Goal: Task Accomplishment & Management: Complete application form

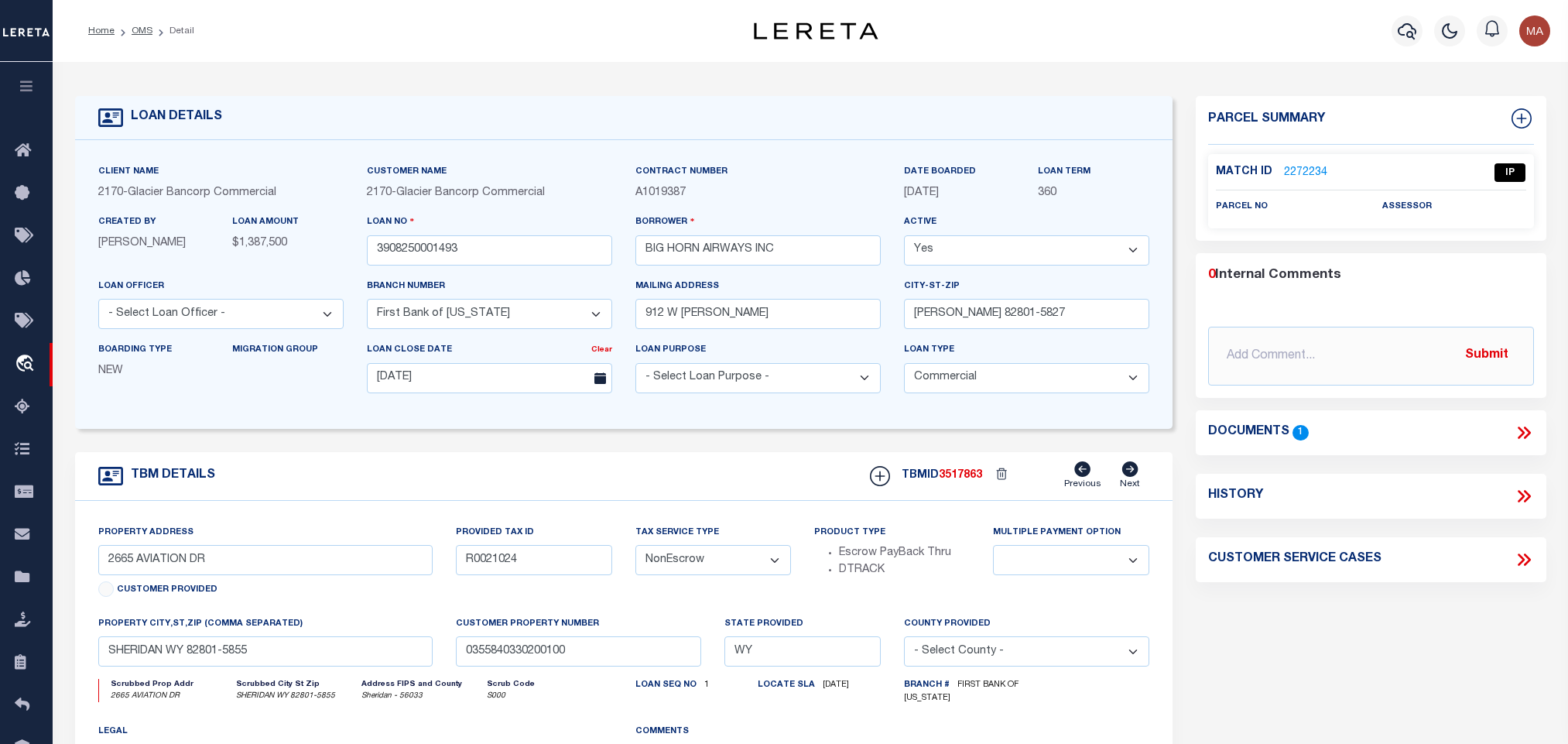
select select "7330"
select select "20"
select select "NonEscrow"
click at [1315, 168] on link "2272234" at bounding box center [1306, 173] width 43 height 17
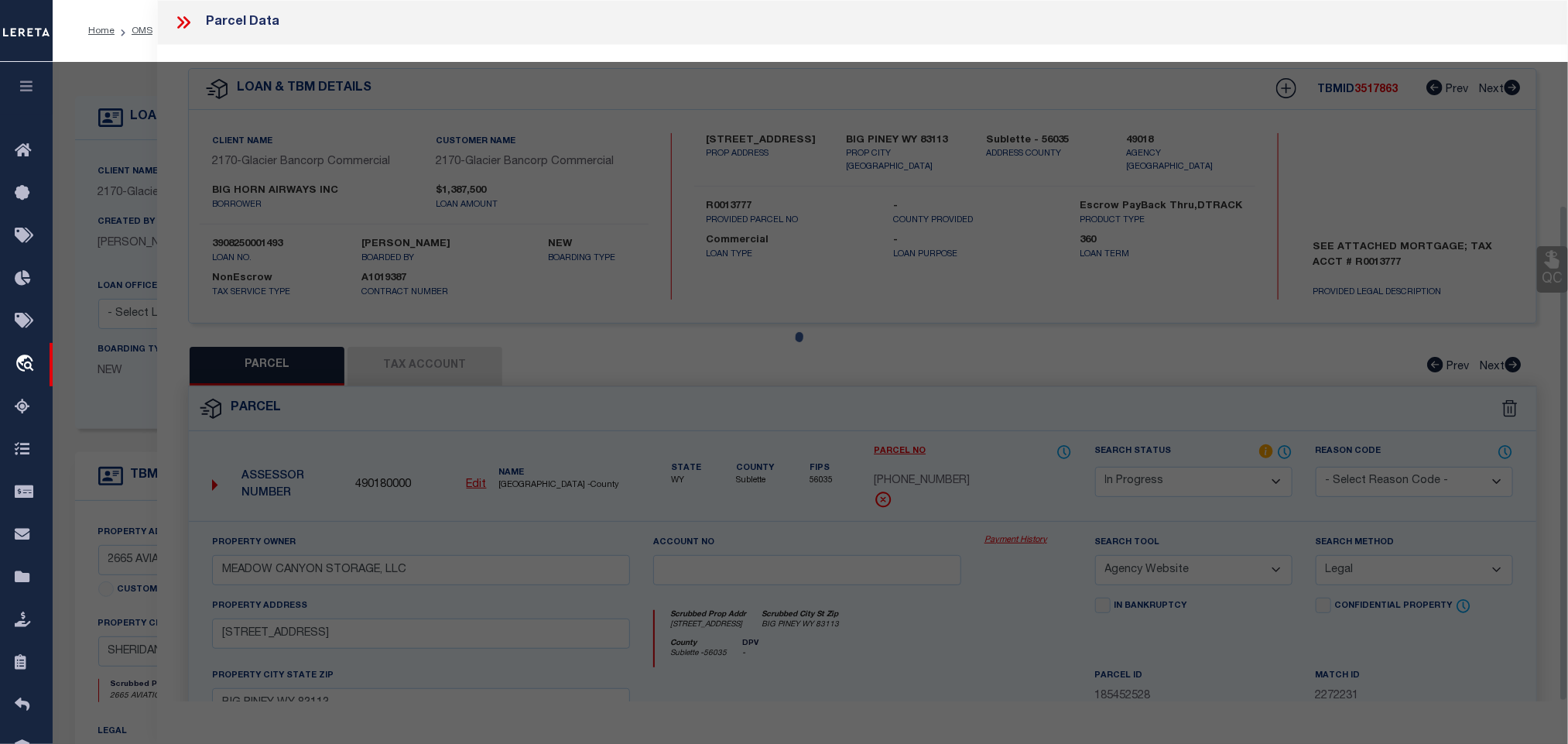
scroll to position [289, 0]
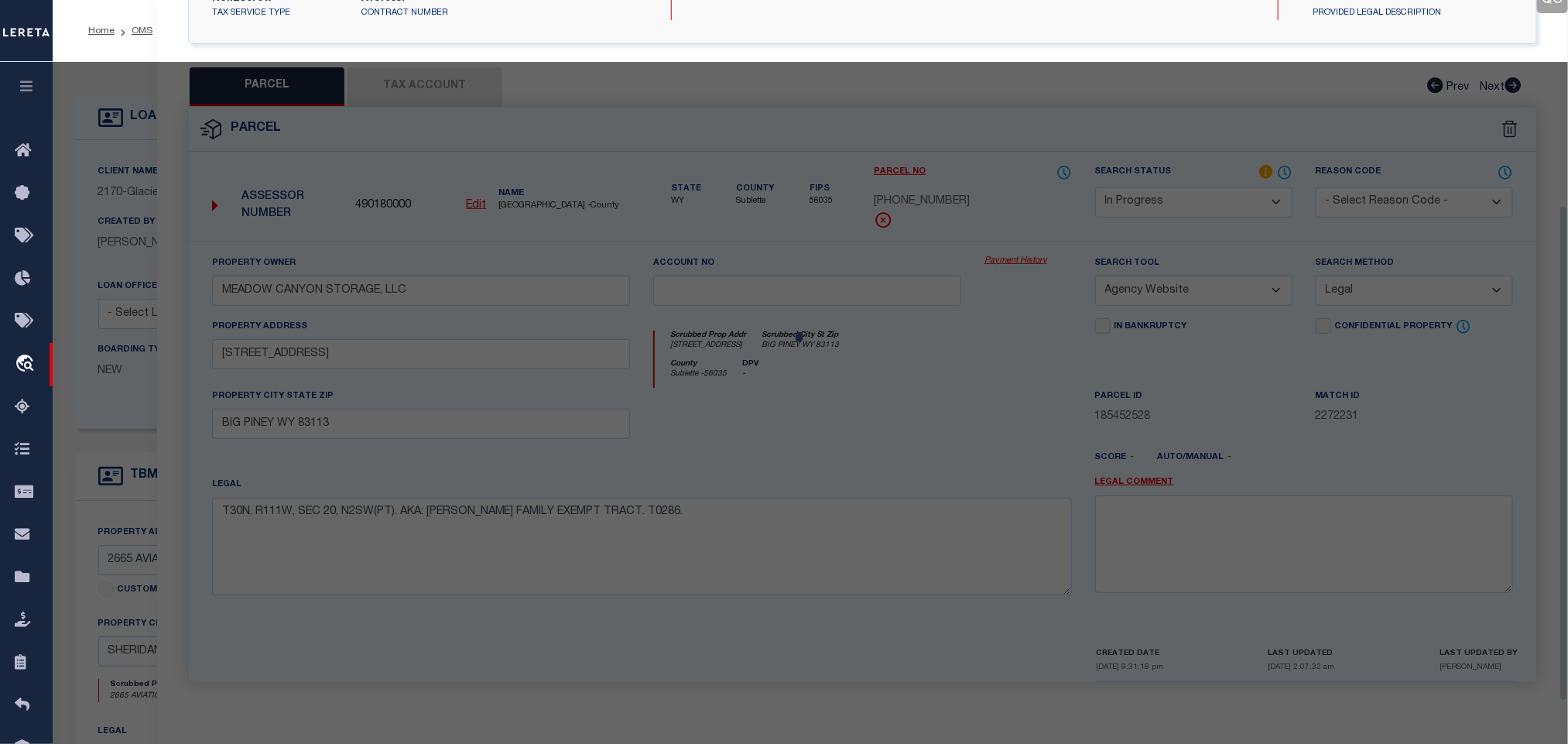
select select "AS"
select select
checkbox input "false"
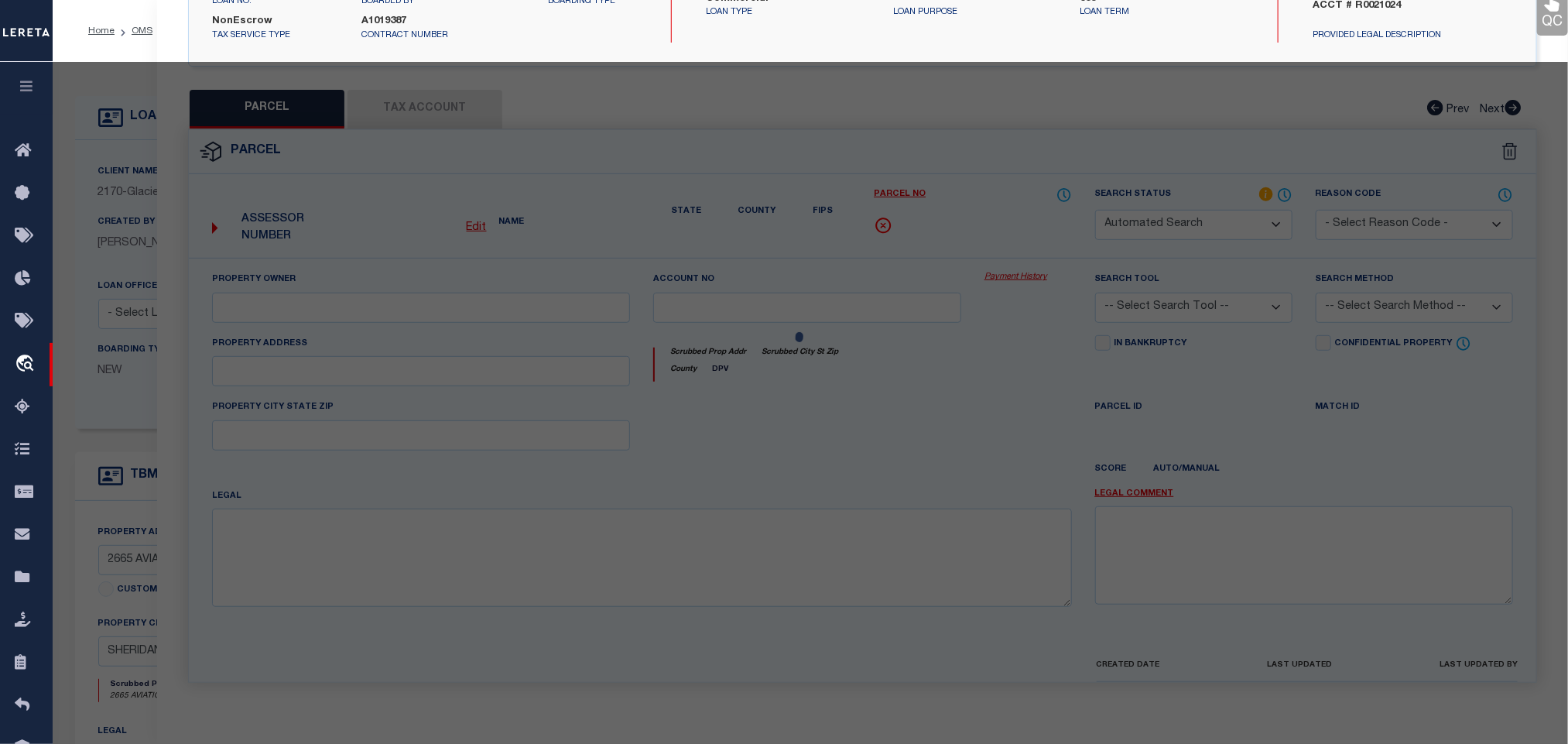
select select "IP"
checkbox input "false"
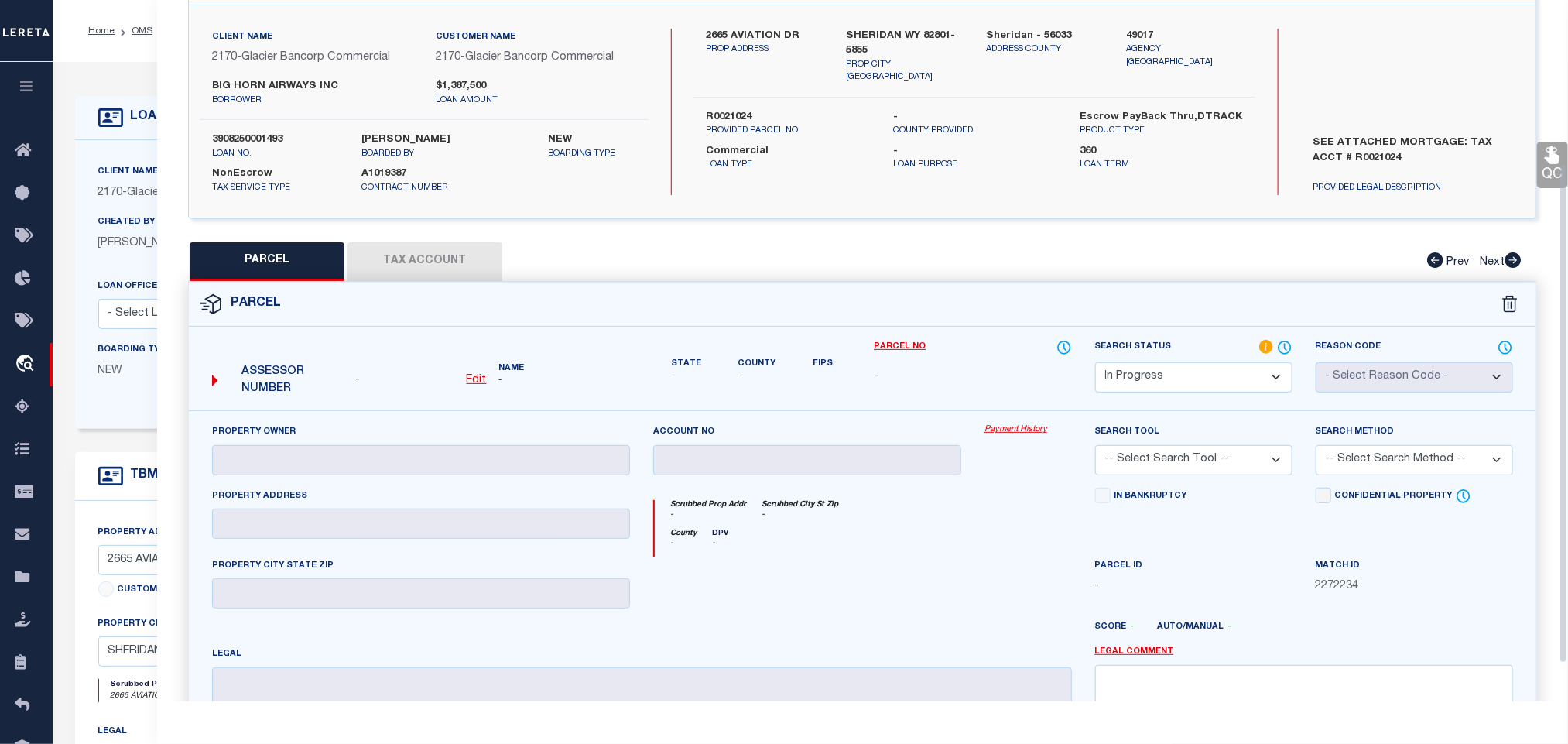
scroll to position [0, 0]
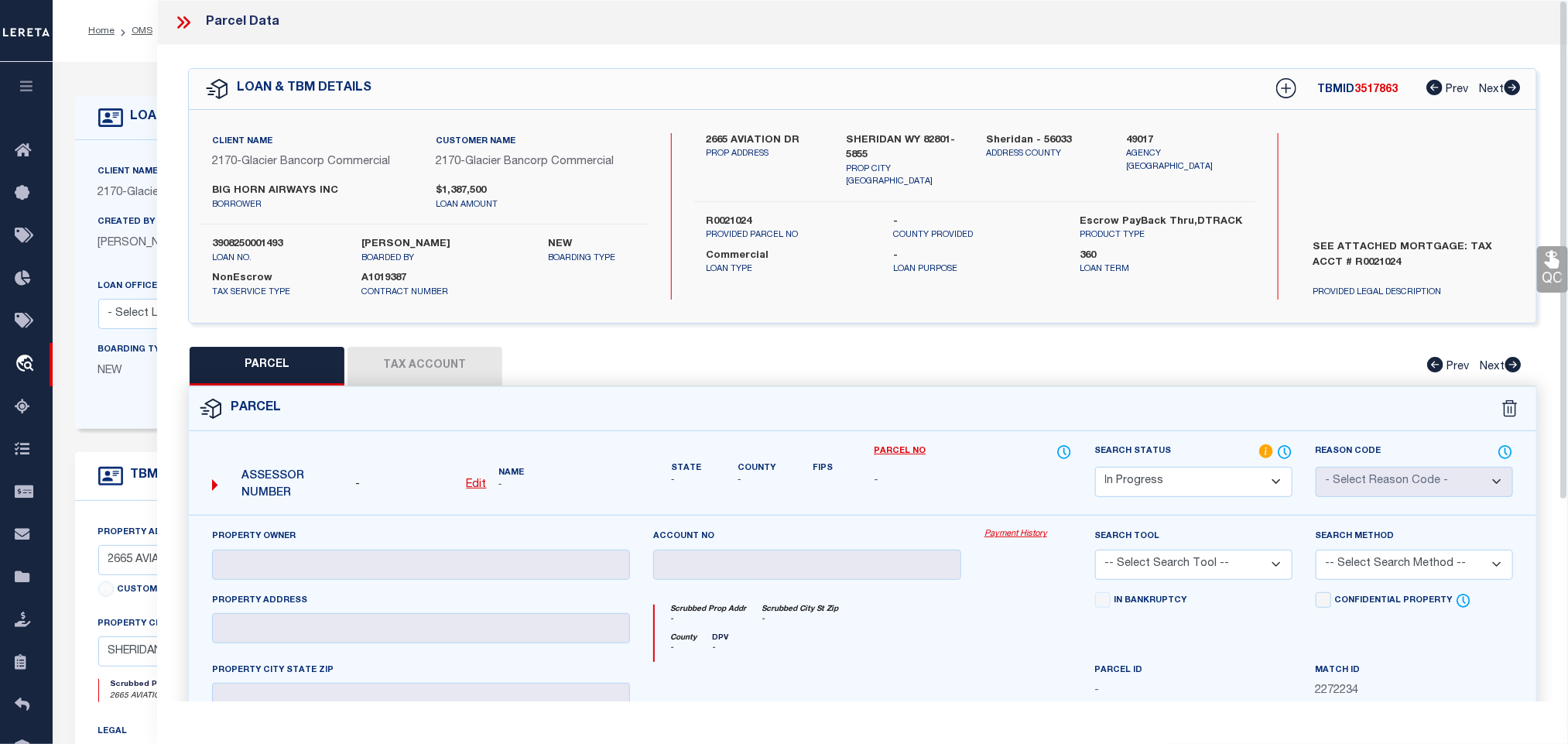
click at [484, 482] on u "Edit" at bounding box center [477, 484] width 20 height 11
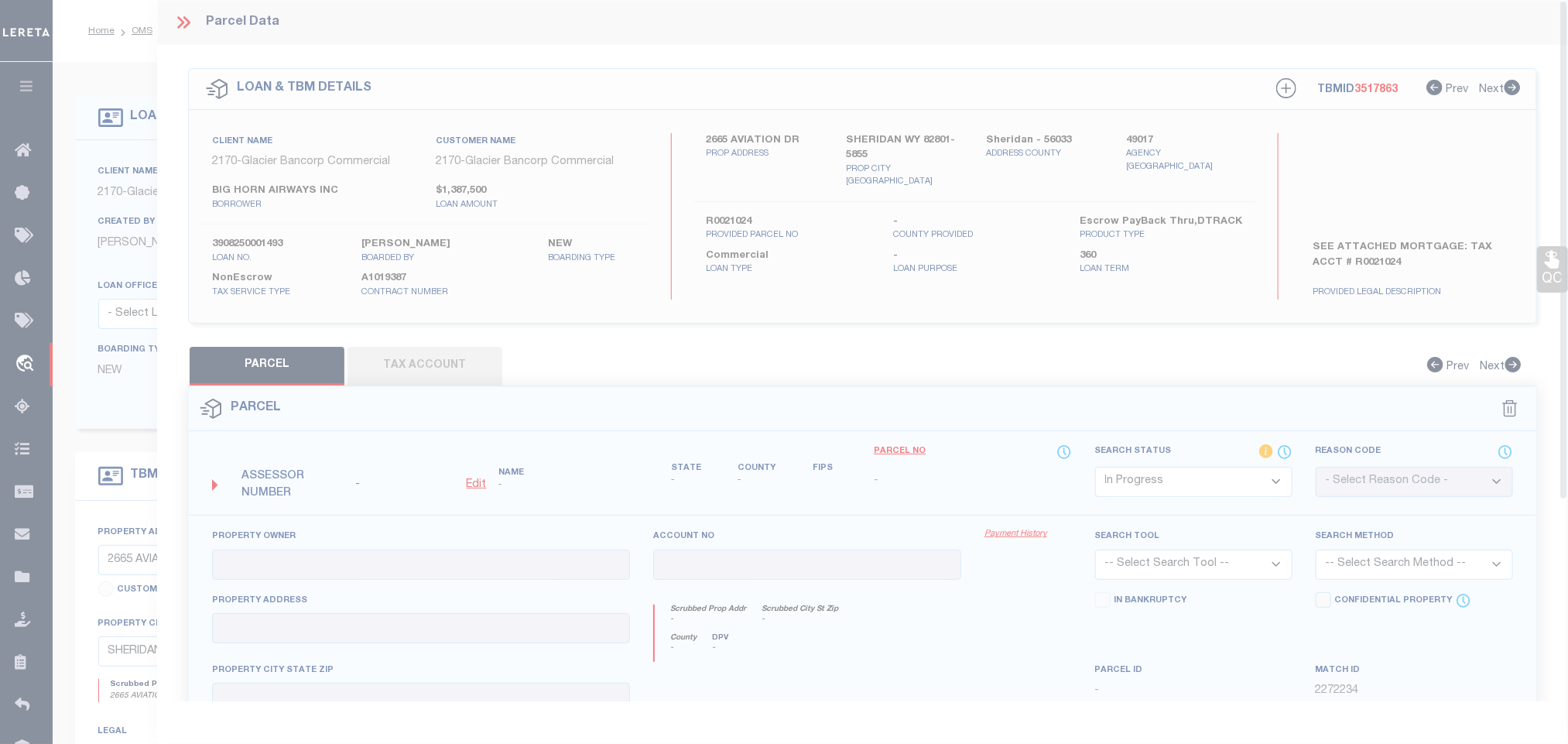
type textarea "-"
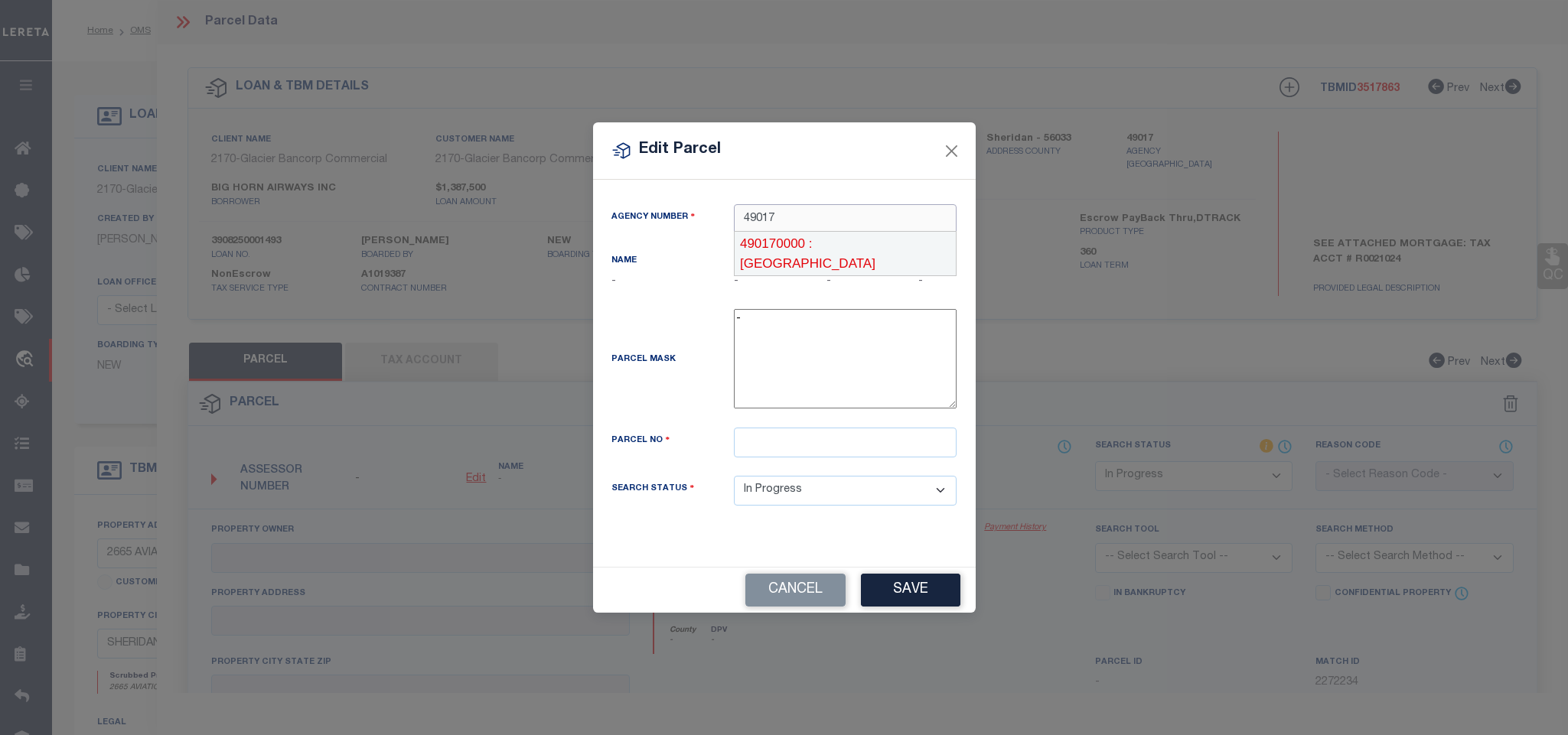
click at [891, 235] on div "490170000 : [GEOGRAPHIC_DATA]" at bounding box center [845, 254] width 221 height 44
type input "490170000"
click at [841, 457] on input "text" at bounding box center [844, 442] width 222 height 30
paste input "0000030576"
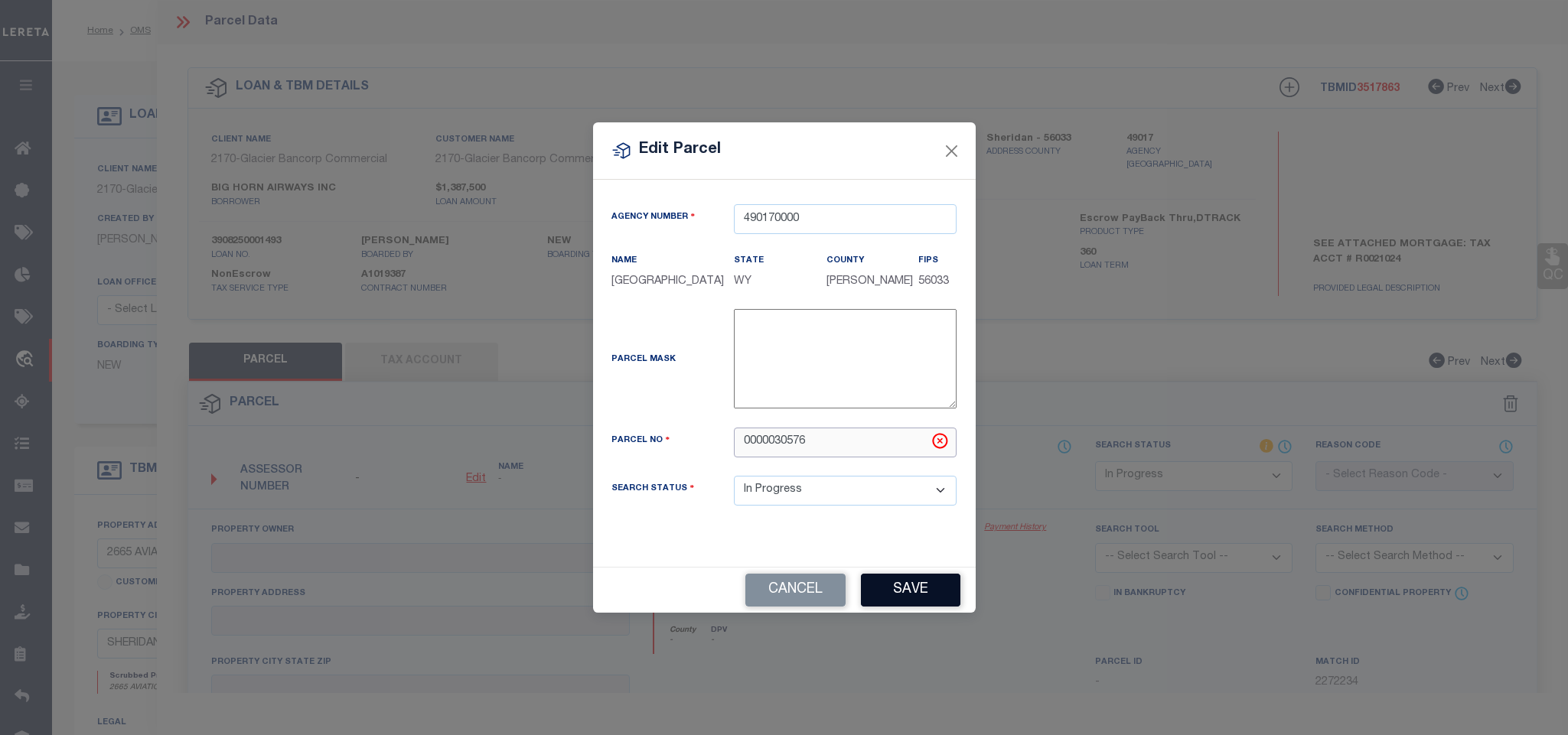
type input "0000030576"
click at [905, 604] on button "Save" at bounding box center [911, 590] width 100 height 33
select select "IP"
checkbox input "false"
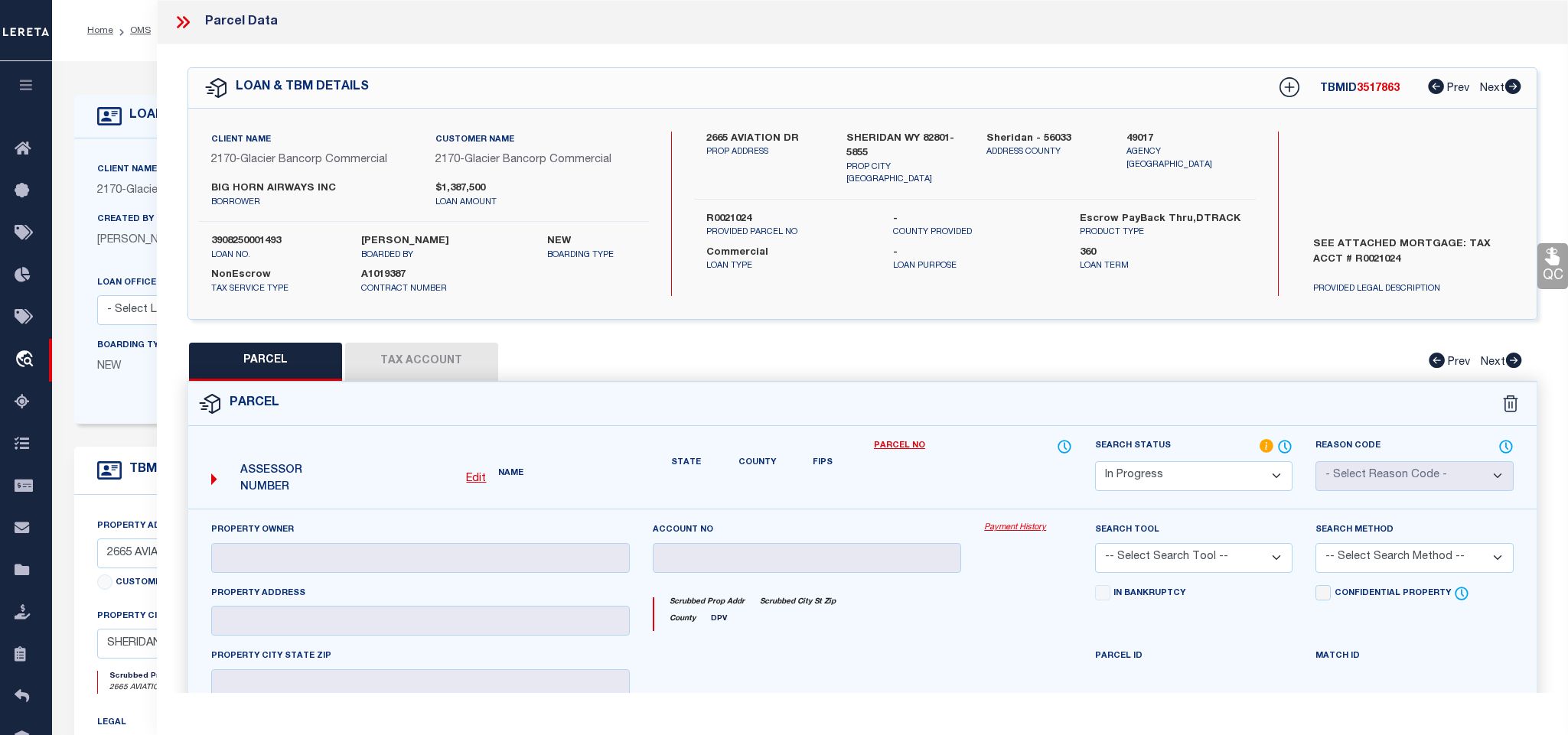
checkbox input "false"
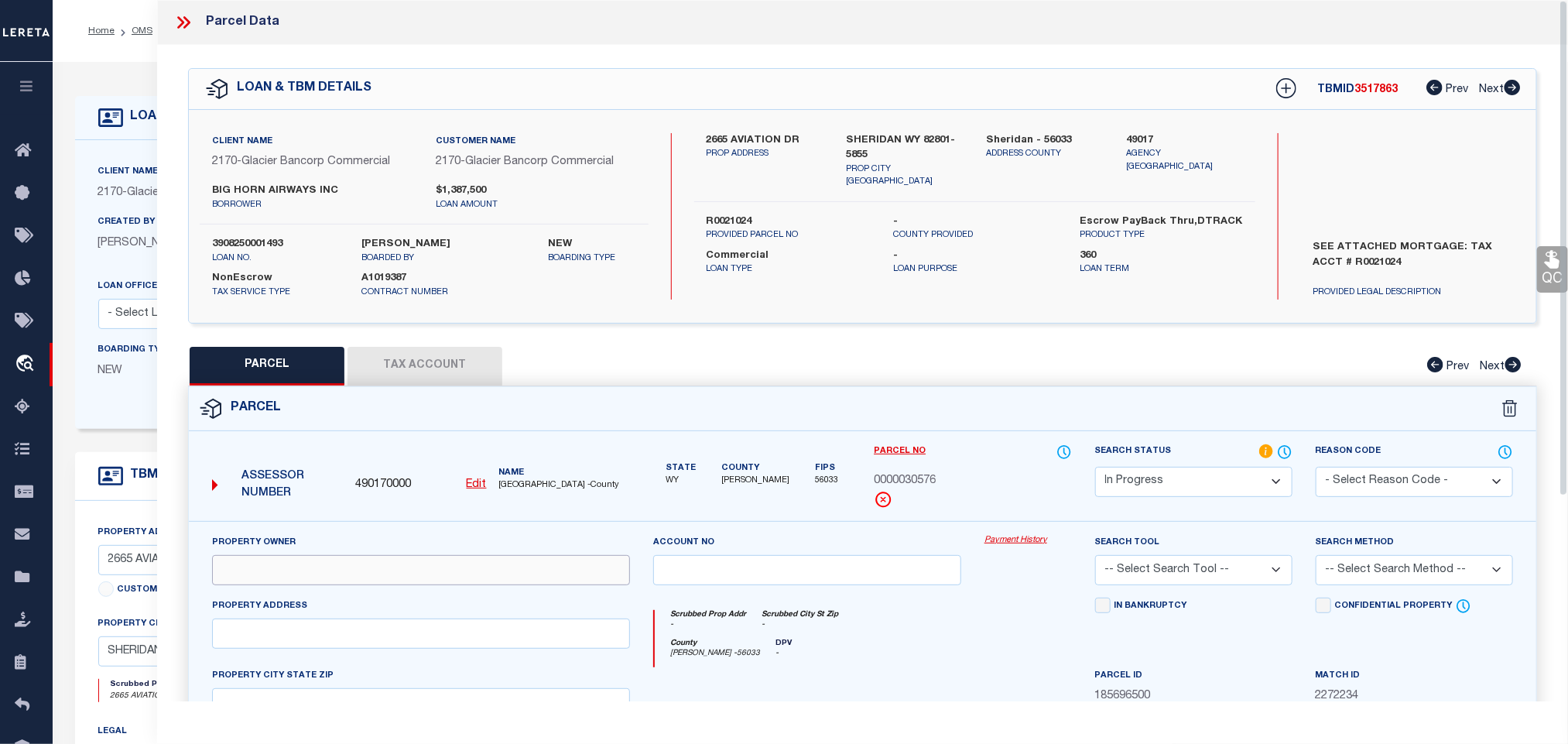
click at [353, 576] on input "text" at bounding box center [421, 570] width 418 height 30
paste input "[PERSON_NAME] & [PERSON_NAME] II LAND LLC"
type input "[PERSON_NAME] & [PERSON_NAME] II LAND LLC"
click at [866, 145] on label "SHERIDAN WY 82801-5855" at bounding box center [905, 148] width 117 height 30
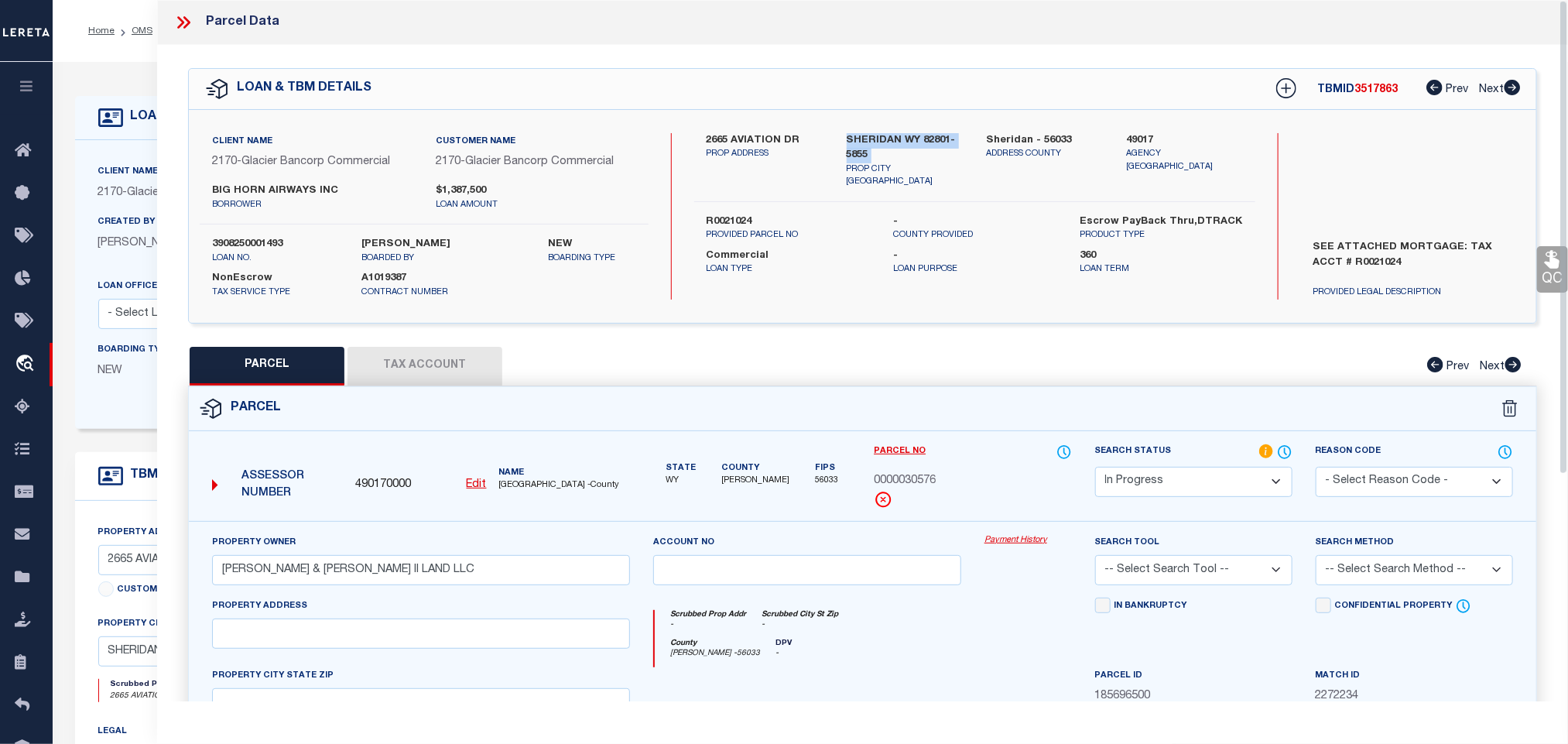
click at [866, 145] on label "SHERIDAN WY 82801-5855" at bounding box center [905, 148] width 117 height 30
copy div "SHERIDAN WY 82801-5855"
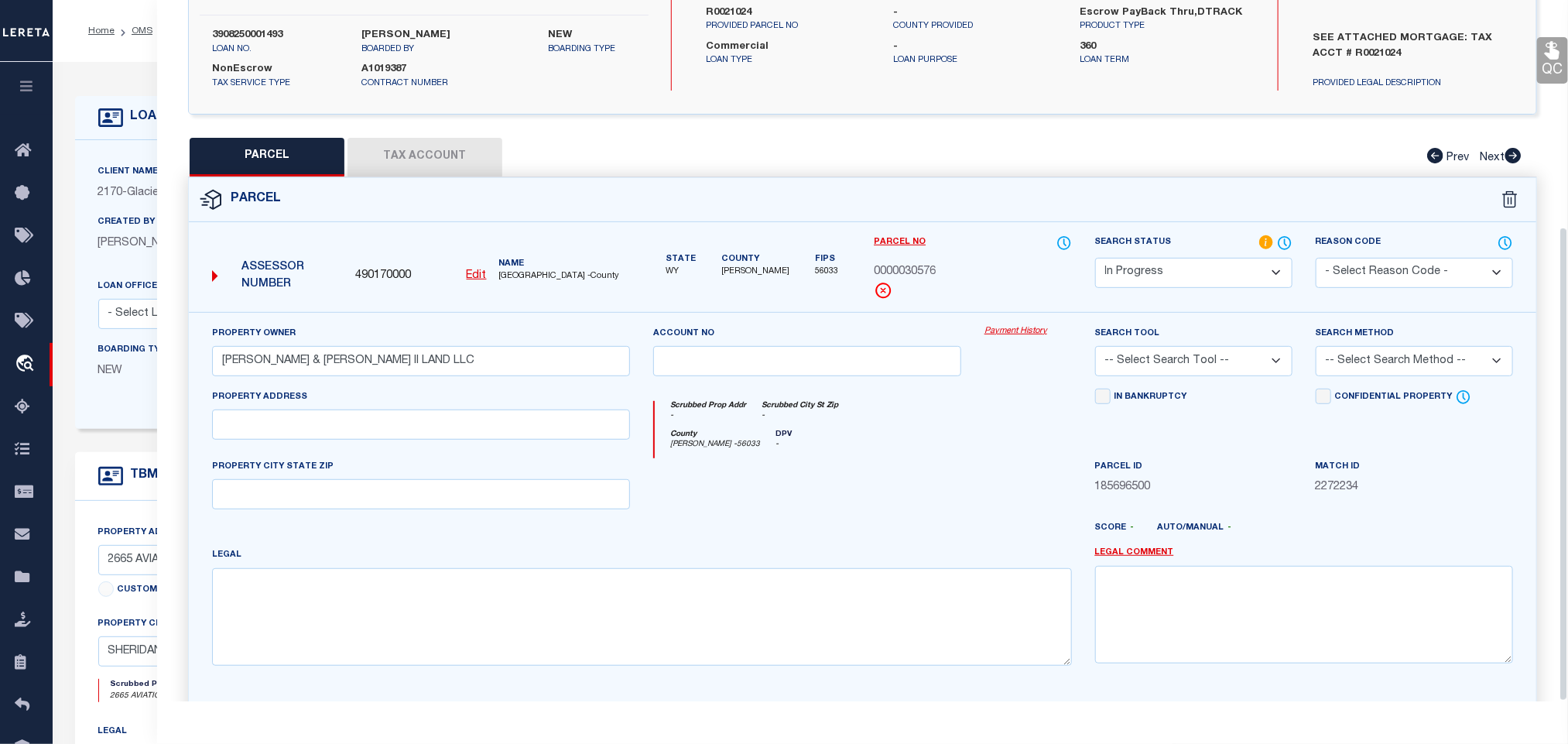
scroll to position [335, 0]
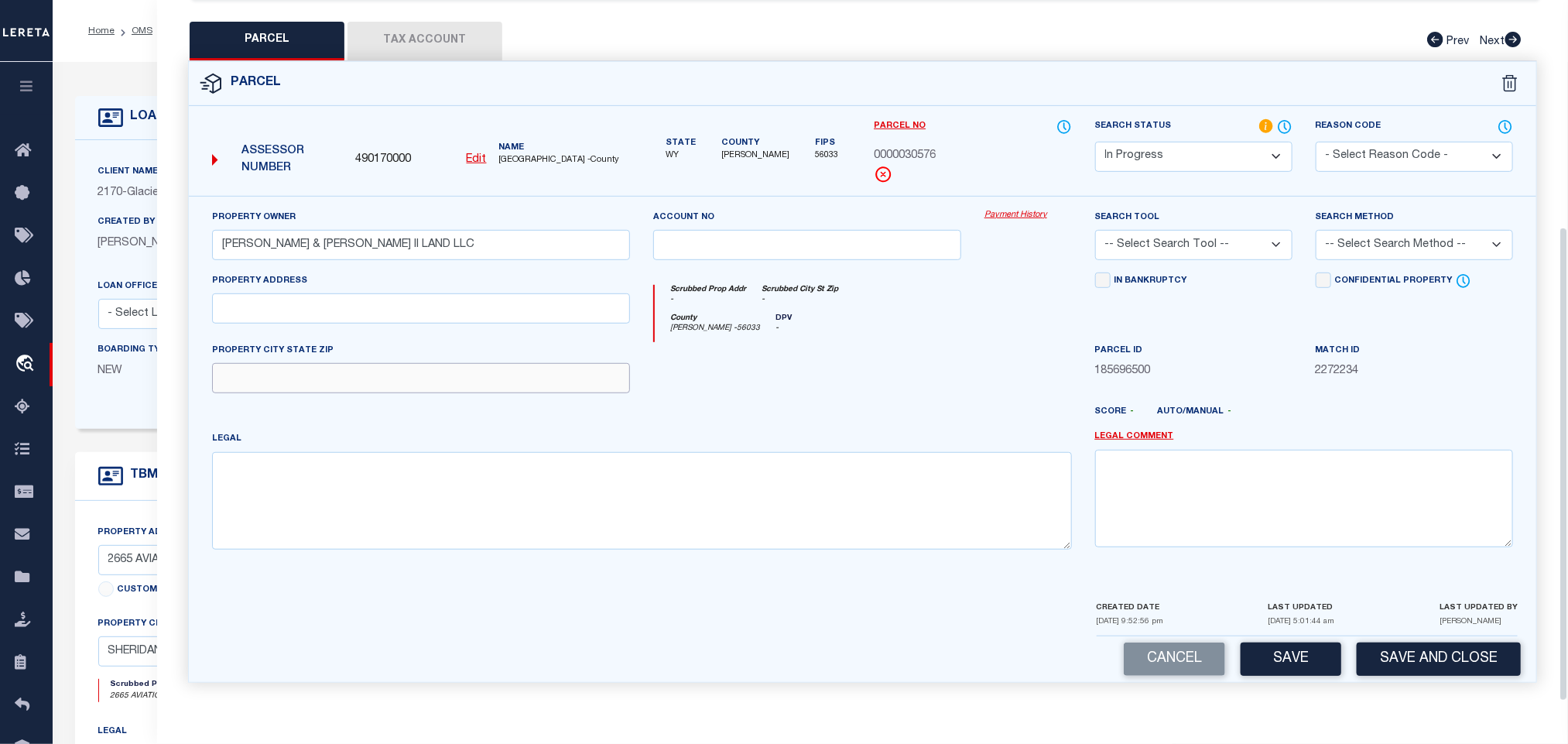
click at [460, 376] on input "text" at bounding box center [421, 378] width 418 height 30
paste input "SHERIDAN WY 82801-5855"
type input "SHERIDAN WY 82801-5855"
click at [319, 330] on div "Property Address" at bounding box center [420, 307] width 441 height 70
drag, startPoint x: 328, startPoint y: 307, endPoint x: 198, endPoint y: 333, distance: 132.6
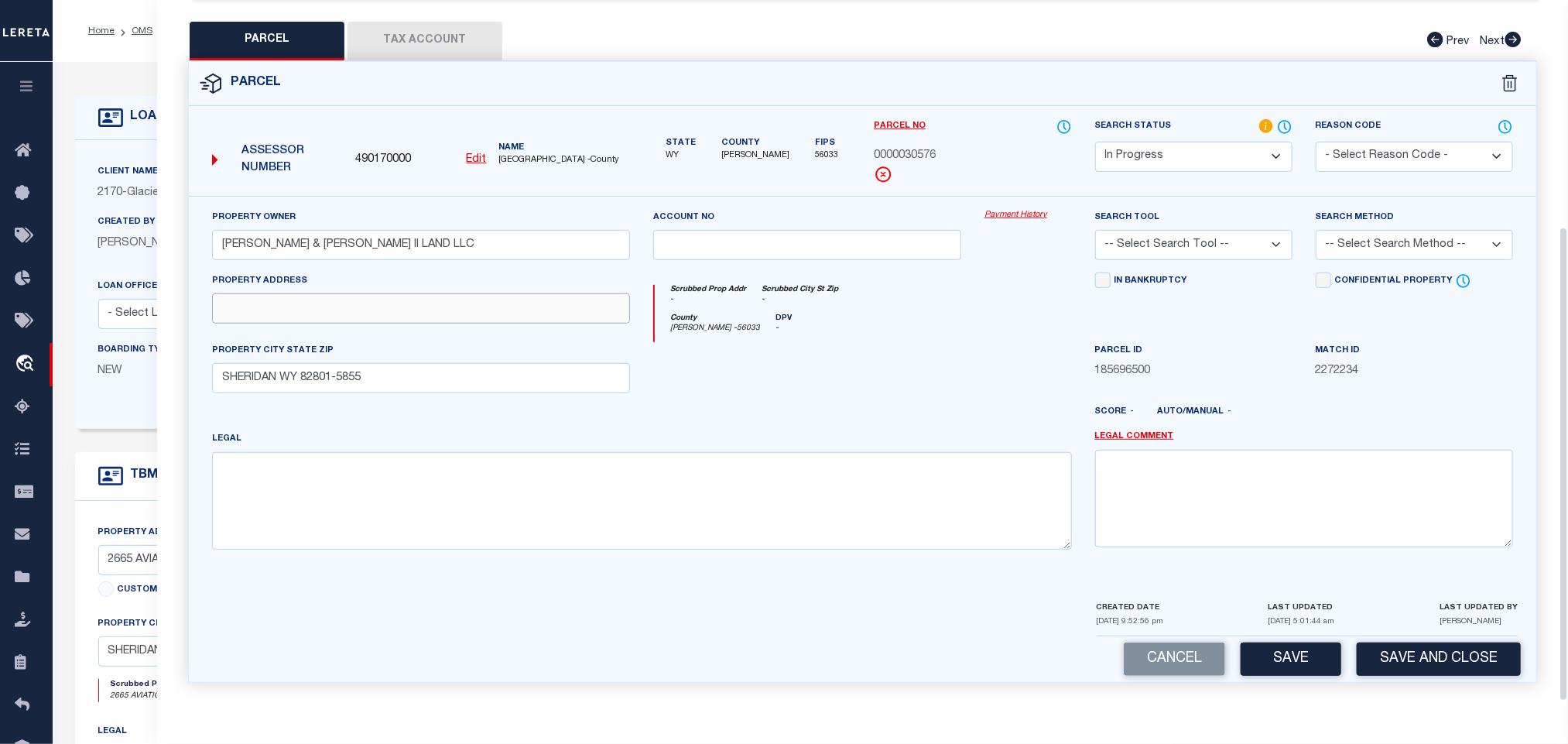
click at [328, 307] on input "text" at bounding box center [421, 308] width 418 height 30
paste input "2665 AVIATION DR"
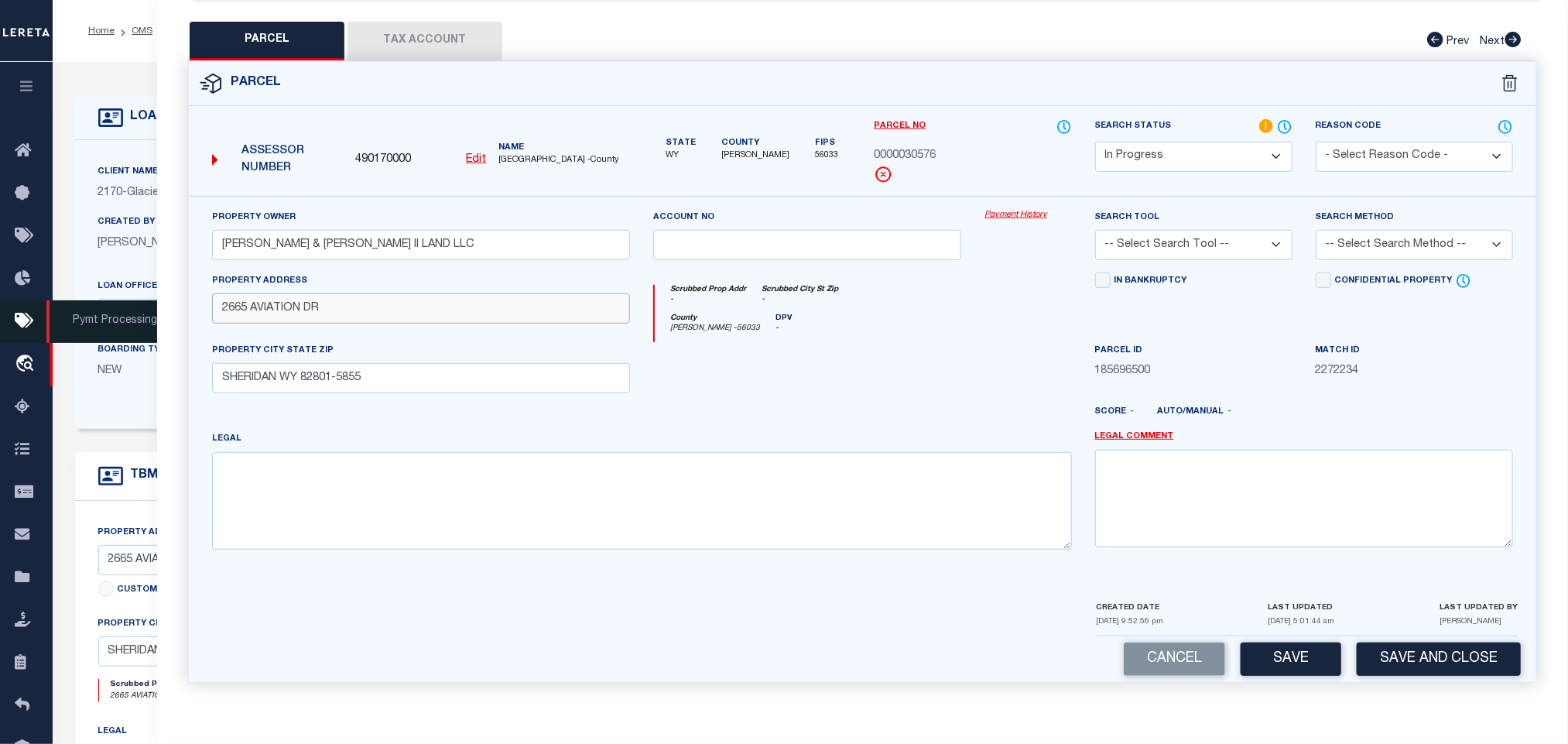
type input "2665 AVIATION DR"
click at [433, 504] on textarea at bounding box center [641, 501] width 860 height 97
paste textarea "LEASED AREAS [GEOGRAPHIC_DATA] PHASE 1 (RECORD OF SURVEY A-352) BLOCK 2 LA-1 (I…"
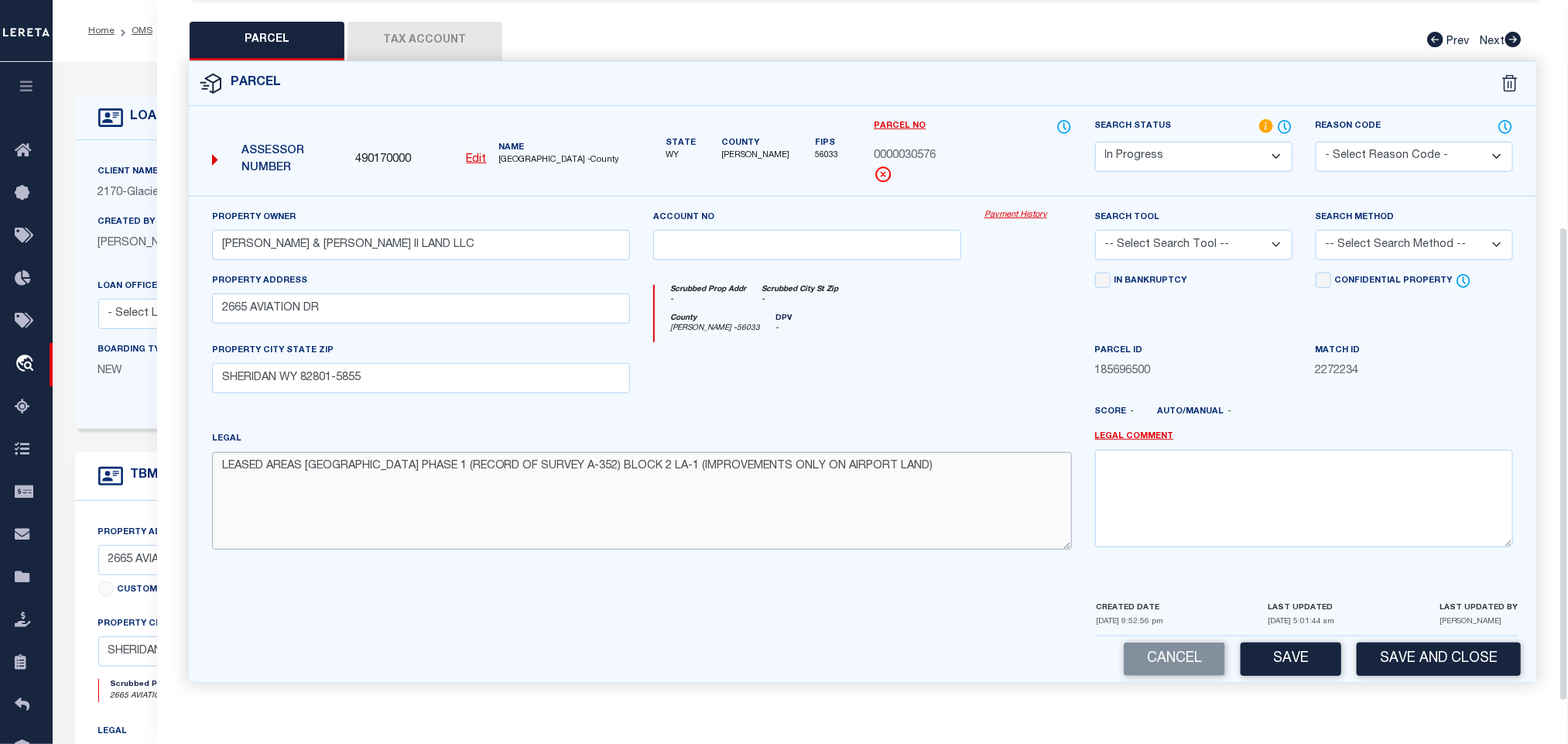
type textarea "LEASED AREAS [GEOGRAPHIC_DATA] PHASE 1 (RECORD OF SURVEY A-352) BLOCK 2 LA-1 (I…"
click at [1262, 232] on select "-- Select Search Tool -- 3rd Party Website Agency File Agency Website ATLS CNV-…" at bounding box center [1194, 245] width 197 height 30
select select "AGW"
click at [1095, 230] on select "-- Select Search Tool -- 3rd Party Website Agency File Agency Website ATLS CNV-…" at bounding box center [1194, 245] width 197 height 30
click at [1359, 253] on select "-- Select Search Method -- Property Address Legal Liability Info Provided" at bounding box center [1414, 245] width 197 height 30
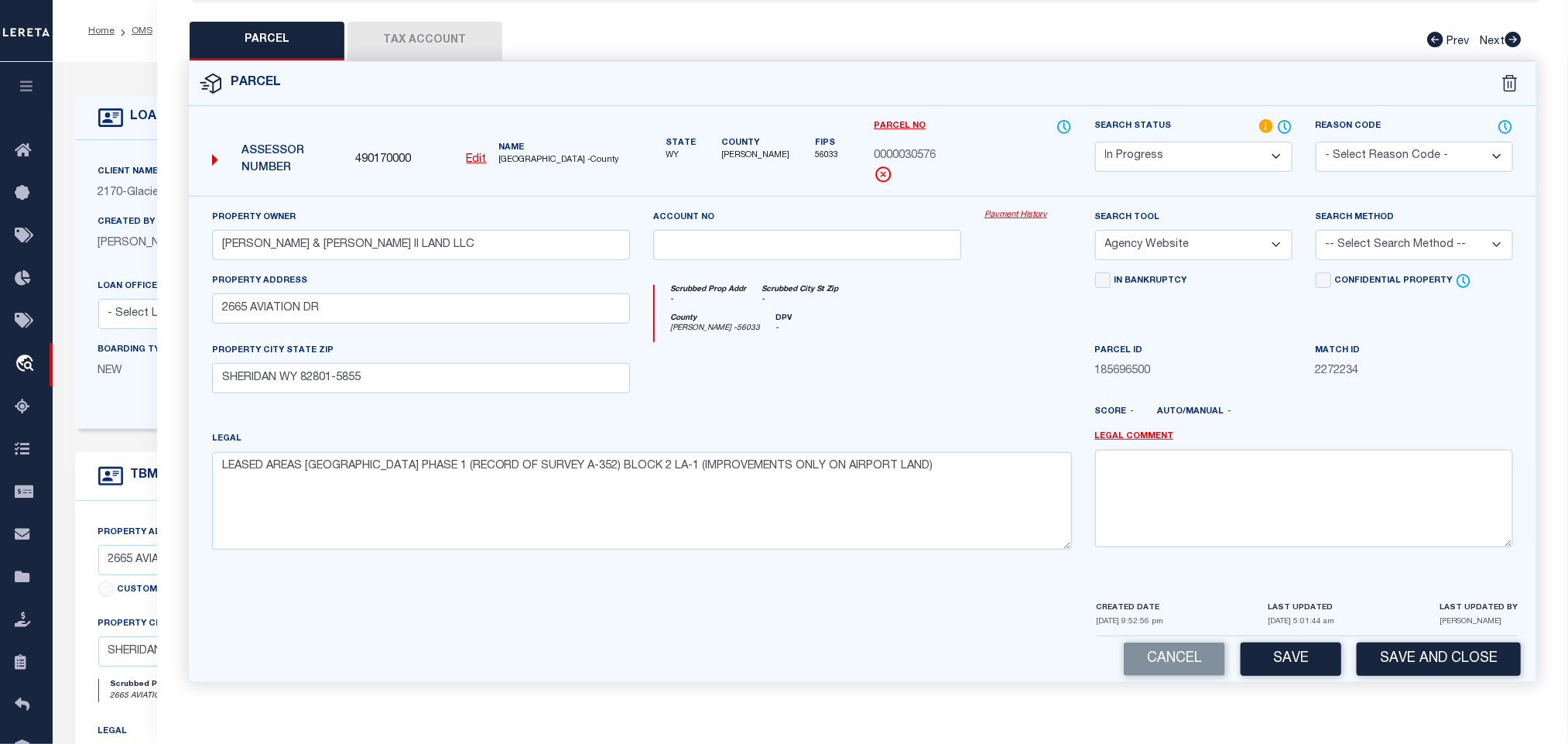
select select "LEG"
click at [1316, 230] on select "-- Select Search Method -- Property Address Legal Liability Info Provided" at bounding box center [1414, 245] width 197 height 30
click at [1275, 646] on button "Save" at bounding box center [1291, 659] width 101 height 33
click at [473, 26] on button "Tax Account" at bounding box center [425, 41] width 155 height 39
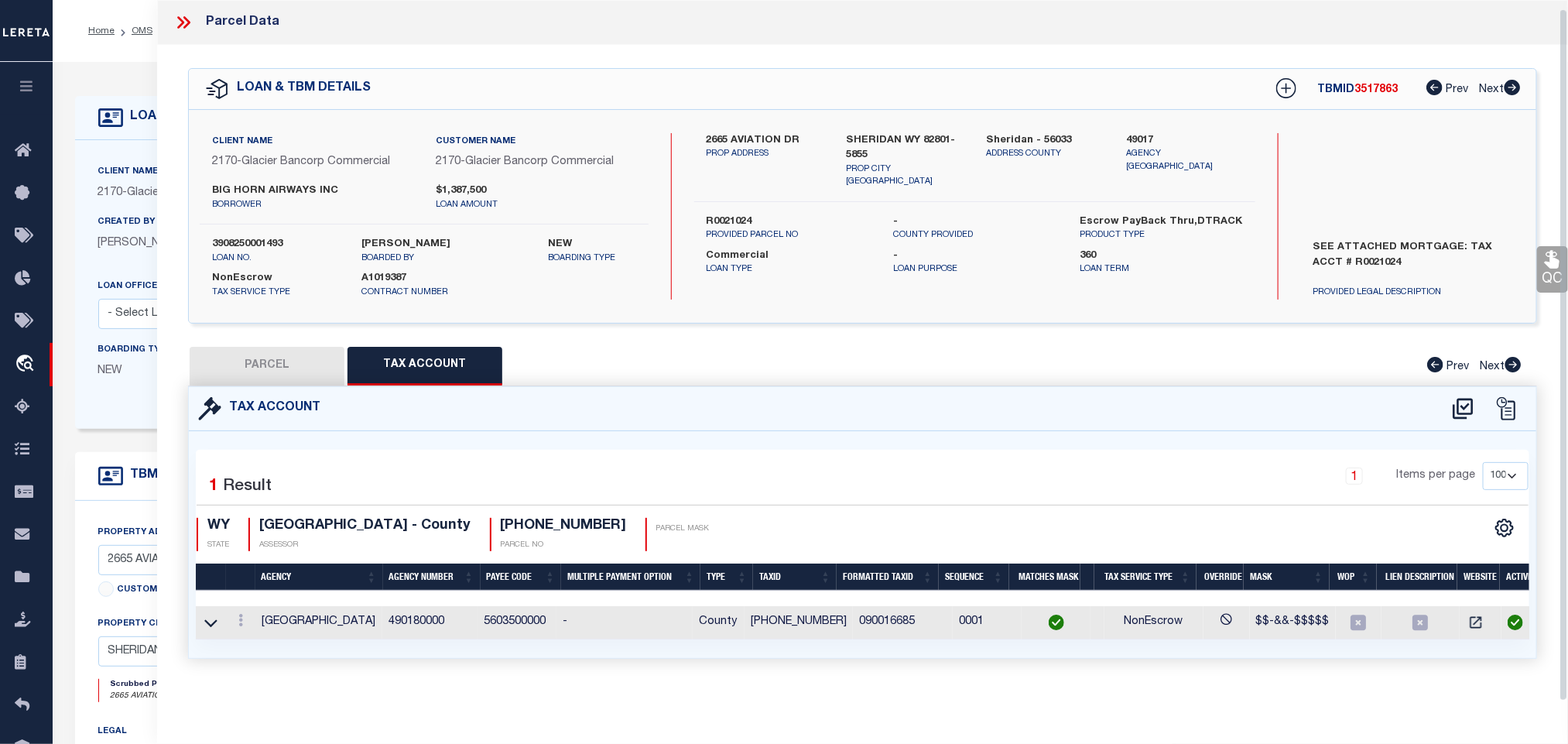
select select "100"
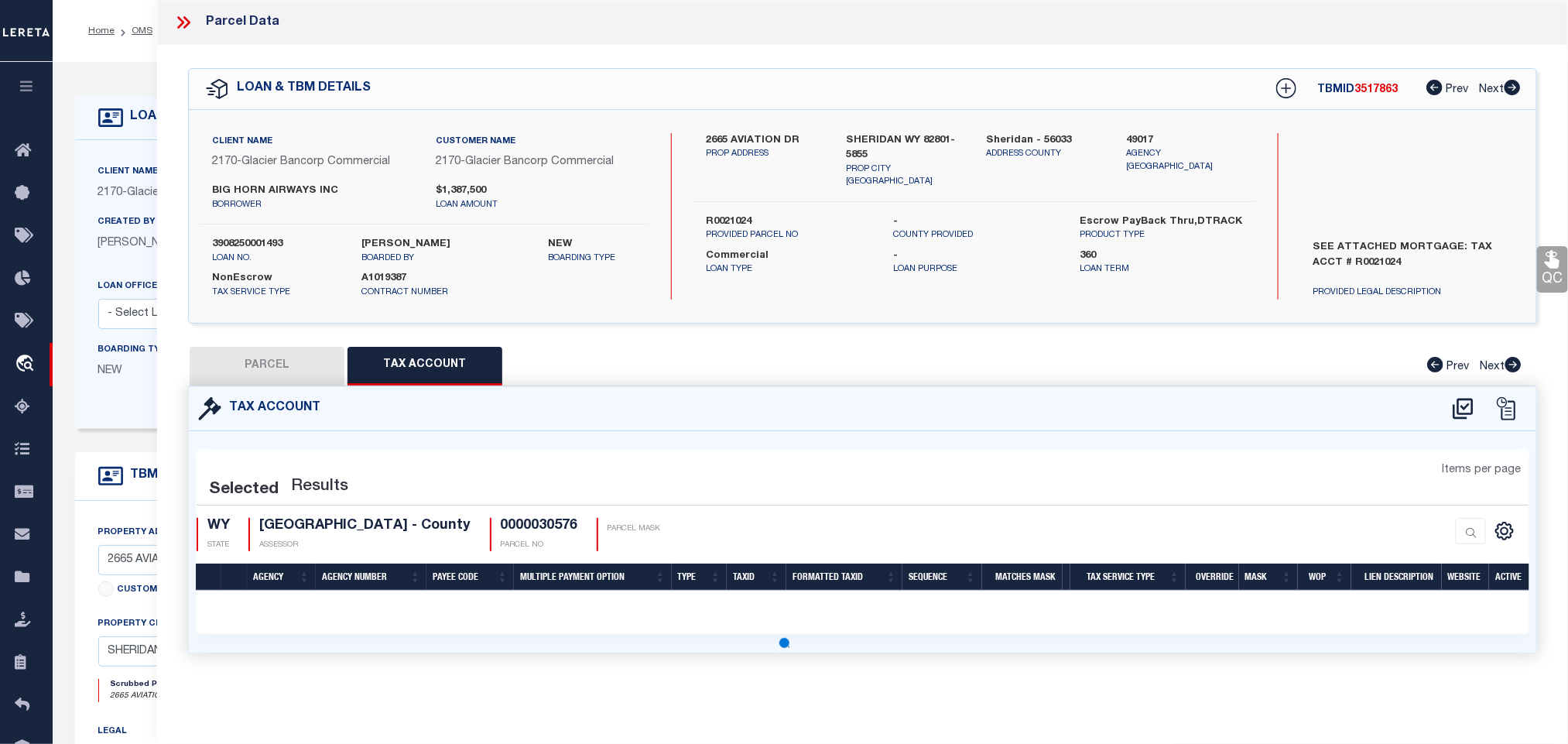
scroll to position [0, 0]
select select "100"
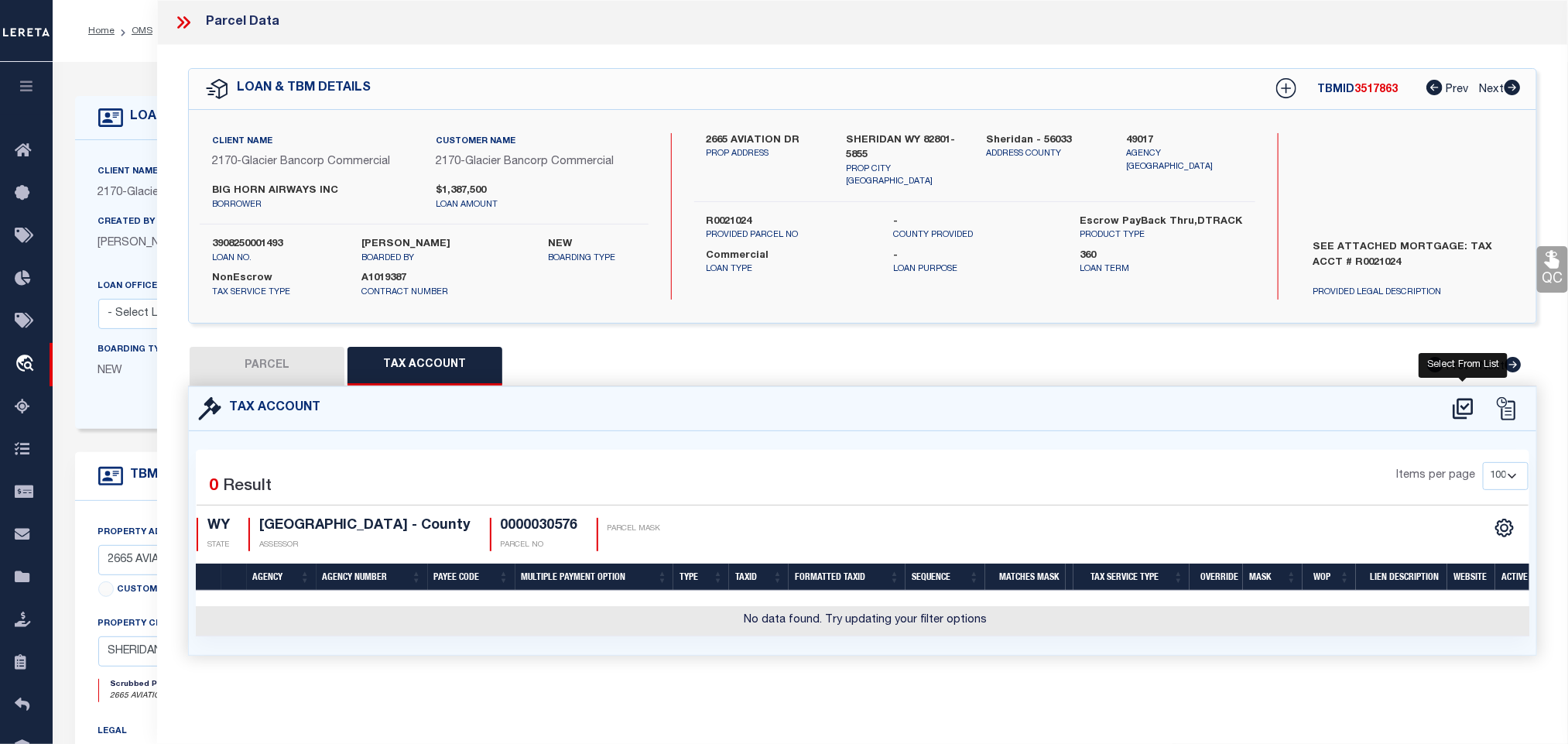
click at [1467, 408] on icon at bounding box center [1462, 408] width 20 height 21
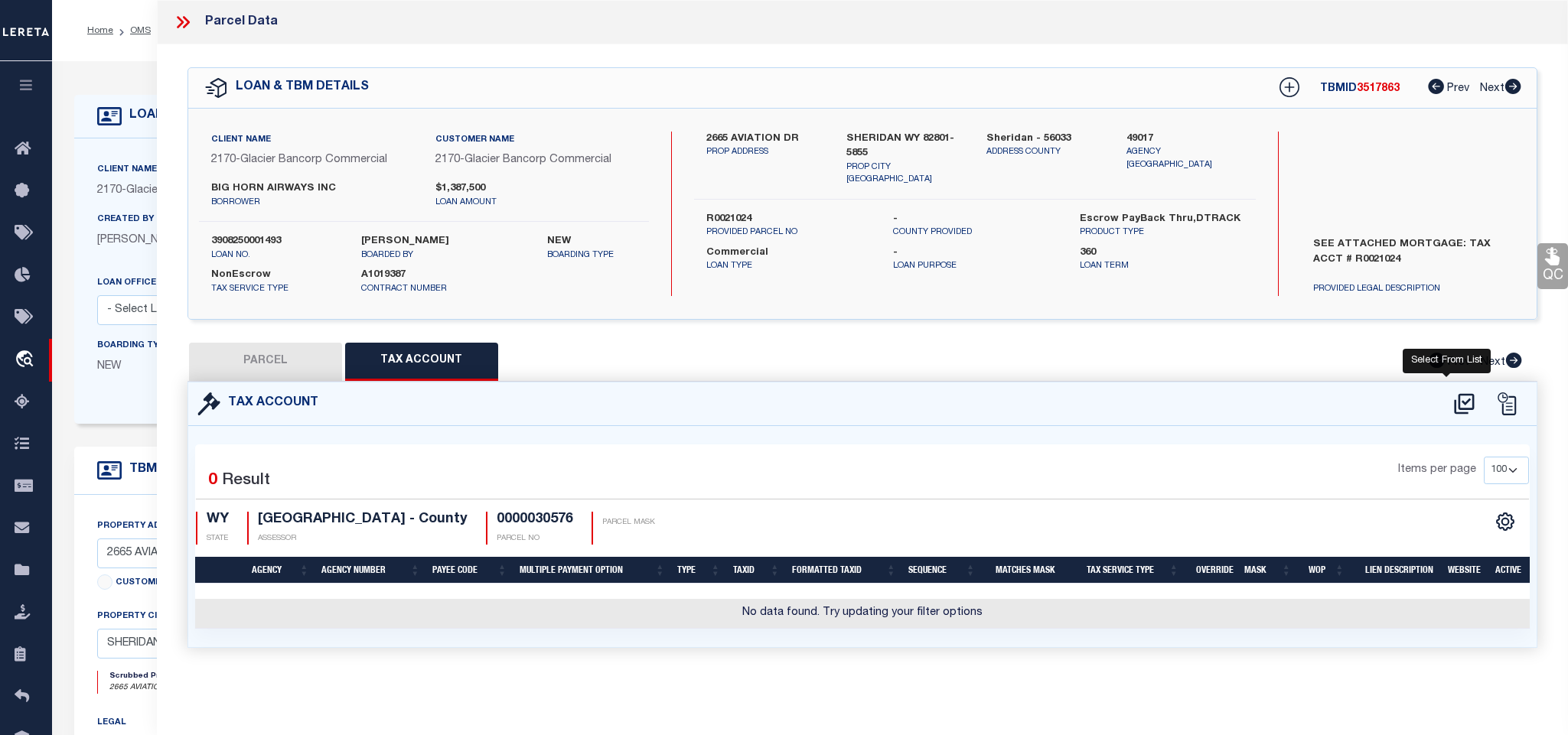
select select "100"
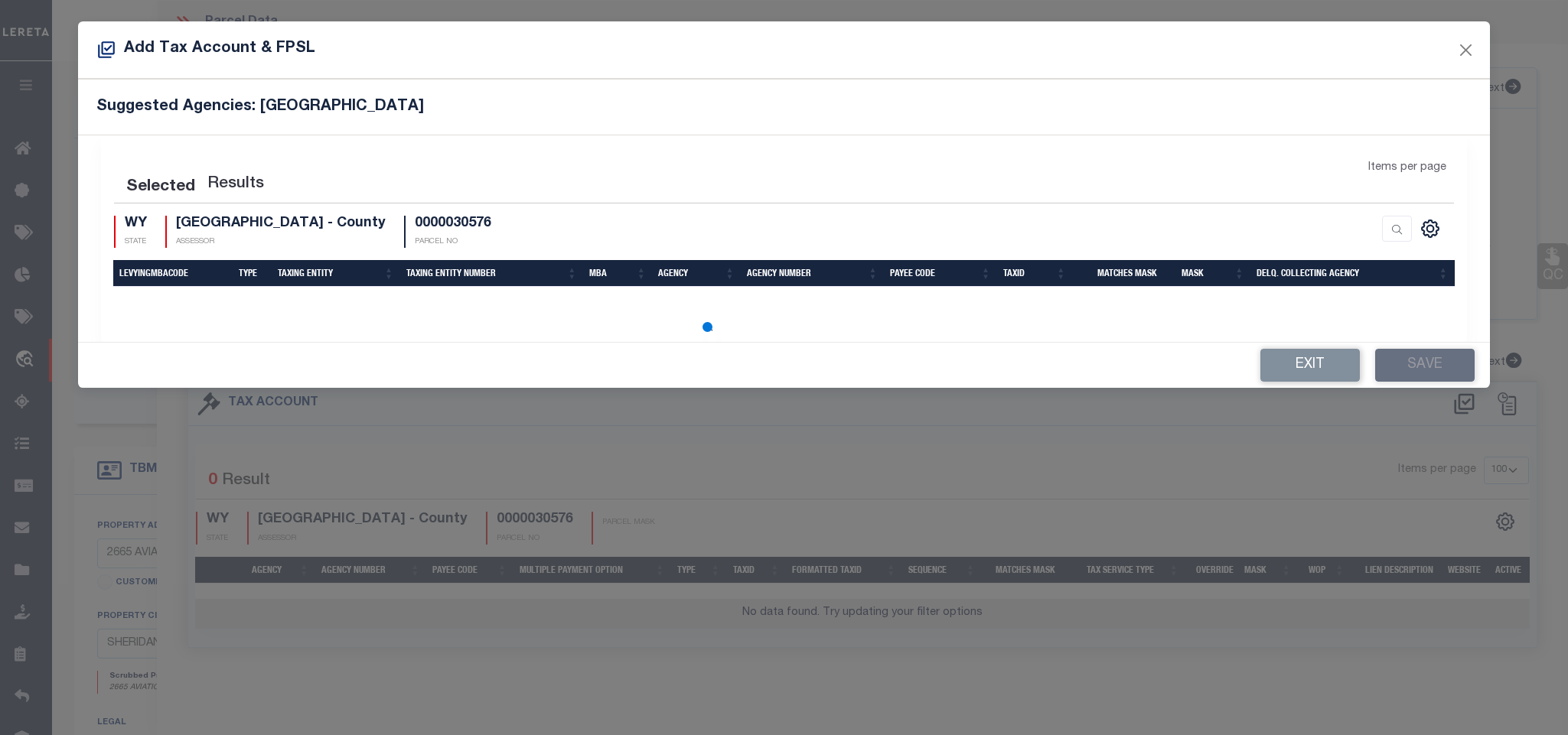
select select "100"
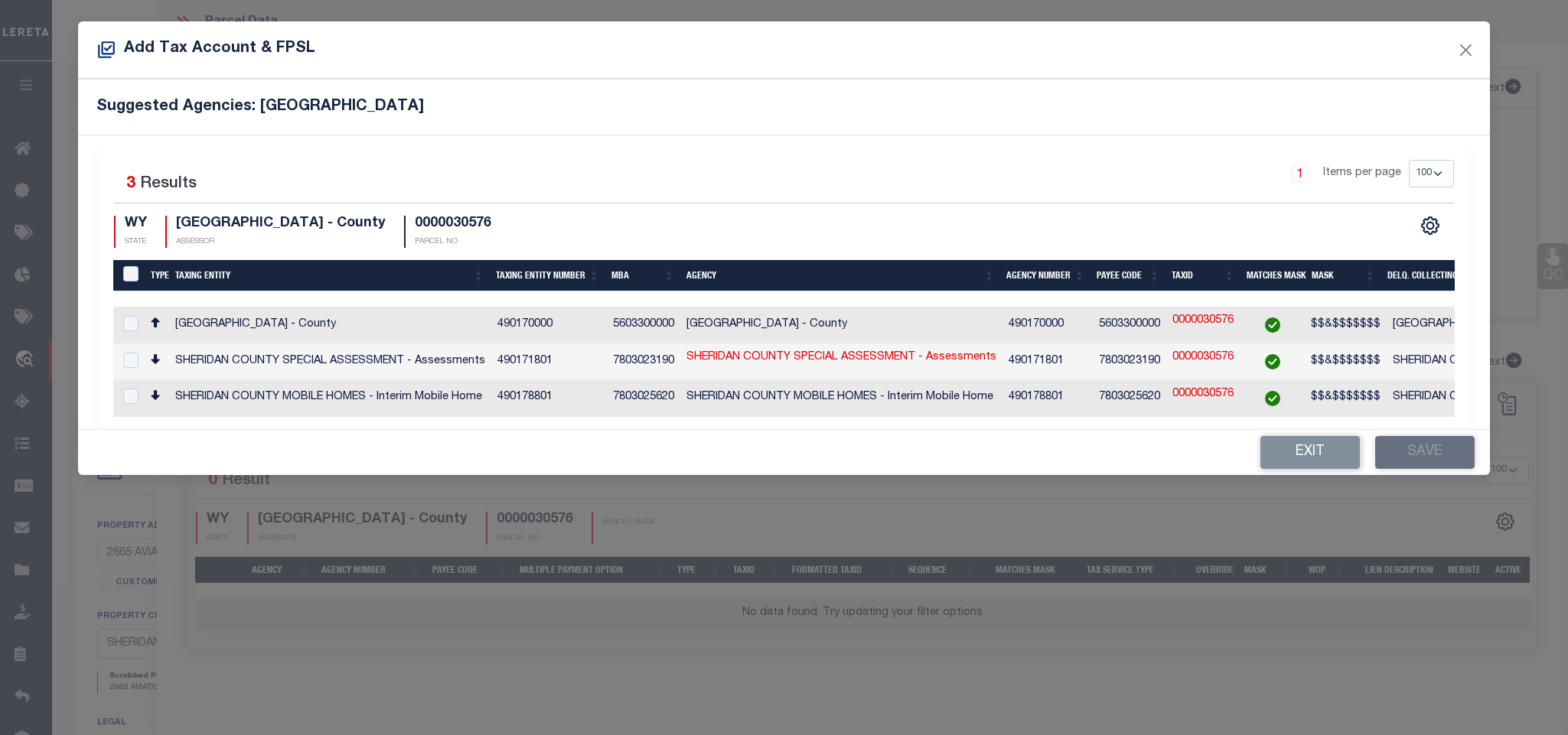
drag, startPoint x: 1361, startPoint y: 334, endPoint x: 1415, endPoint y: 437, distance: 116.3
click at [1370, 340] on td "$$&$$$$$$$" at bounding box center [1345, 324] width 82 height 36
checkbox input "false"
checkbox input "true"
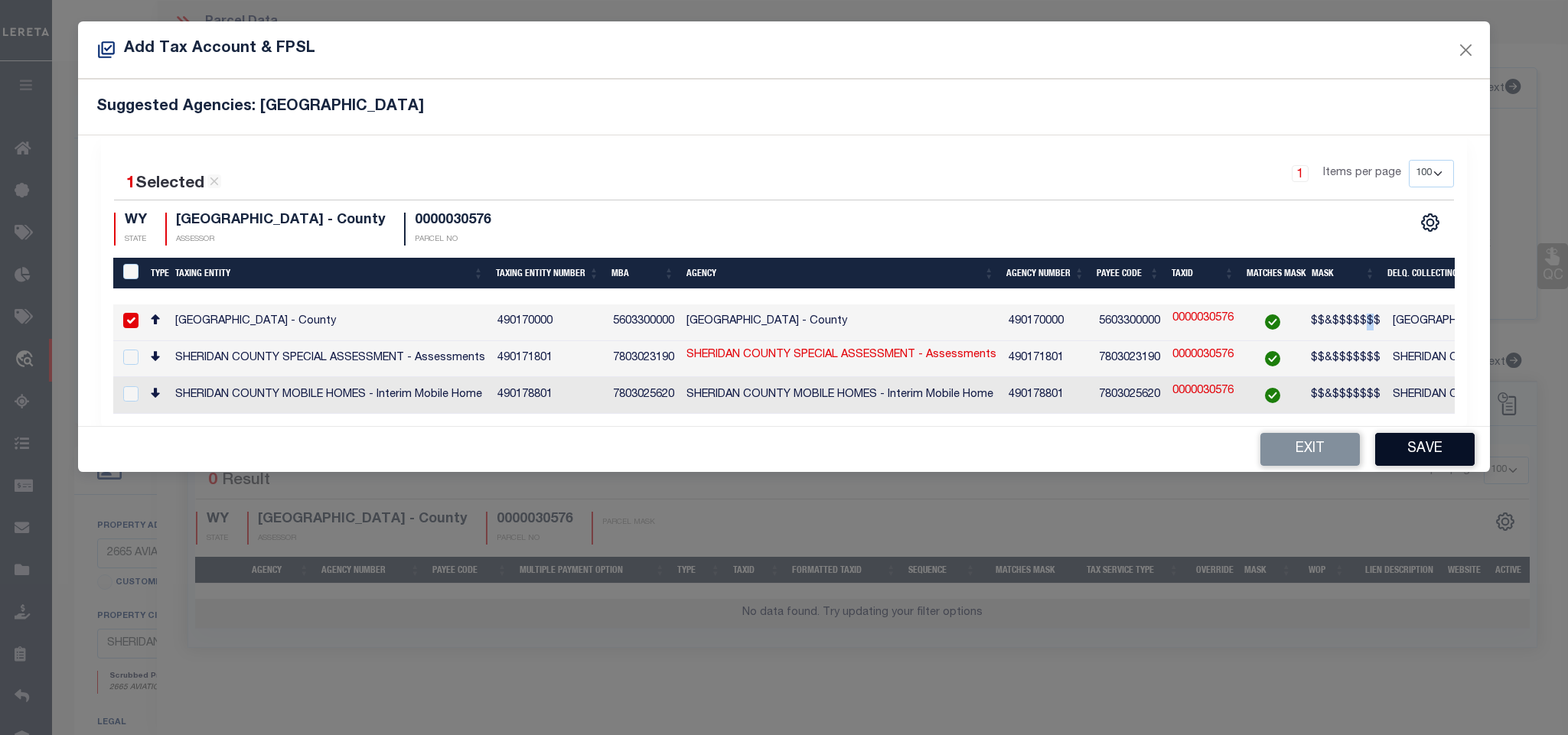
click at [1417, 448] on button "Save" at bounding box center [1425, 449] width 100 height 33
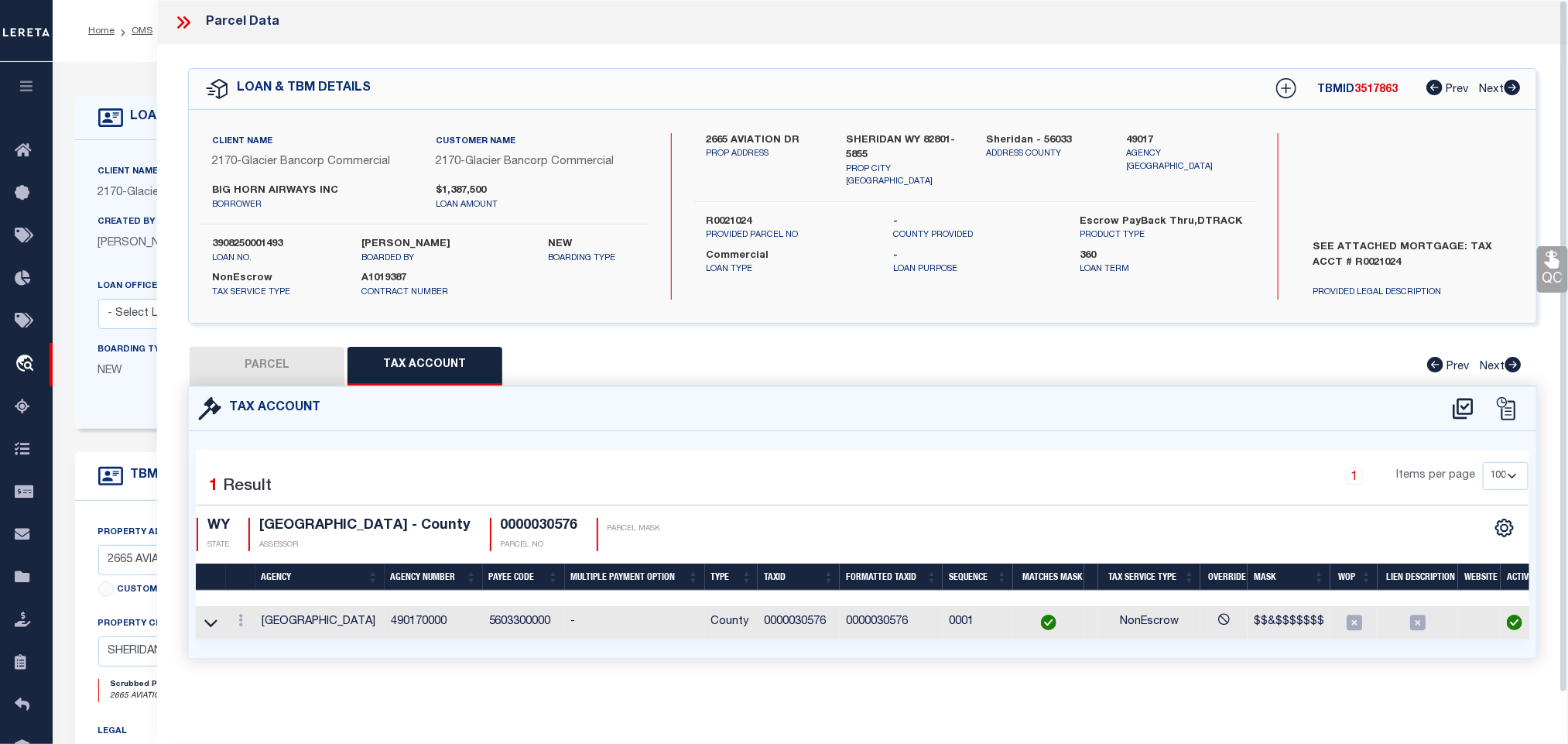
click at [272, 351] on button "PARCEL" at bounding box center [267, 366] width 155 height 39
select select "AS"
select select
checkbox input "false"
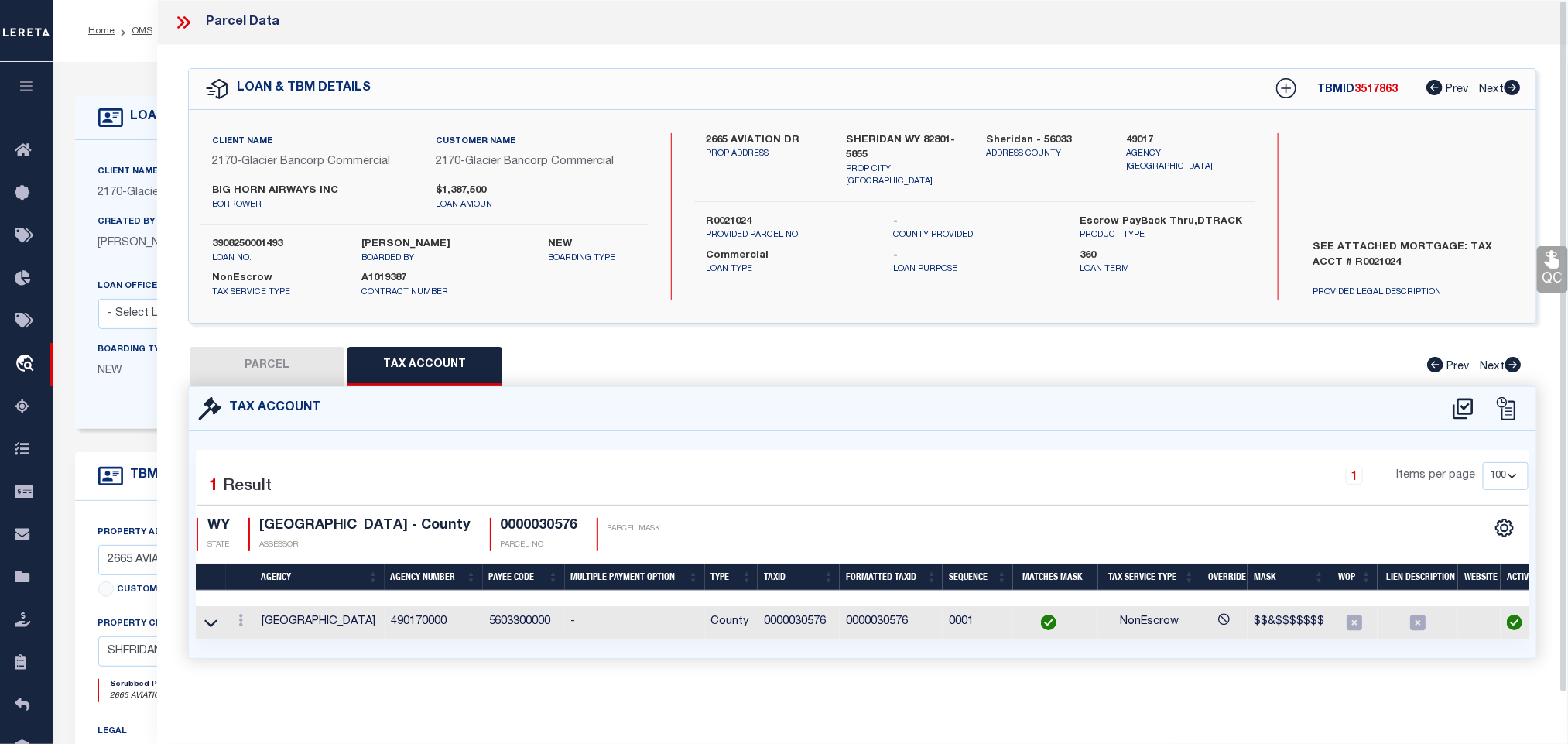
checkbox input "false"
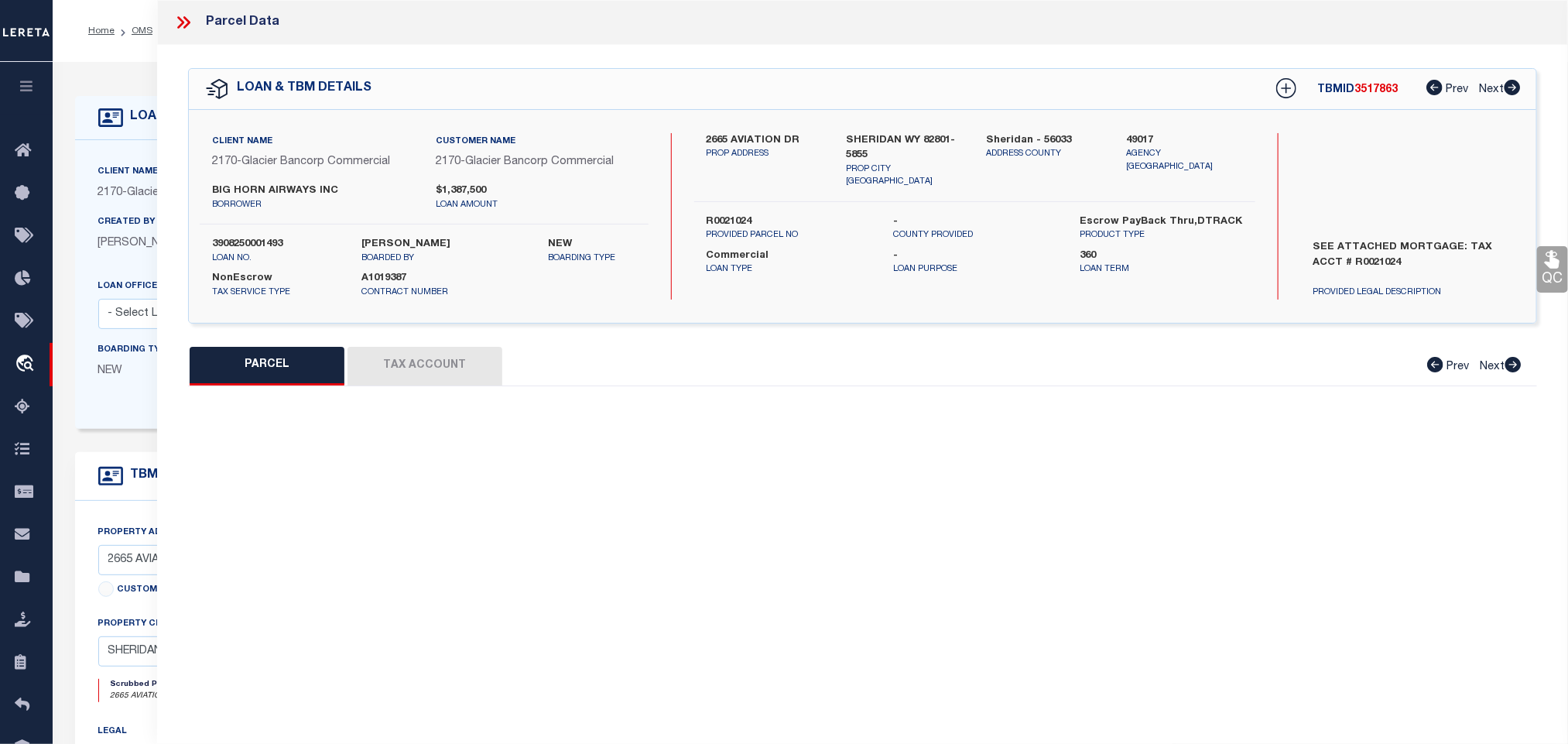
select select "IP"
type input "[PERSON_NAME] & [PERSON_NAME] II LAND LLC"
select select "AGW"
select select "LEG"
type input "2665 AVIATION DR"
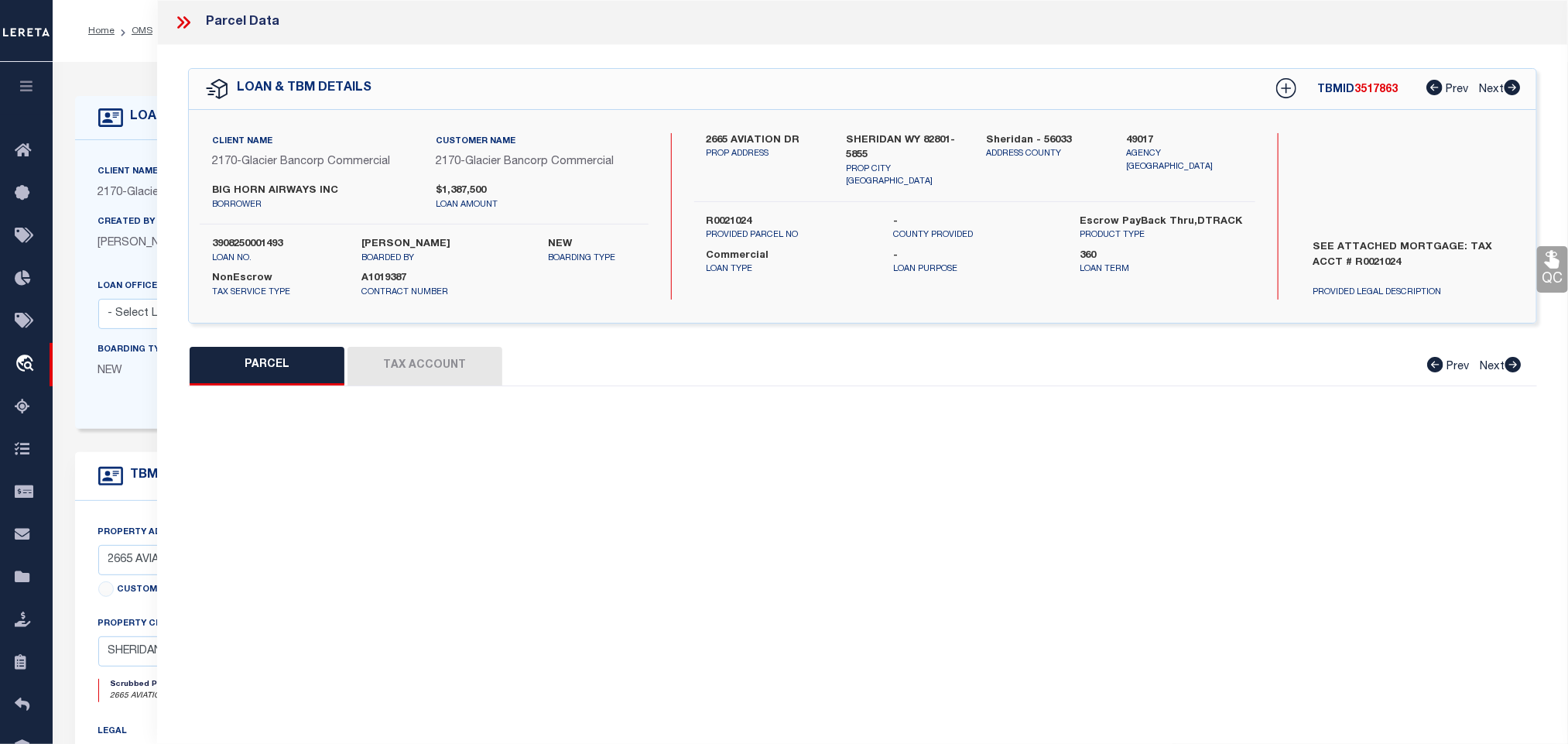
type input "SHERIDAN WY 82801-5855"
type textarea "LEASED AREAS [GEOGRAPHIC_DATA] PHASE 1 (RECORD OF SURVEY A-352) BLOCK 2 LA-1 (I…"
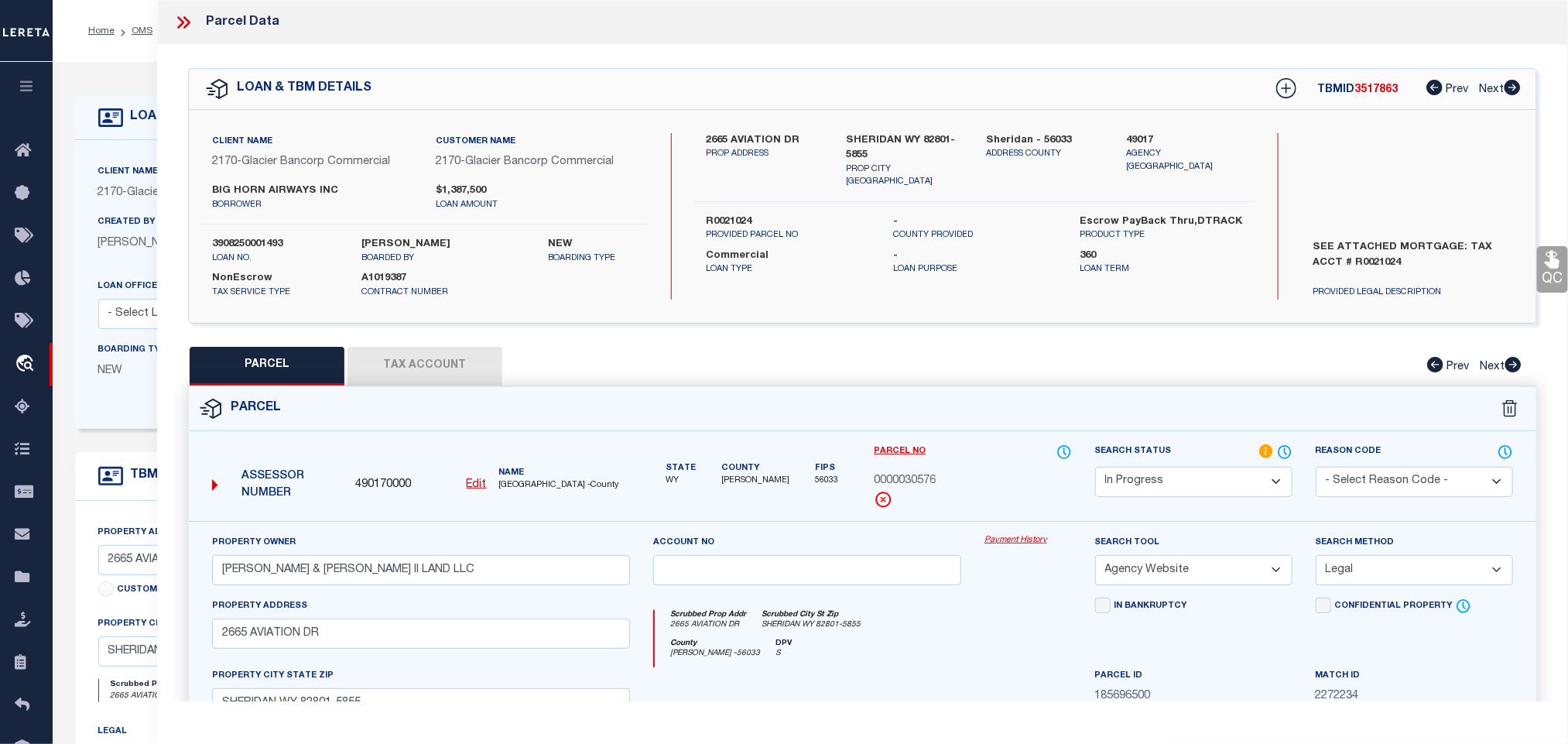
click at [1147, 472] on select "Automated Search Bad Parcel Complete Duplicate Parcel High Dollar Reporting In …" at bounding box center [1194, 482] width 197 height 30
select select "PC"
click at [1095, 468] on select "Automated Search Bad Parcel Complete Duplicate Parcel High Dollar Reporting In …" at bounding box center [1194, 482] width 197 height 30
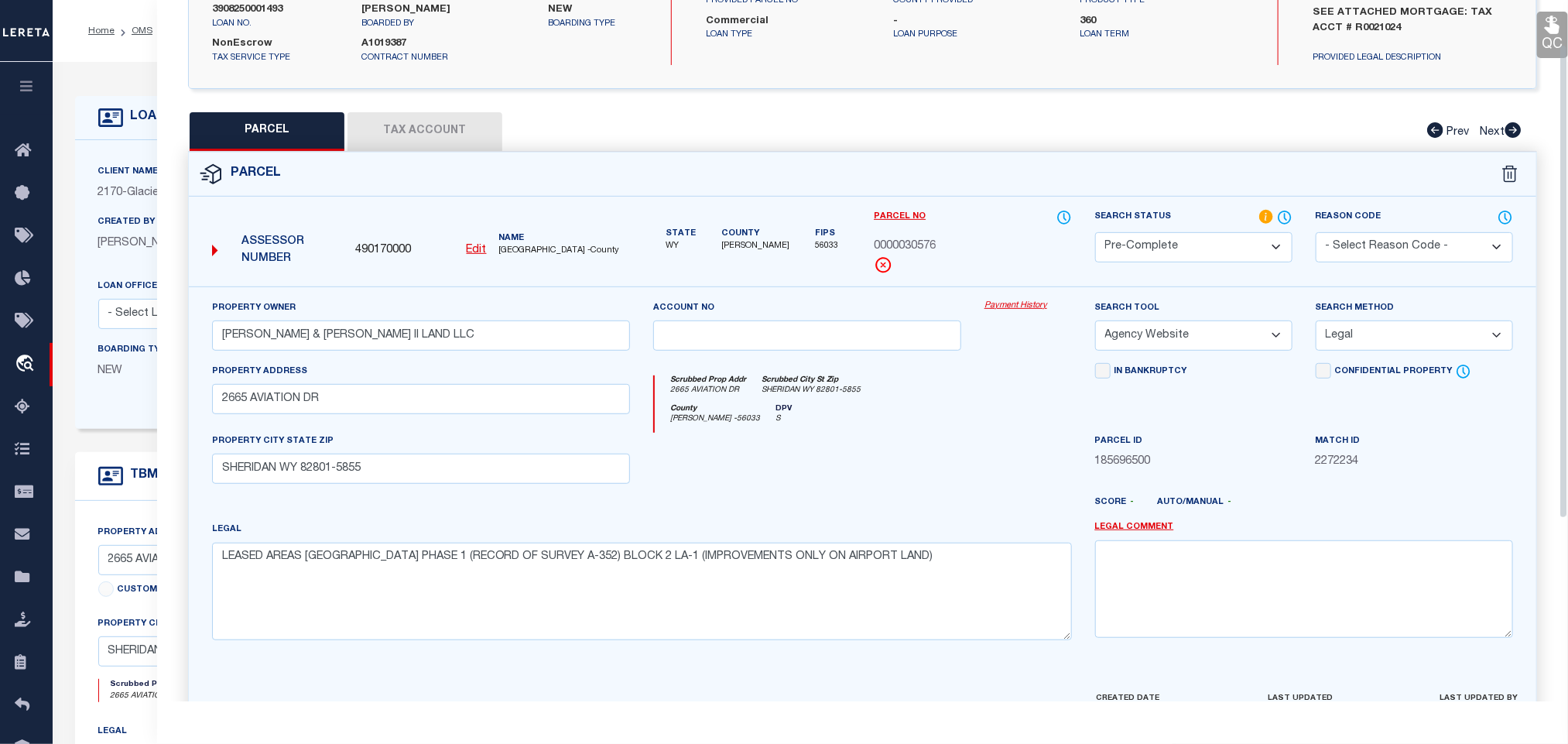
scroll to position [335, 0]
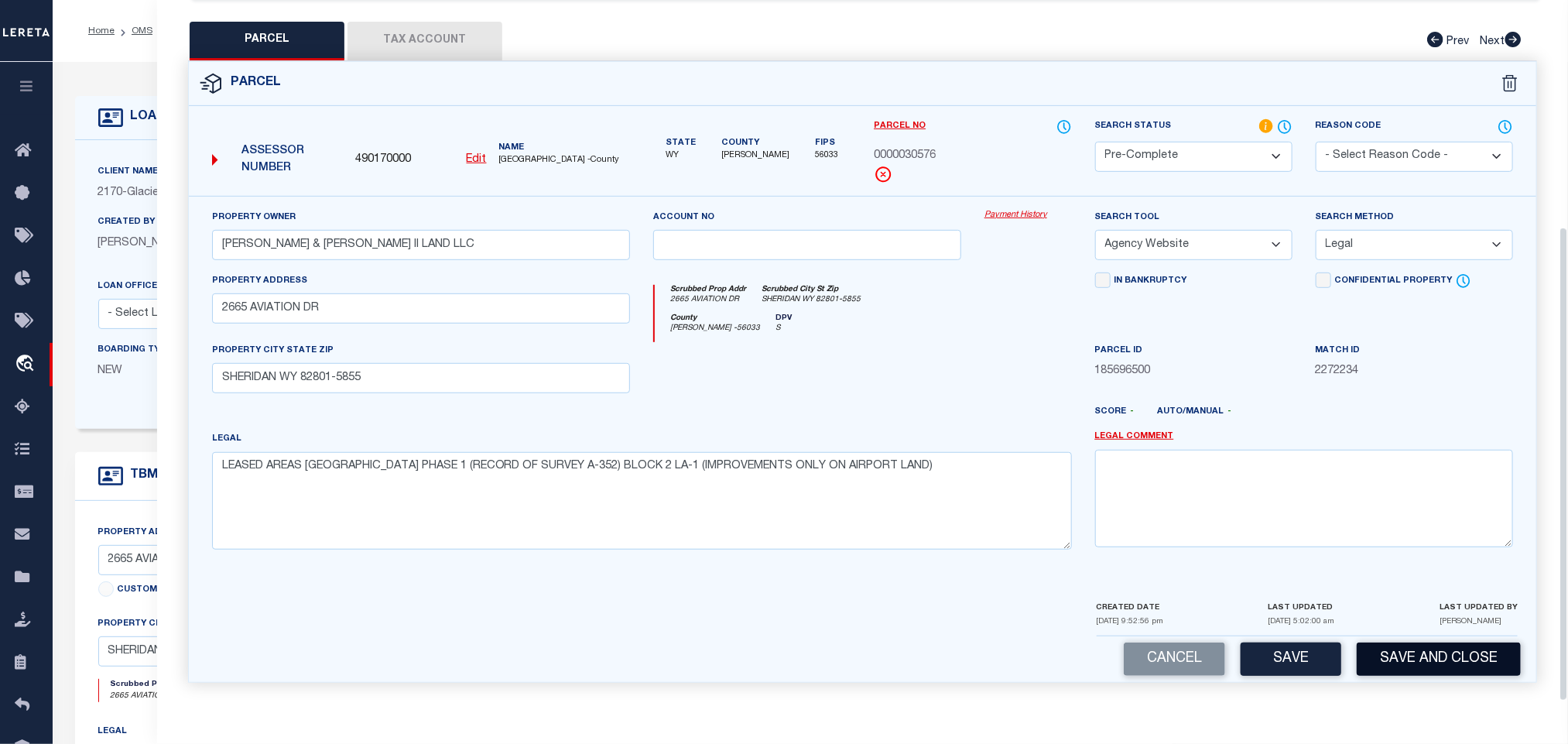
click at [1375, 667] on button "Save and Close" at bounding box center [1439, 659] width 164 height 33
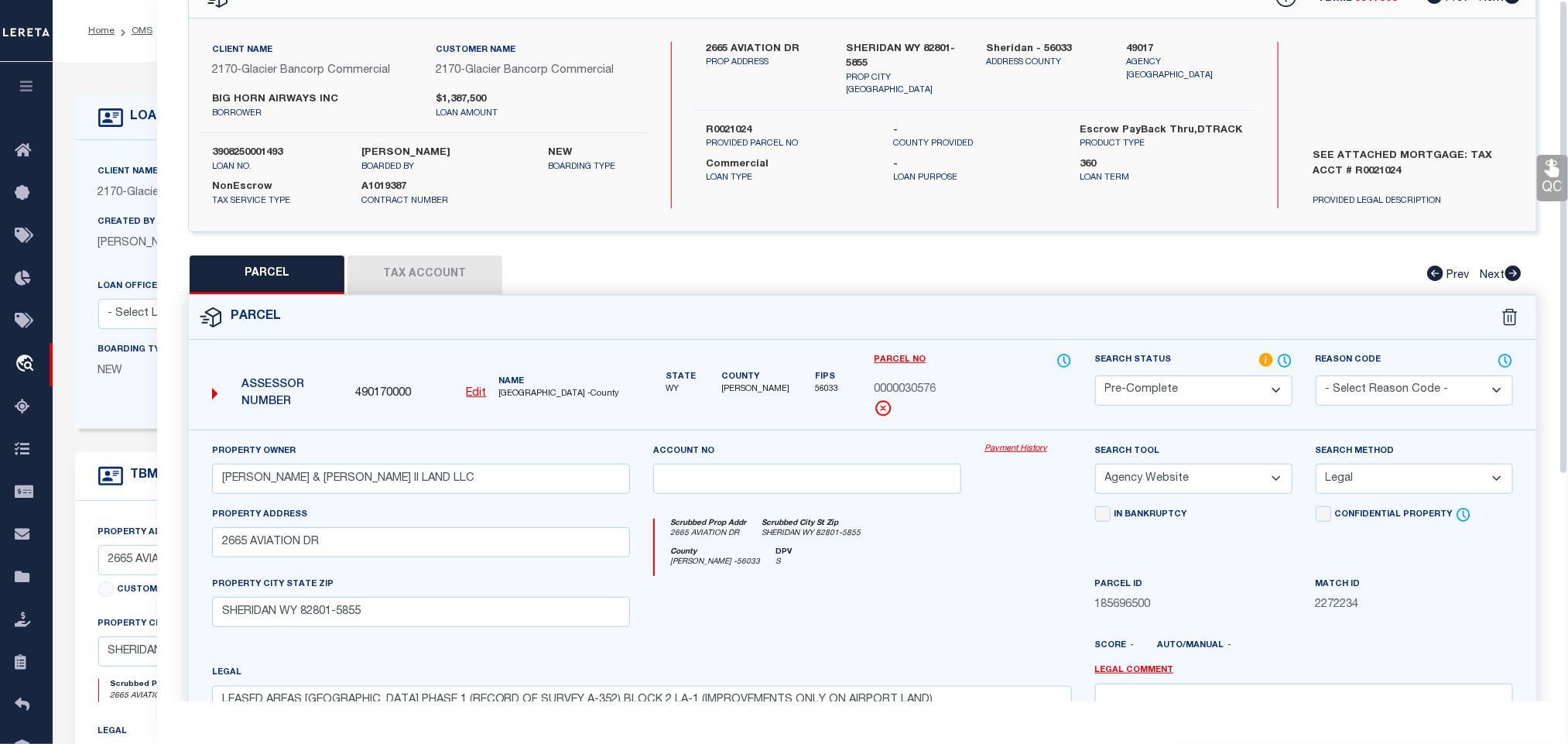
scroll to position [0, 0]
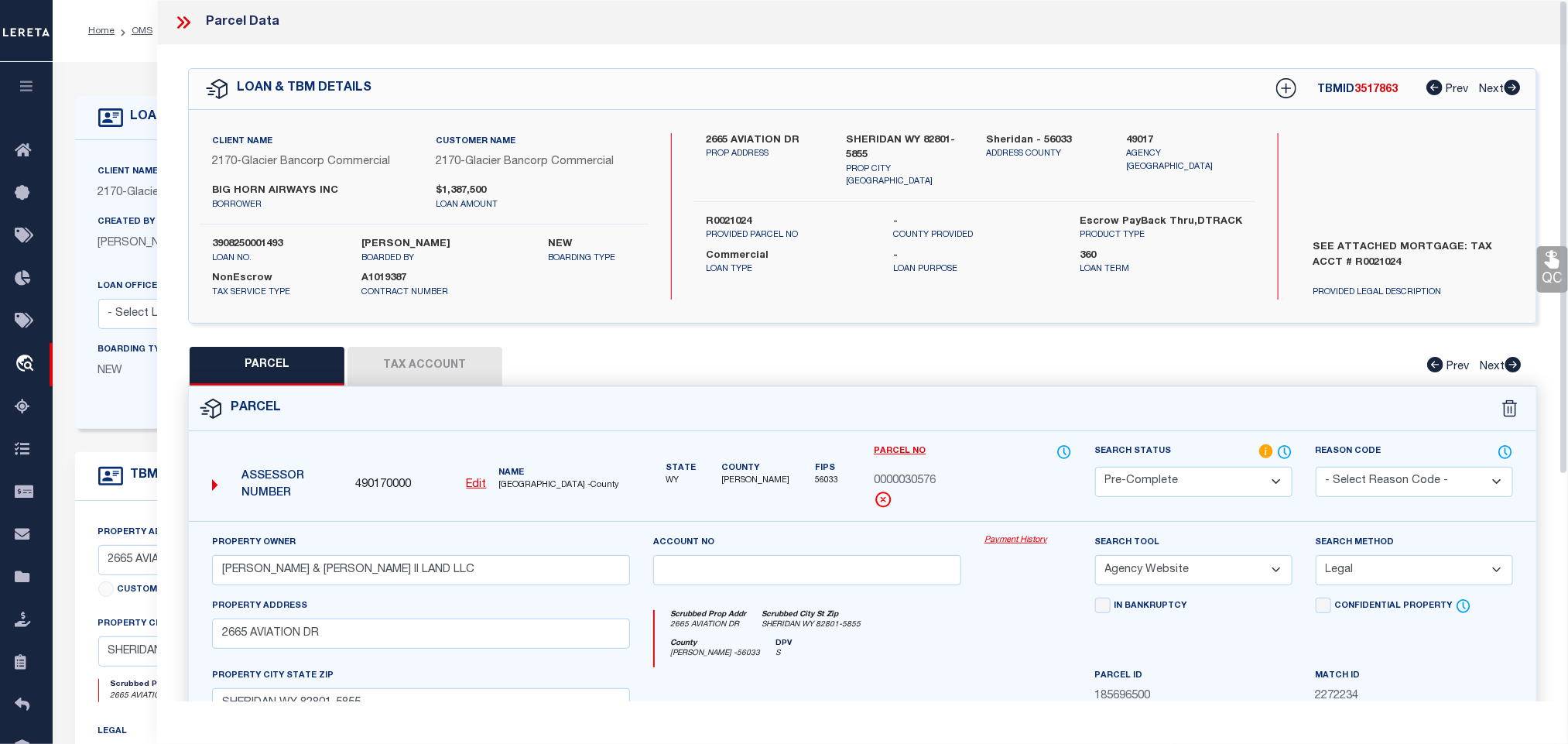
click at [233, 246] on label "3908250001493" at bounding box center [275, 244] width 127 height 16
copy label "3908250001493"
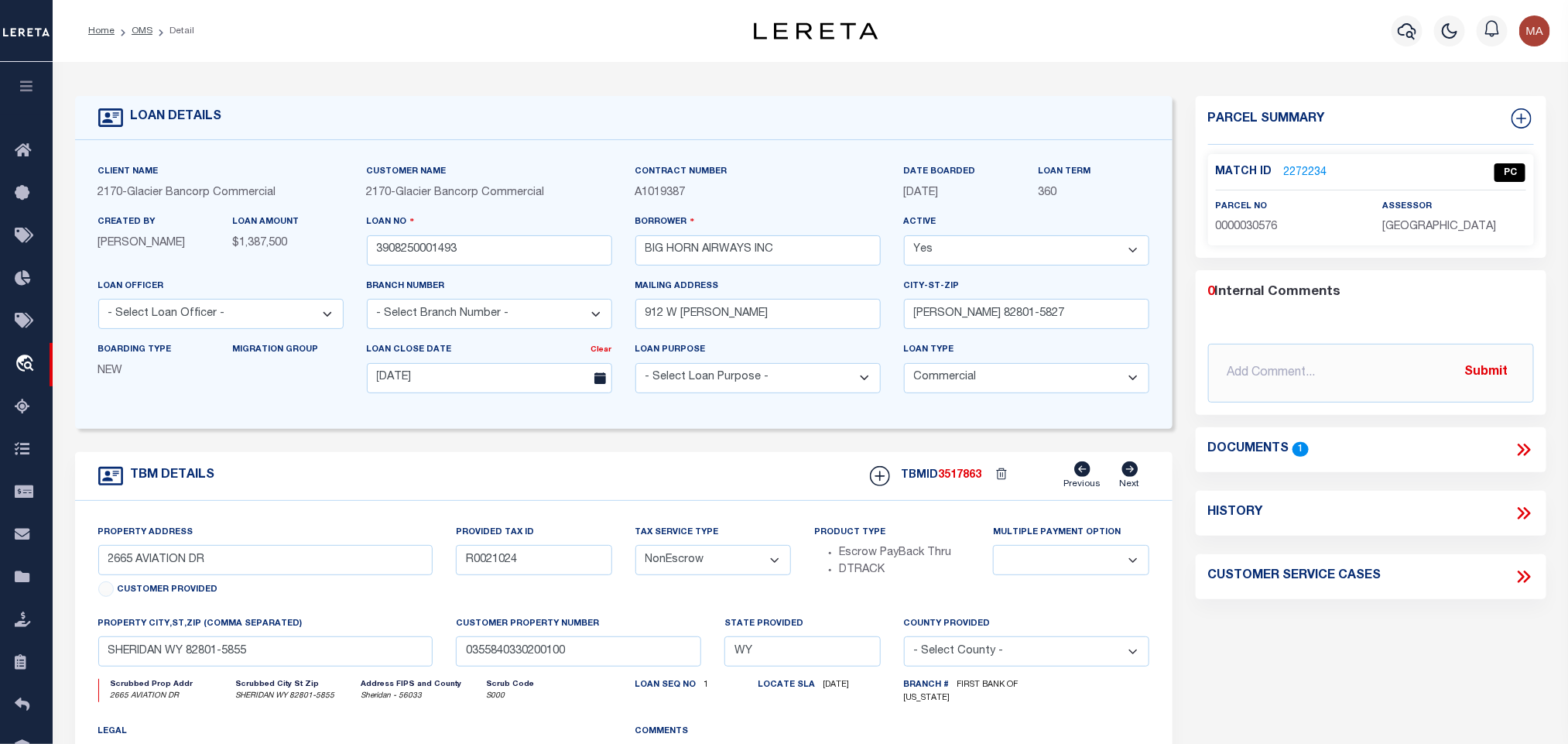
select select "7330"
select select
click at [952, 477] on span "3517863" at bounding box center [960, 475] width 43 height 11
copy span "3517863"
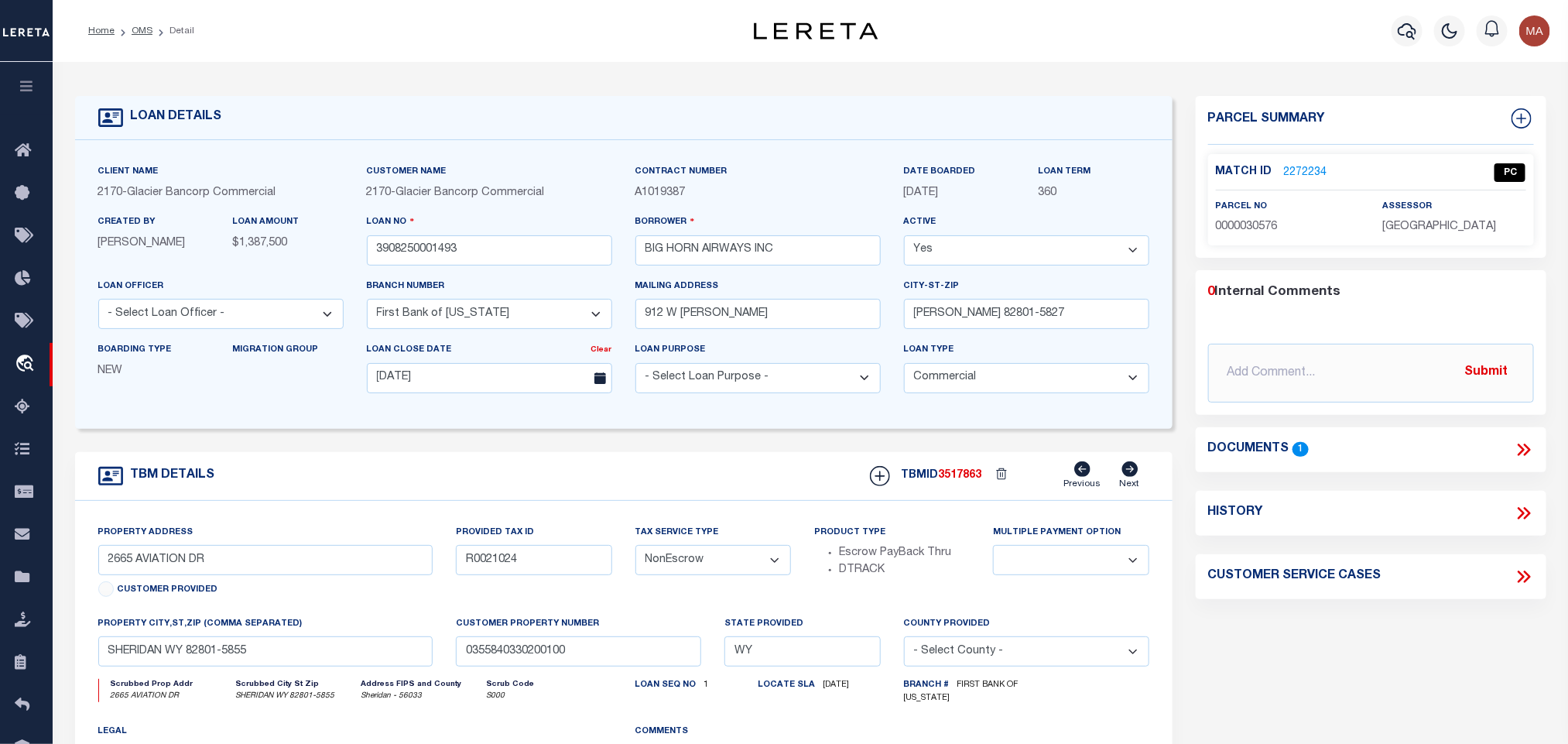
click at [1418, 228] on span "[GEOGRAPHIC_DATA]" at bounding box center [1440, 227] width 114 height 11
copy div "[GEOGRAPHIC_DATA]"
click at [1252, 223] on span "0000030576" at bounding box center [1246, 227] width 61 height 11
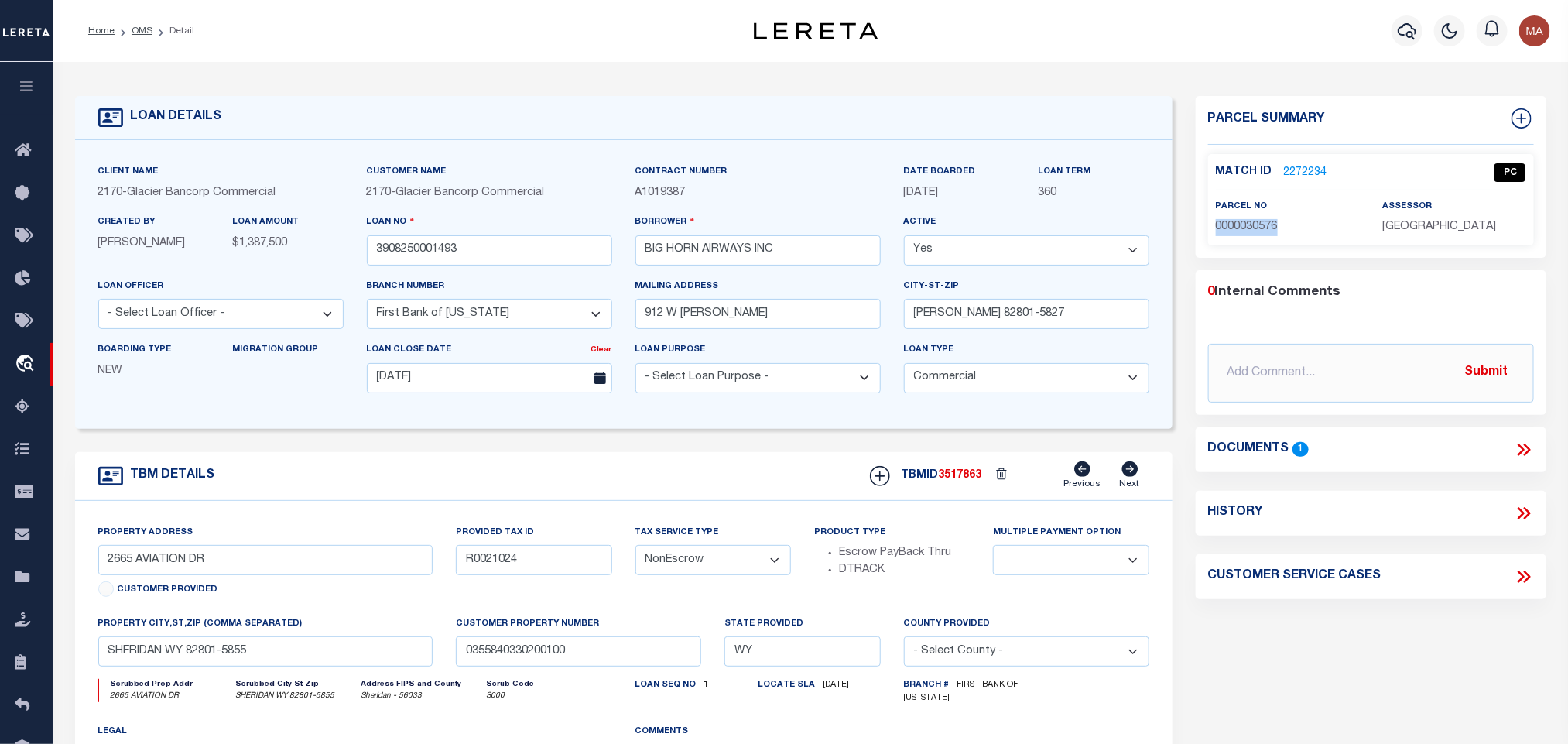
click at [1252, 223] on span "0000030576" at bounding box center [1246, 227] width 61 height 11
copy span "0000030576"
click at [142, 27] on link "OMS" at bounding box center [141, 31] width 21 height 9
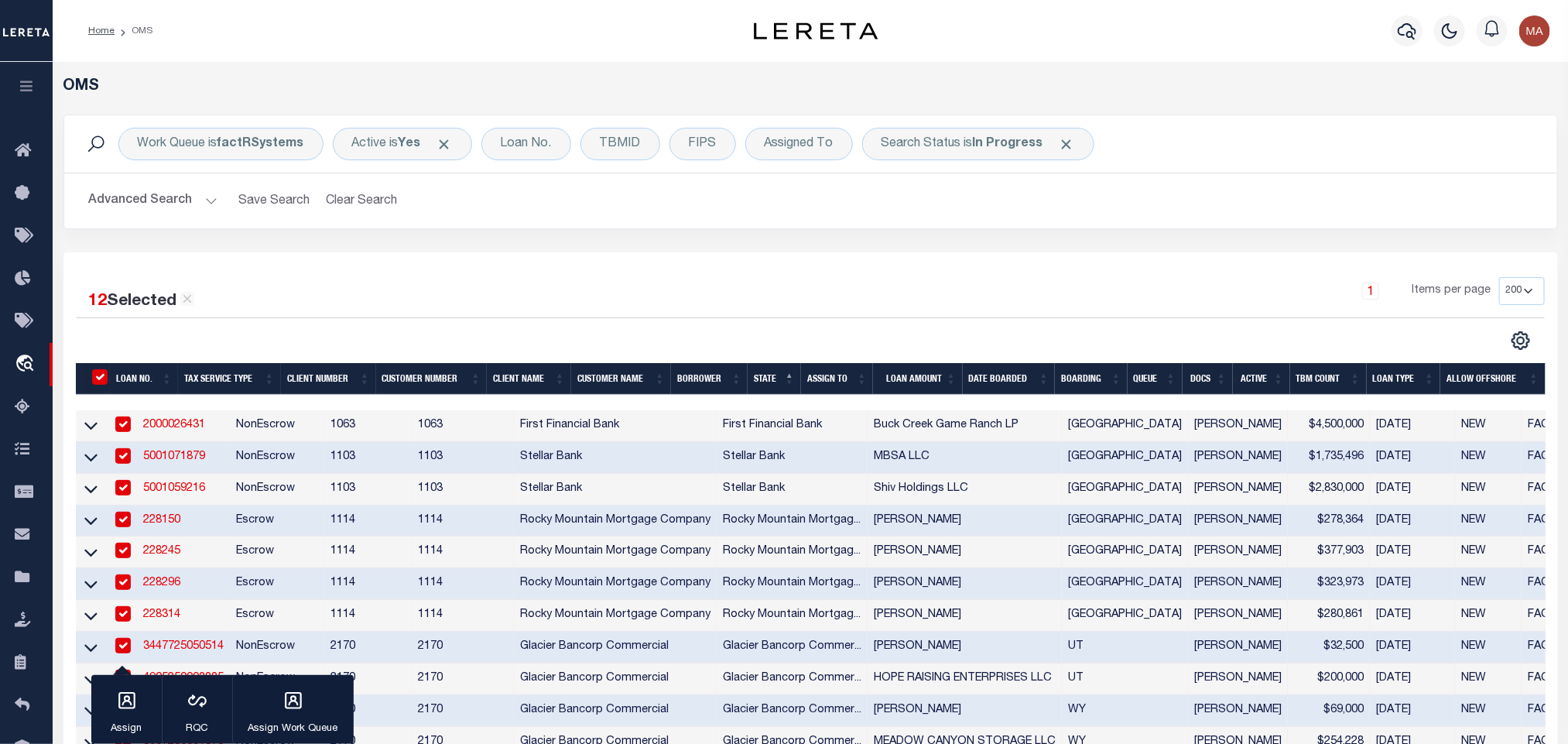
scroll to position [347, 0]
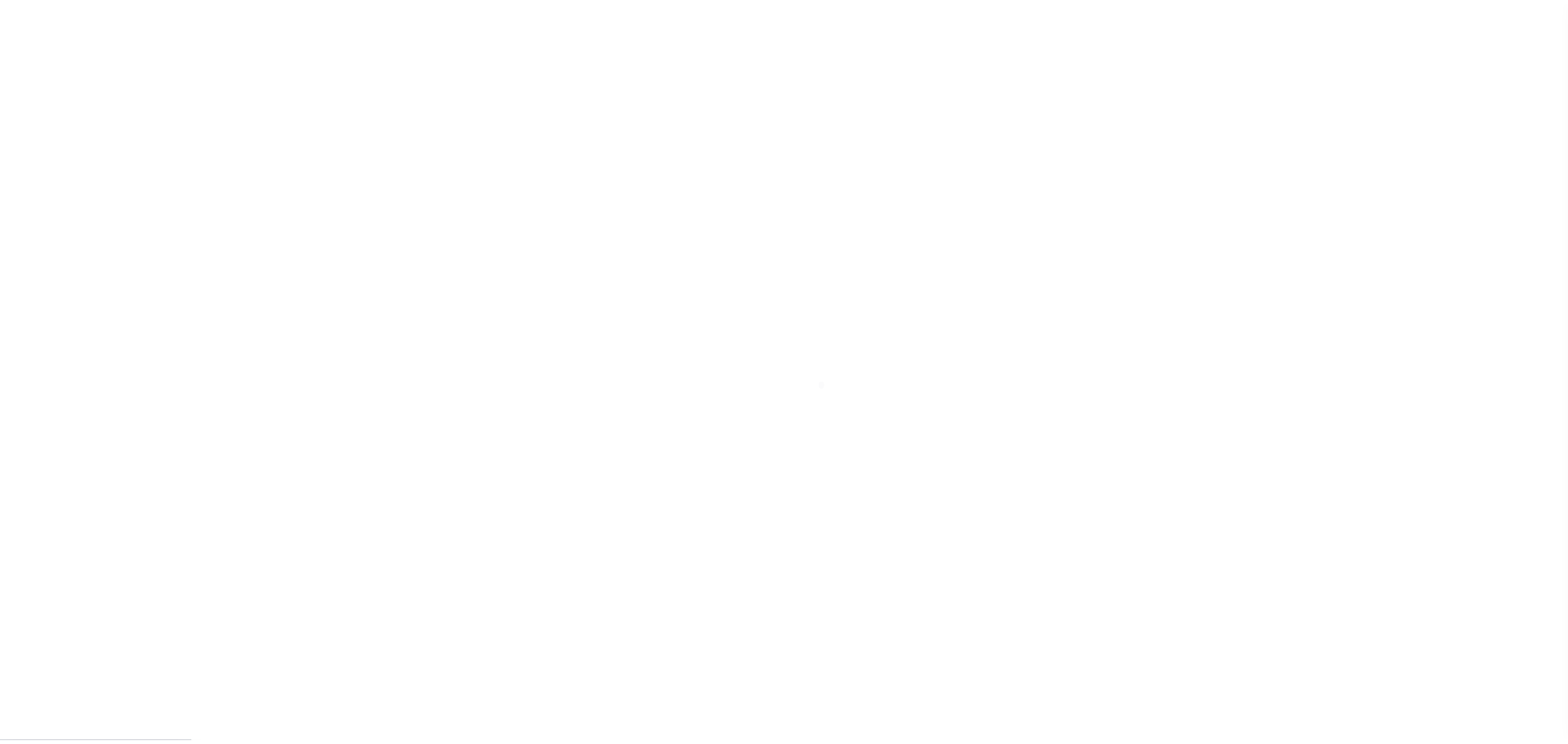
scroll to position [9, 0]
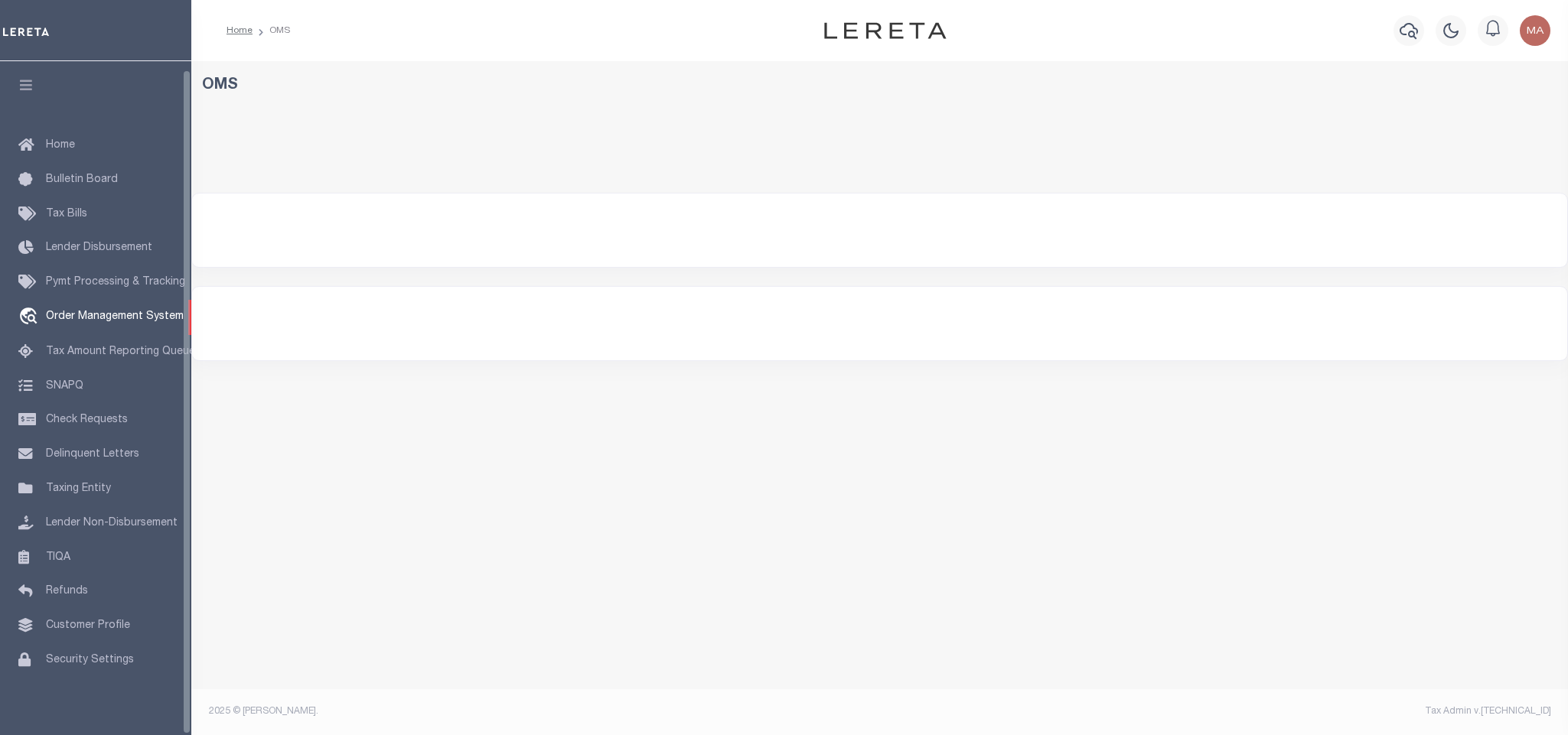
select select "200"
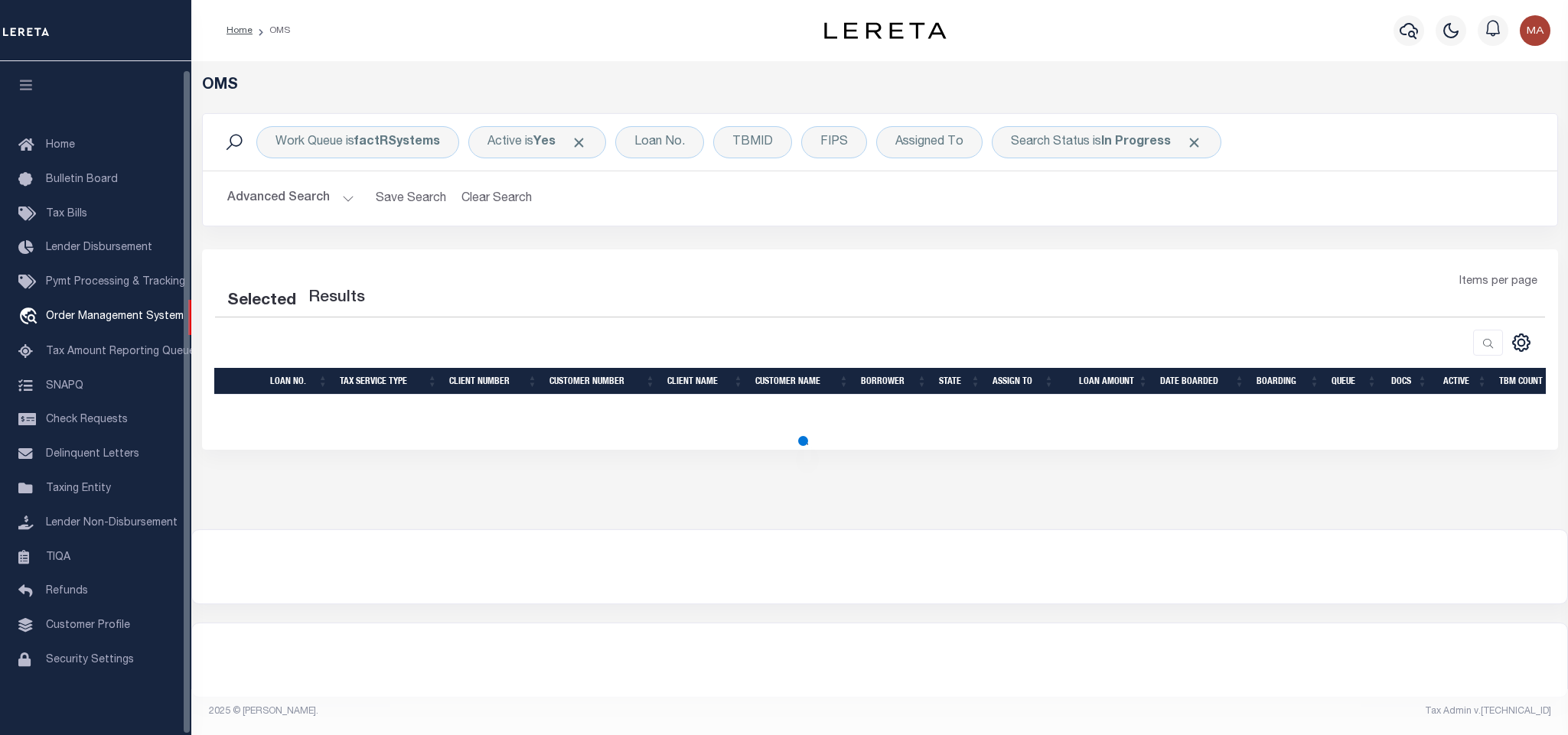
click at [27, 65] on button "button" at bounding box center [25, 86] width 52 height 52
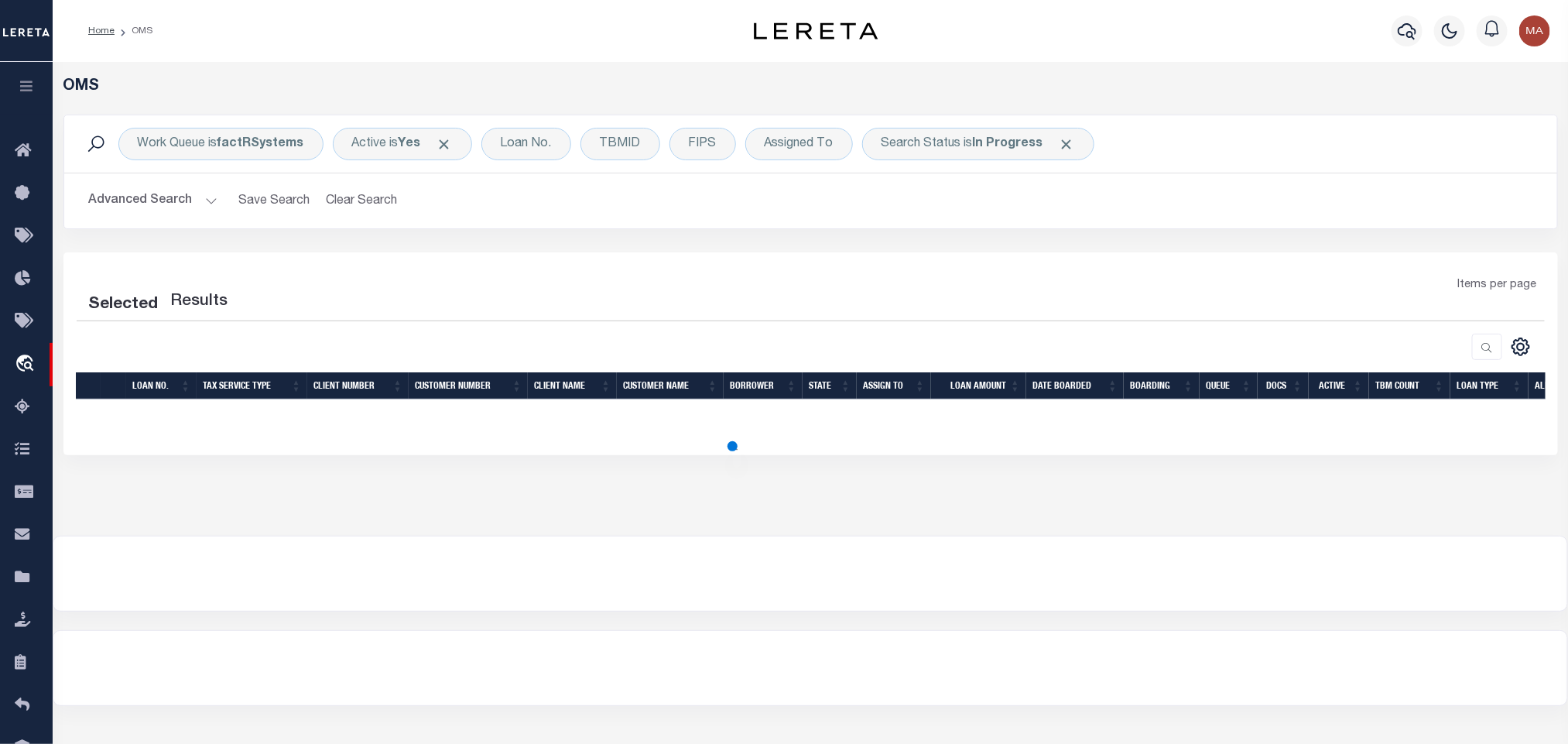
select select "200"
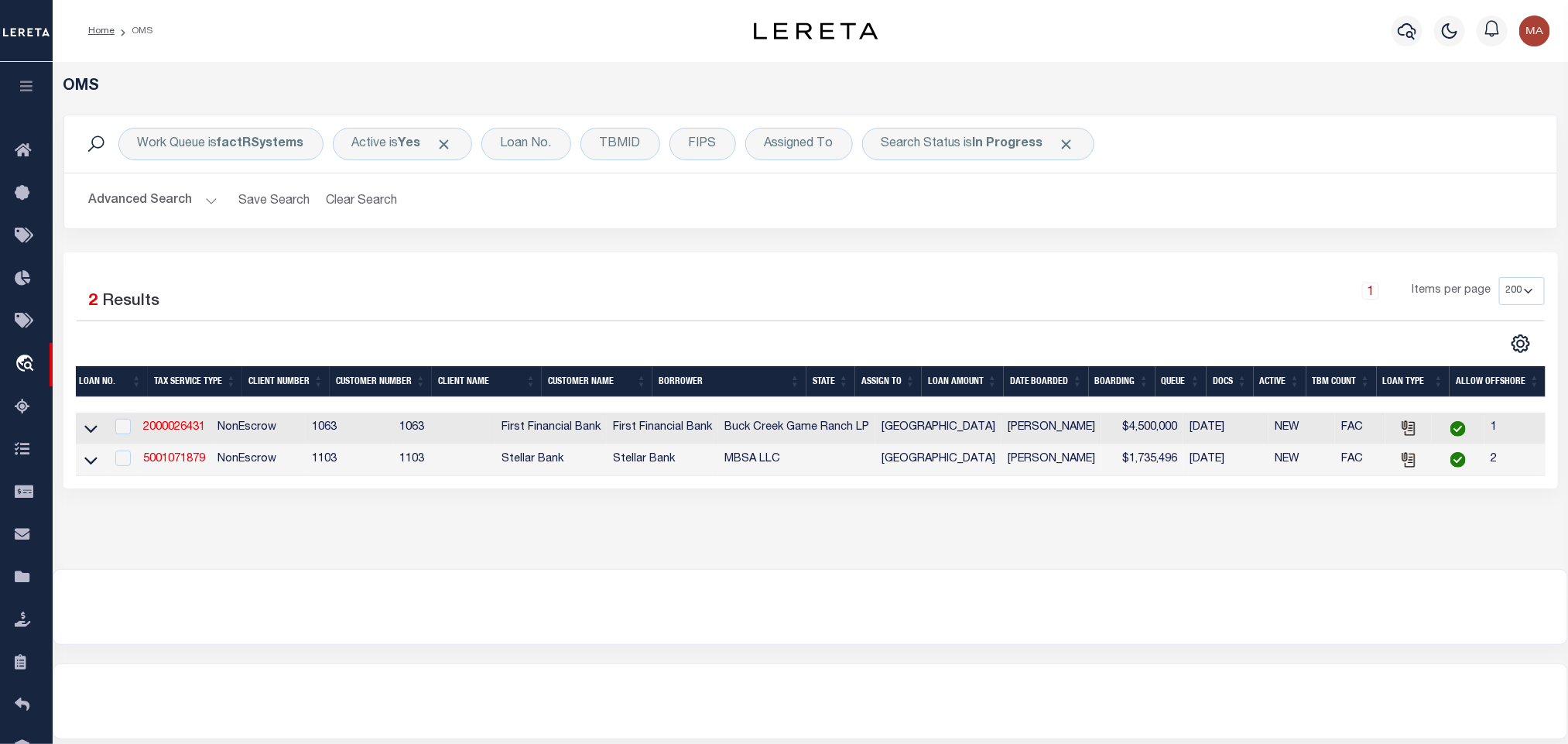
scroll to position [0, 0]
click at [183, 462] on link "5001071879" at bounding box center [173, 459] width 61 height 11
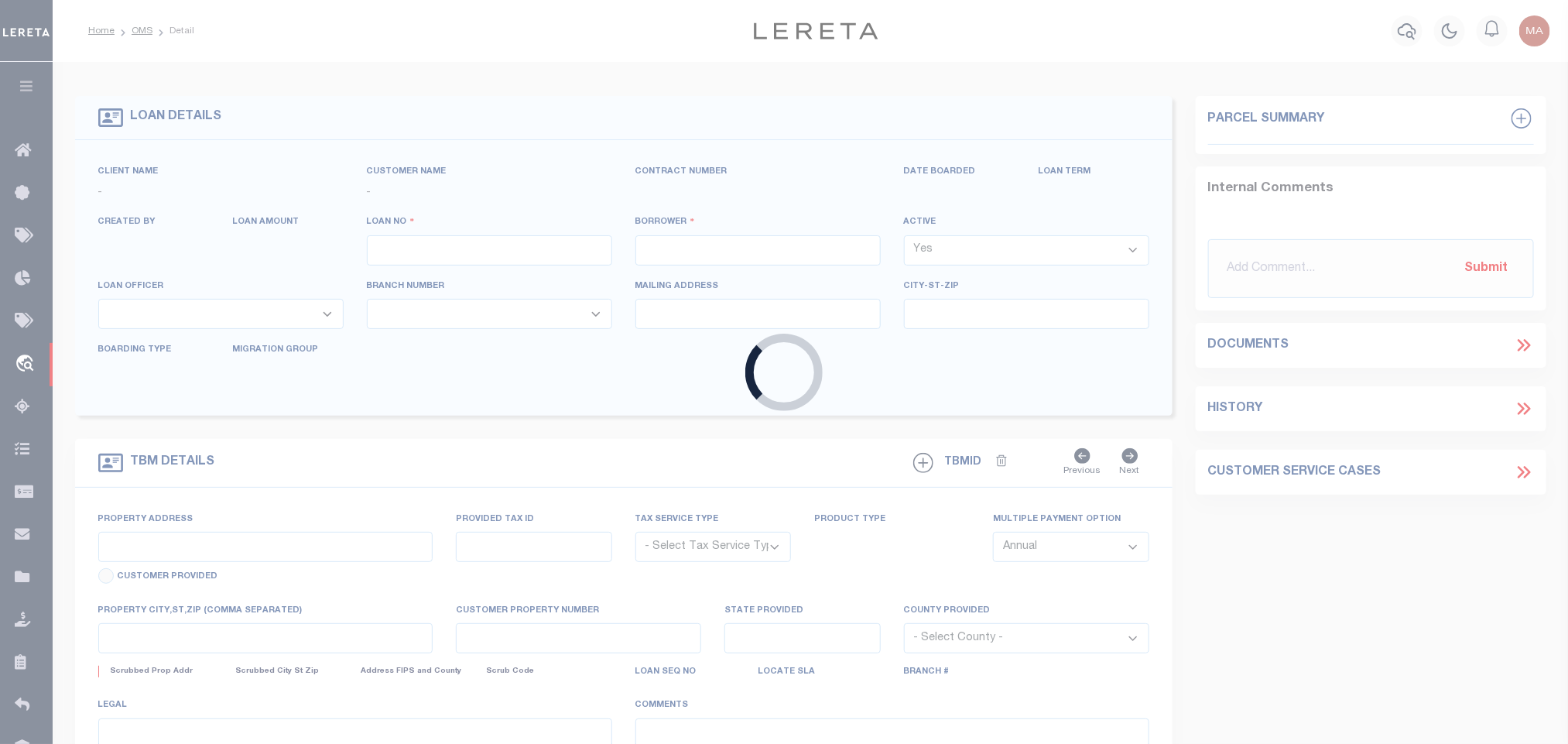
type input "5001071879"
type input "MBSA LLC"
select select
type input "[DATE]"
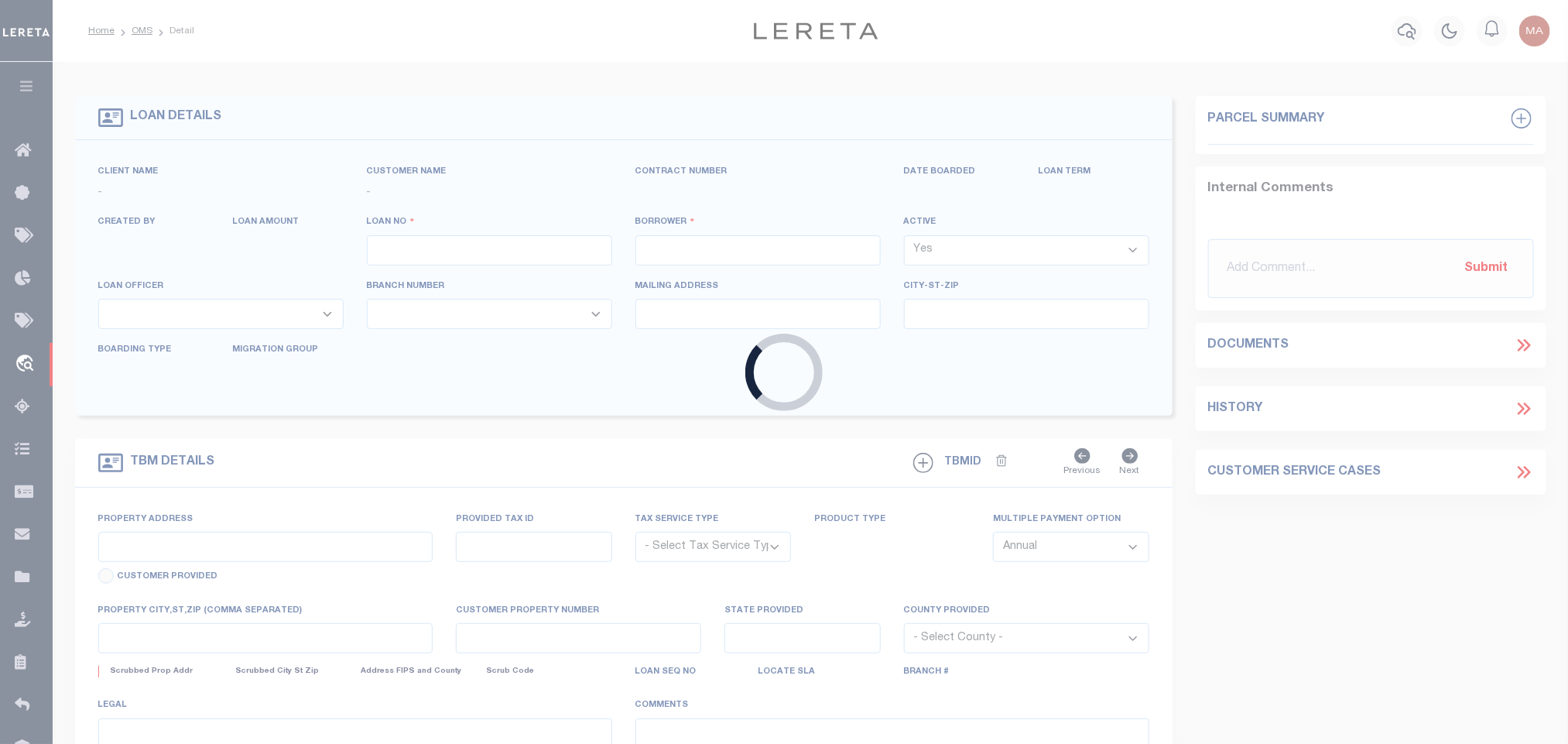
select select "20"
select select "NonEscrow"
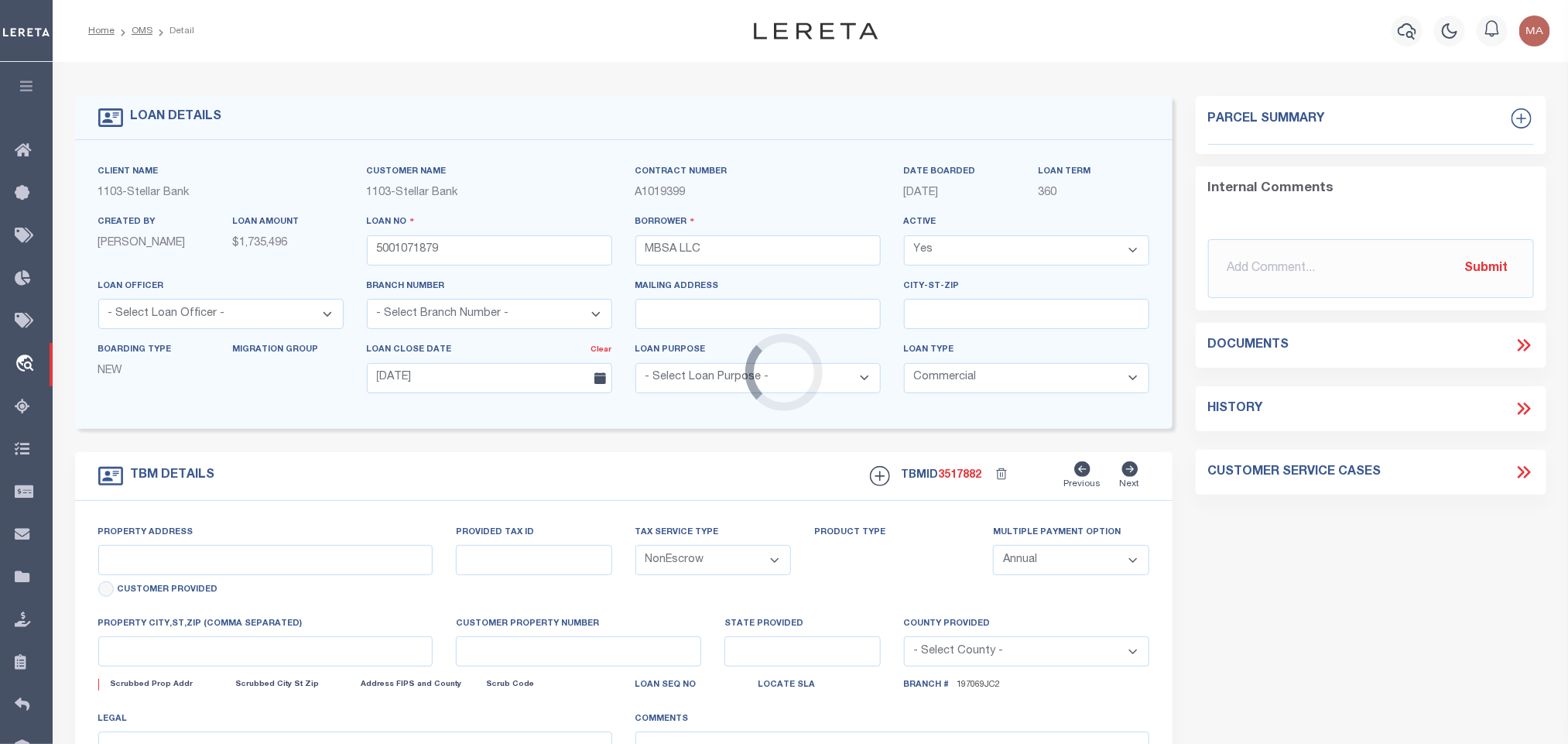
select select "11297"
type input "415 S GREAT SOUTHWEST PKWY"
select select
type input "GRAND PRAIRIE TX 75051-1039"
type input "[GEOGRAPHIC_DATA]"
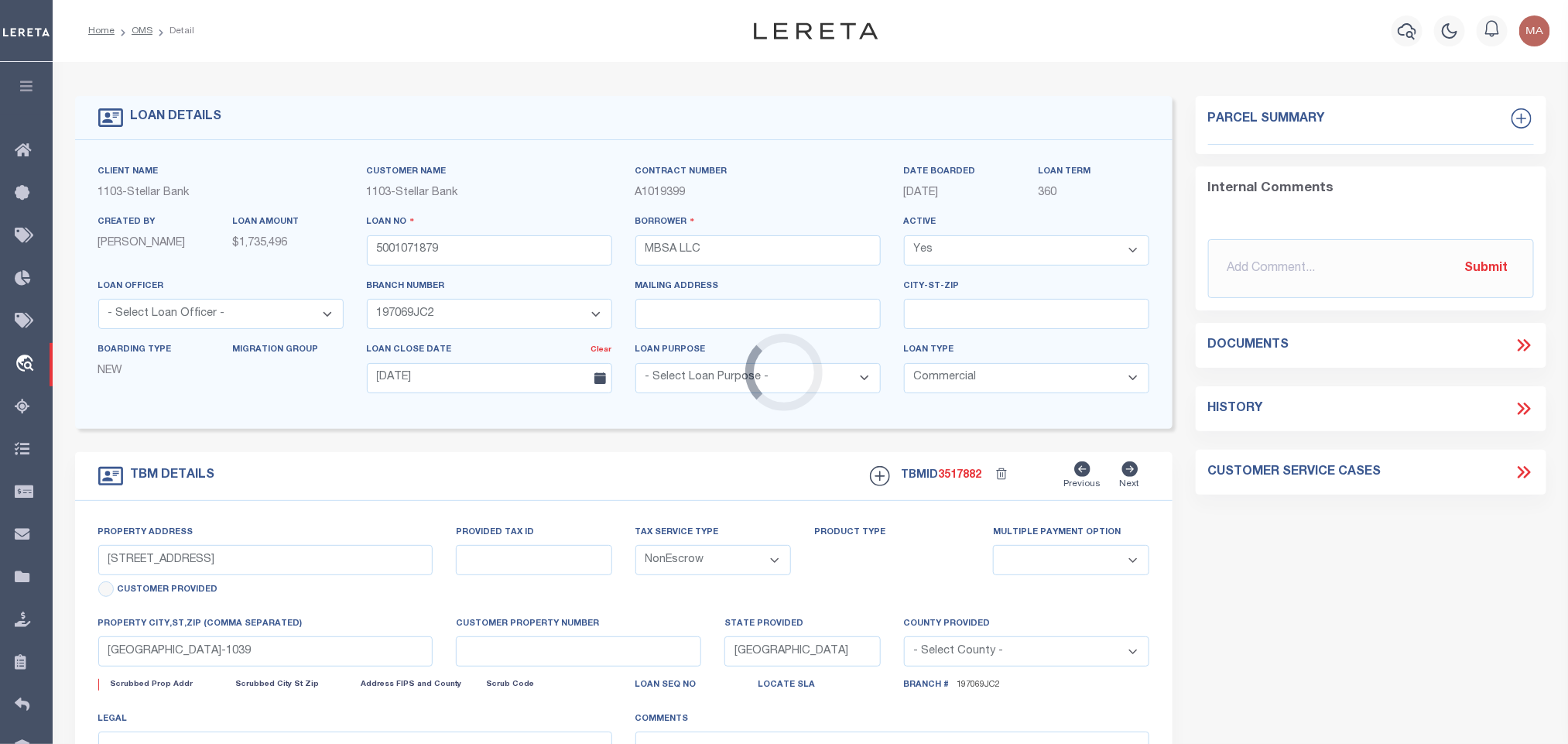
select select
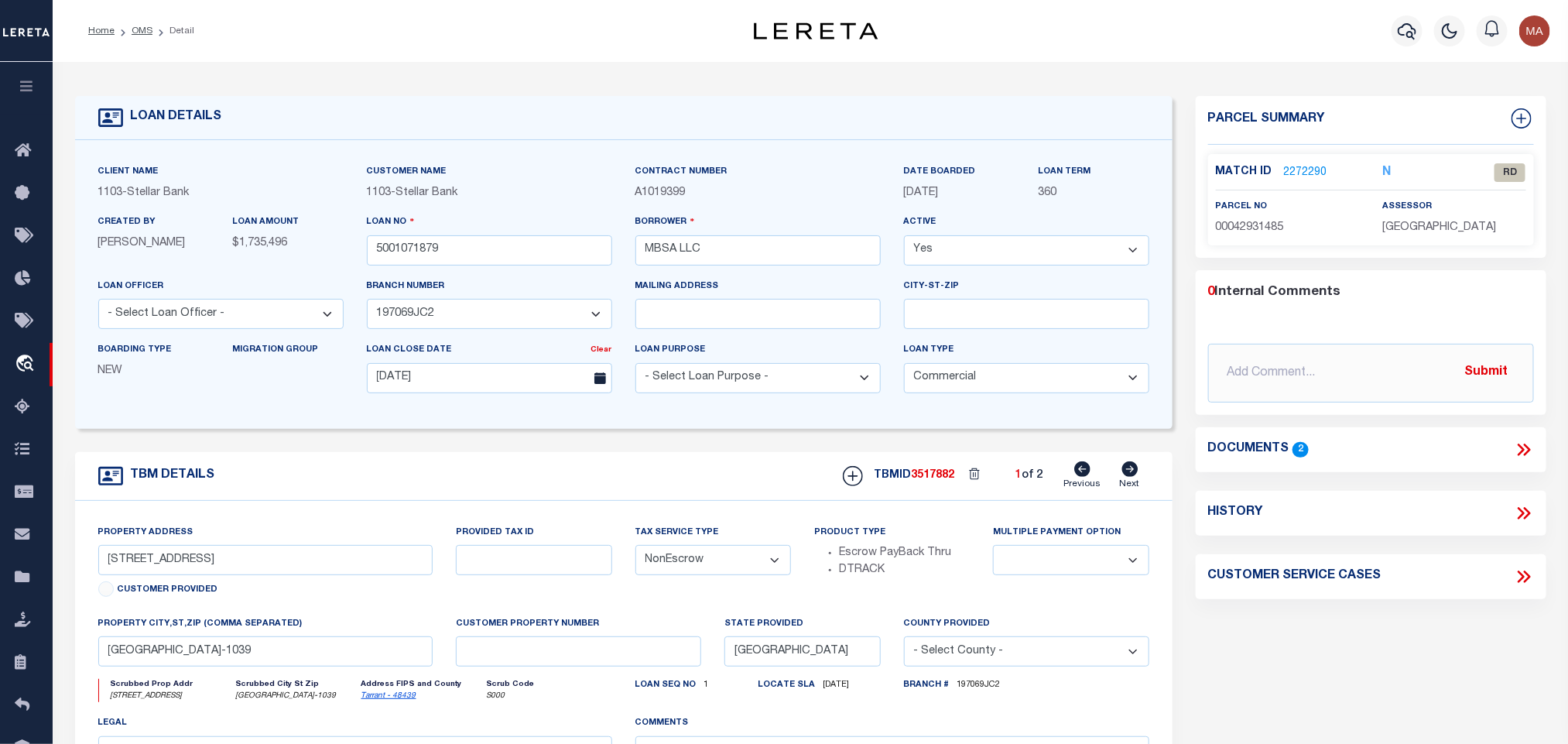
click at [1522, 450] on icon at bounding box center [1524, 450] width 20 height 20
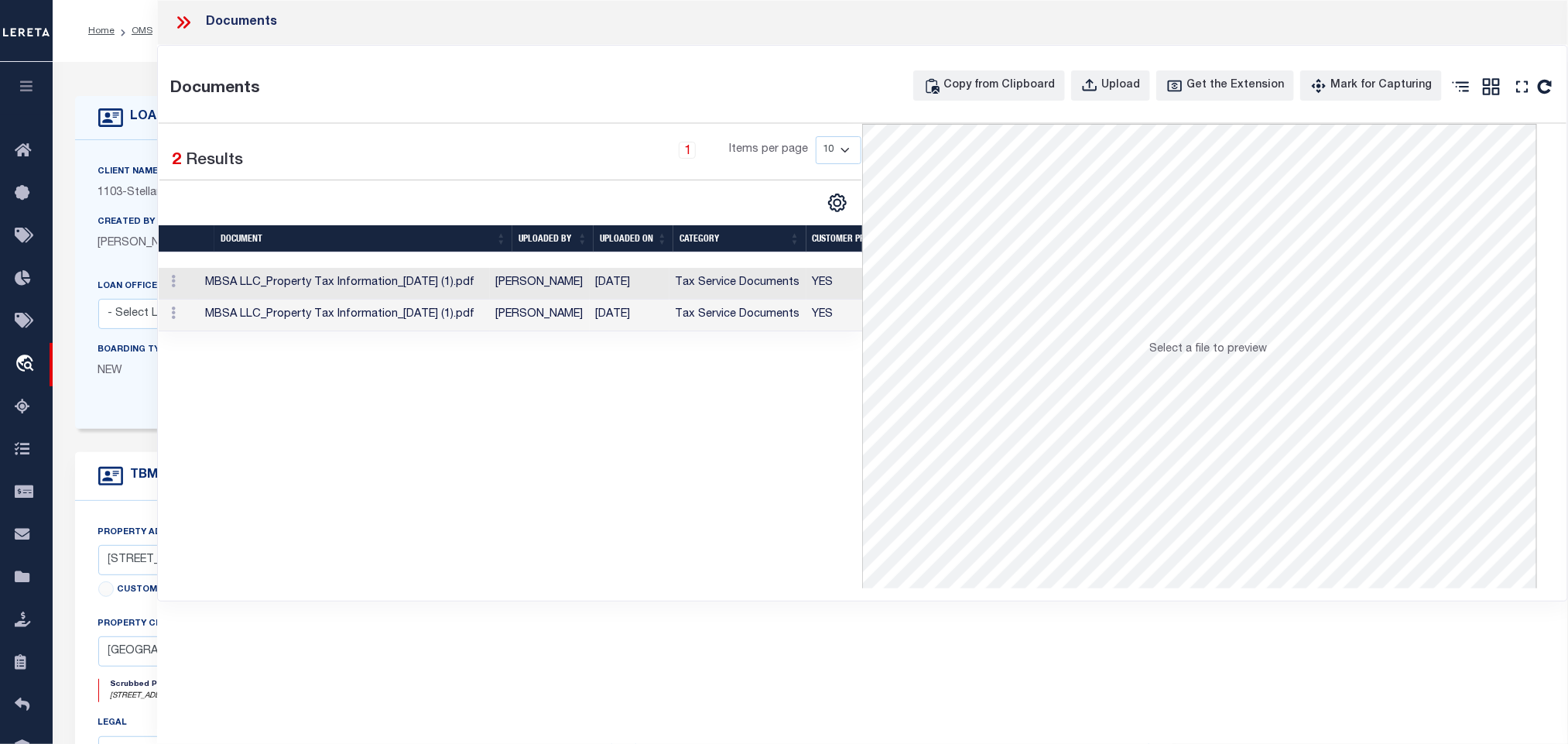
click at [693, 289] on td "Tax Service Documents" at bounding box center [738, 283] width 137 height 32
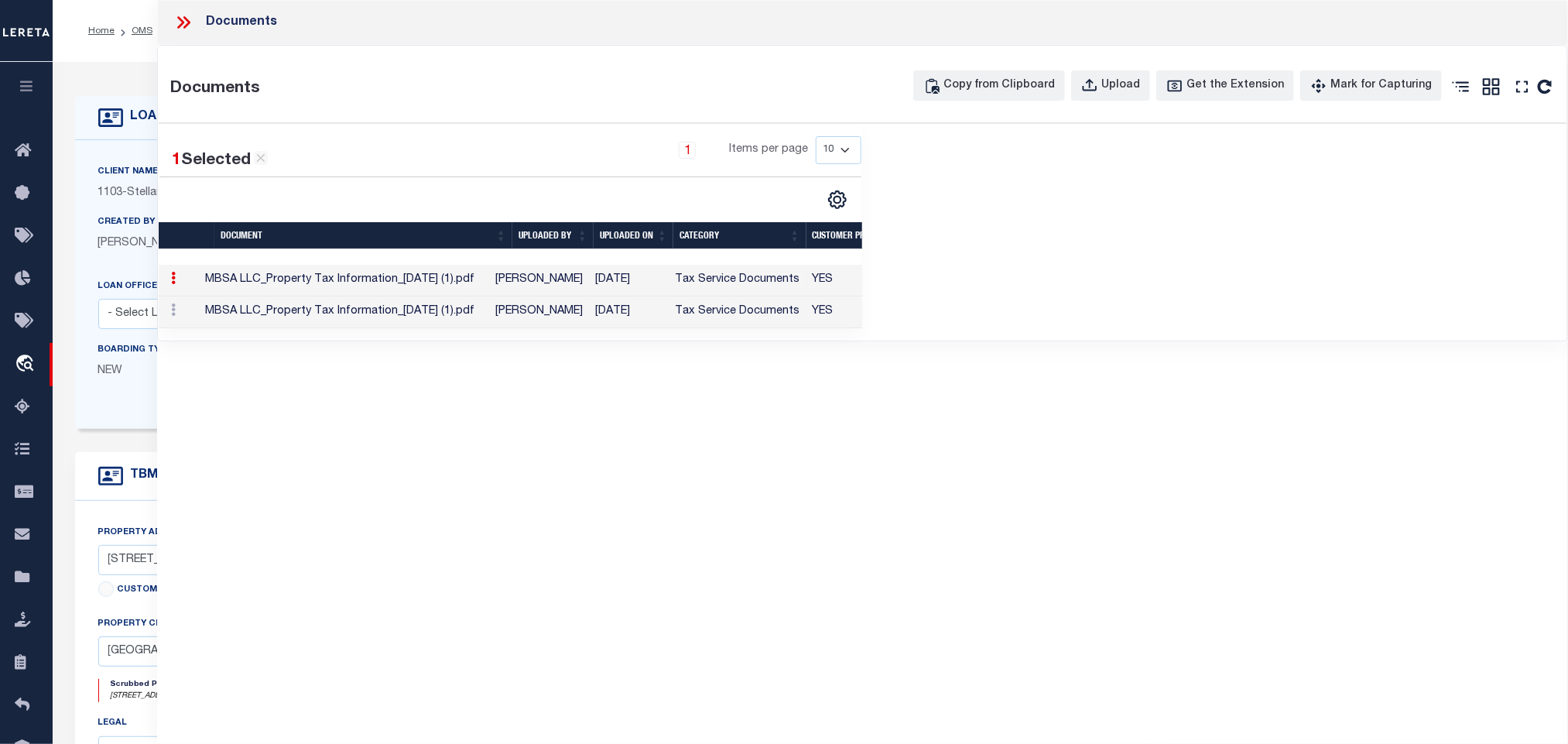
drag, startPoint x: 121, startPoint y: 121, endPoint x: 297, endPoint y: 154, distance: 179.1
click at [121, 121] on icon at bounding box center [110, 117] width 25 height 18
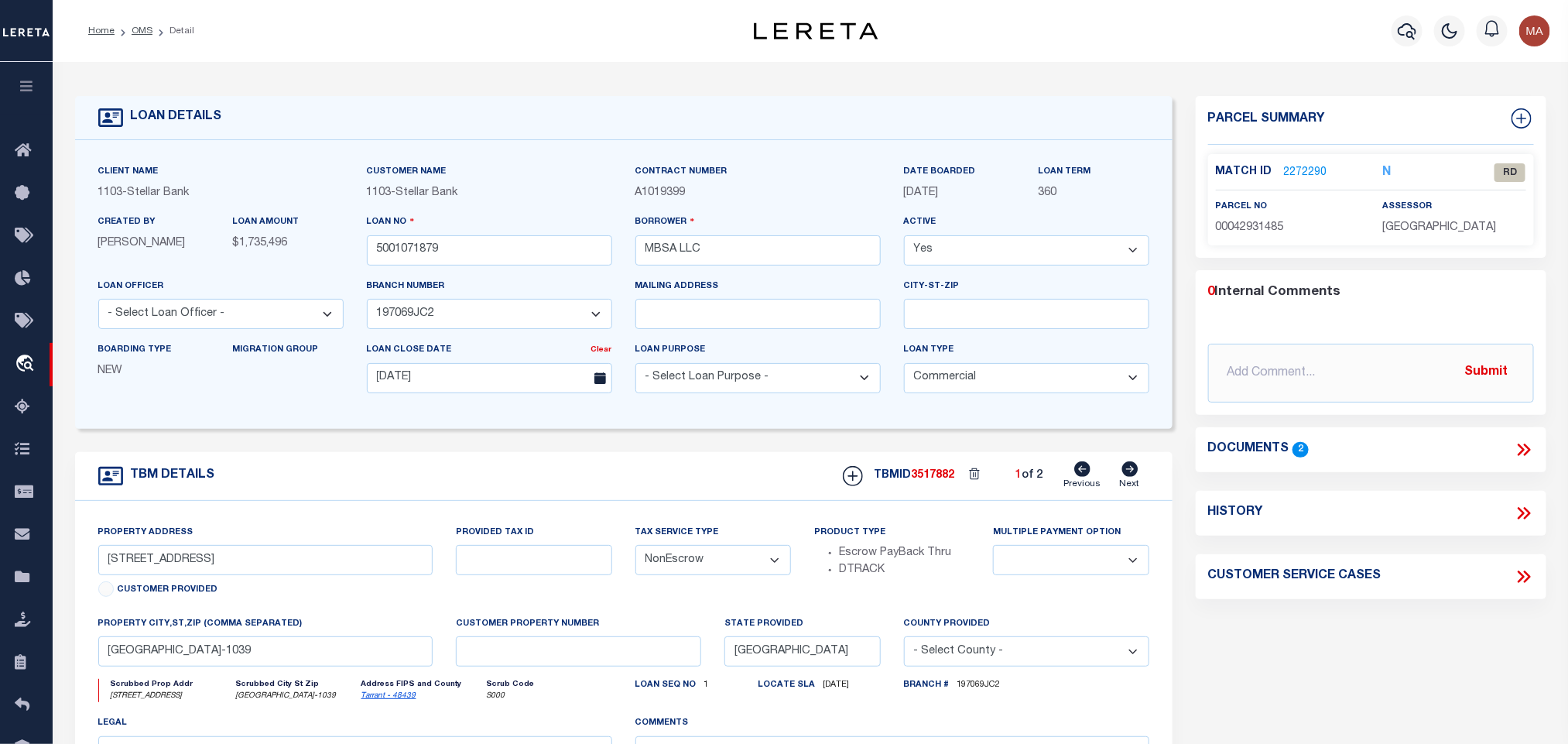
click at [1309, 172] on link "2272290" at bounding box center [1306, 173] width 43 height 17
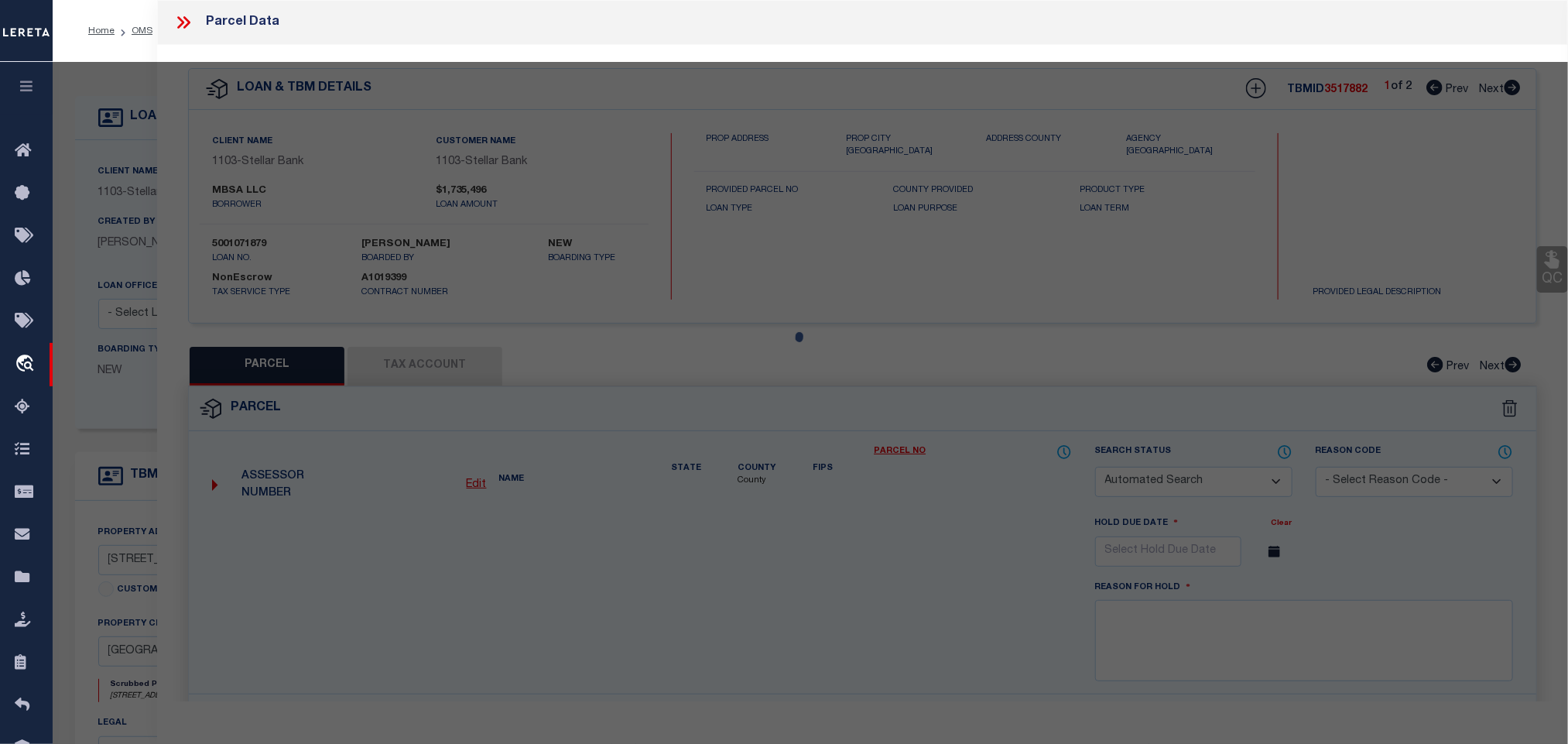
checkbox input "false"
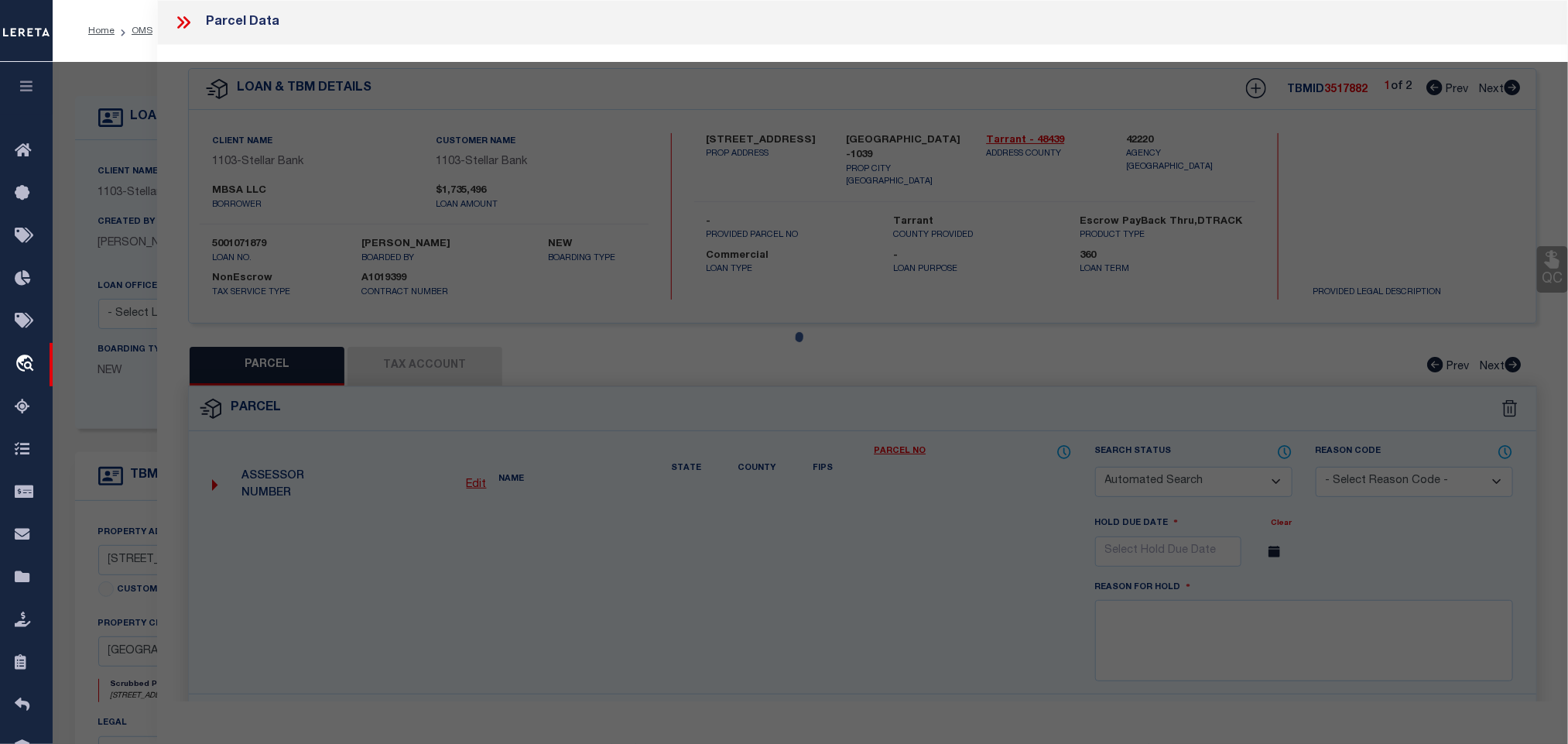
select select "RD"
type input "MBSA LLC"
select select "ATL"
select select "ADD"
type input "415 S GREAT SOUTHWEST PKWY"
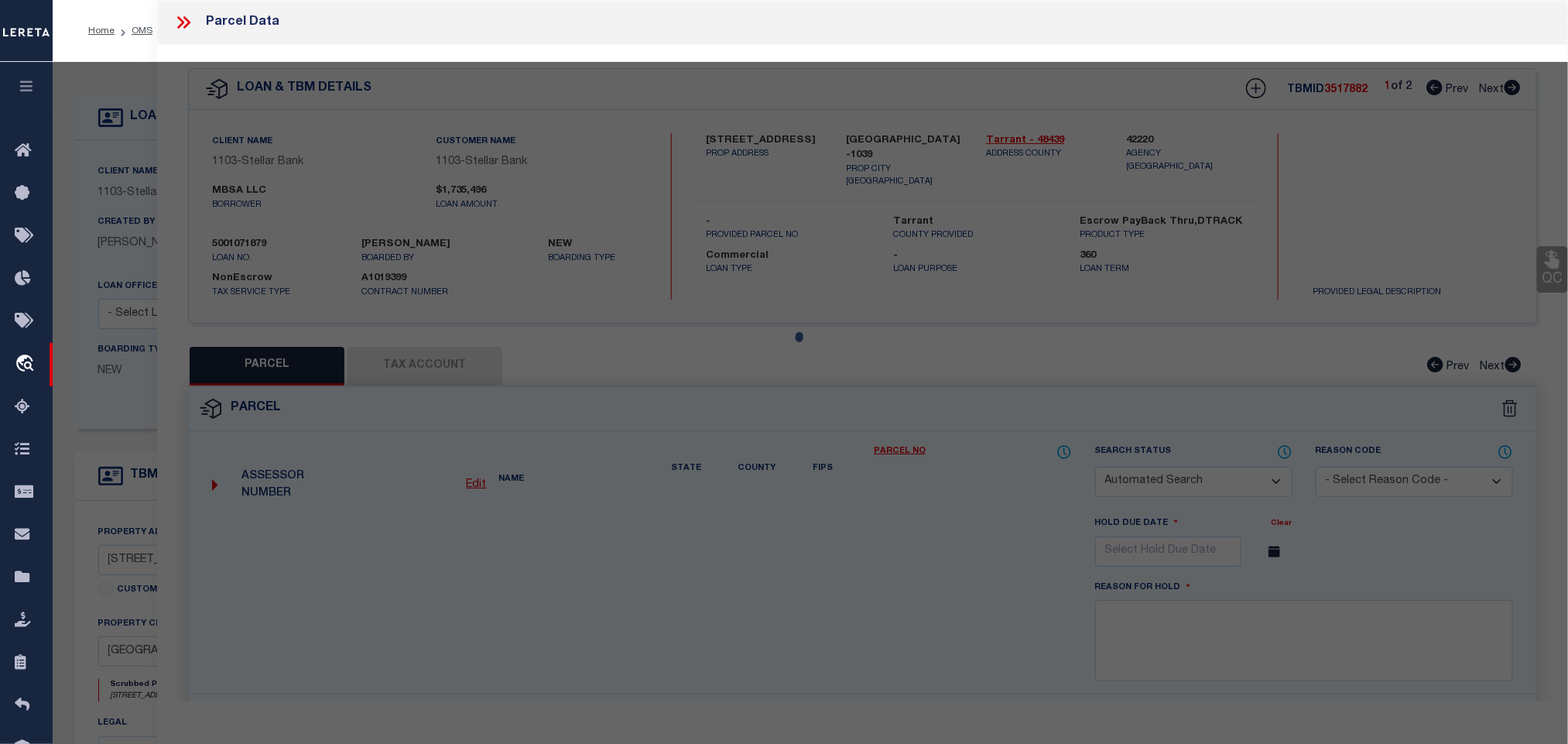
checkbox input "false"
type input "GRAND PRAIRIE, TX 75051"
type textarea "MBSA ADDITION BLOCK 1 LOT 1"
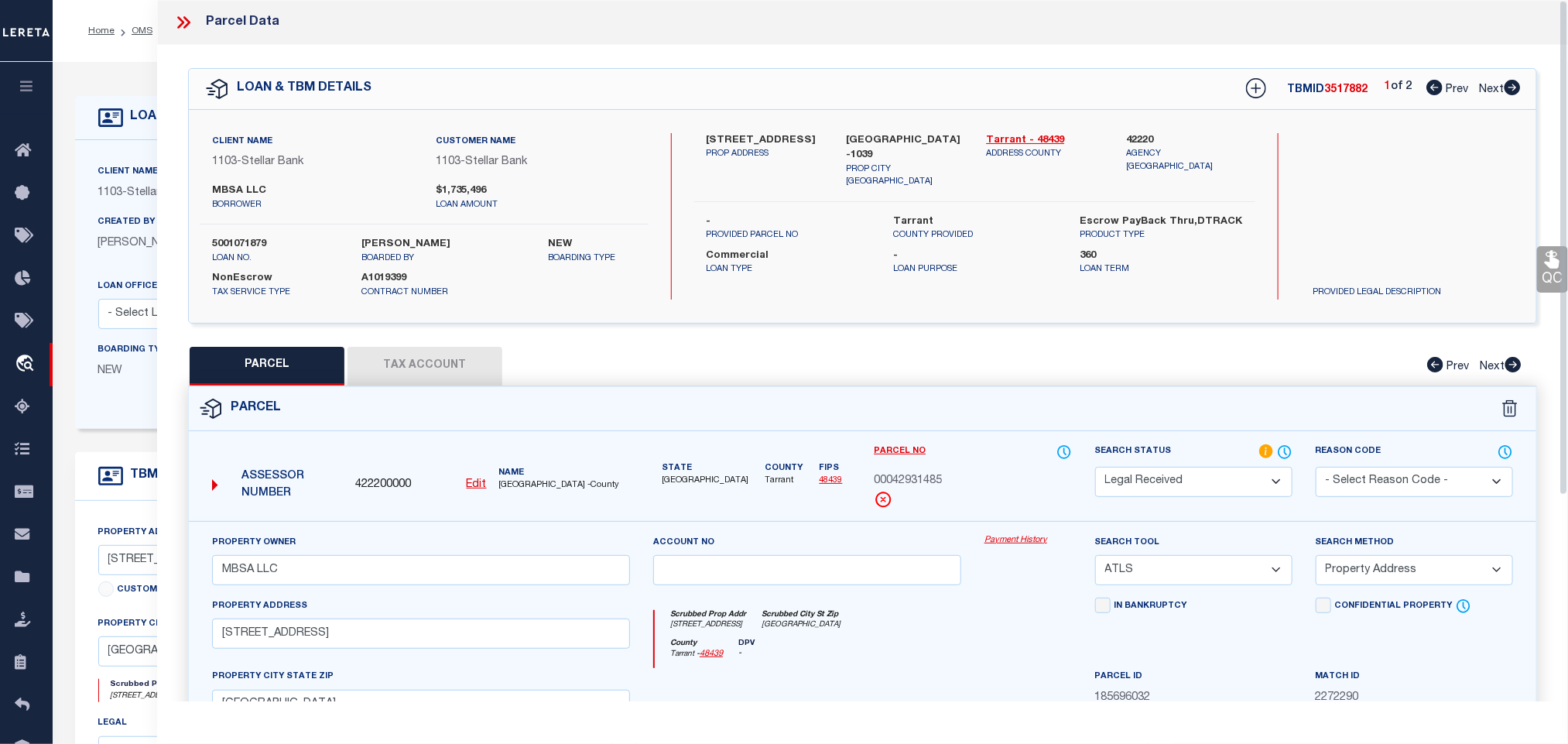
click at [1210, 481] on select "Automated Search Bad Parcel Complete Duplicate Parcel High Dollar Reporting In …" at bounding box center [1194, 482] width 197 height 30
select select "JR"
click at [1210, 481] on select "Automated Search Bad Parcel Complete Duplicate Parcel High Dollar Reporting In …" at bounding box center [1194, 482] width 197 height 30
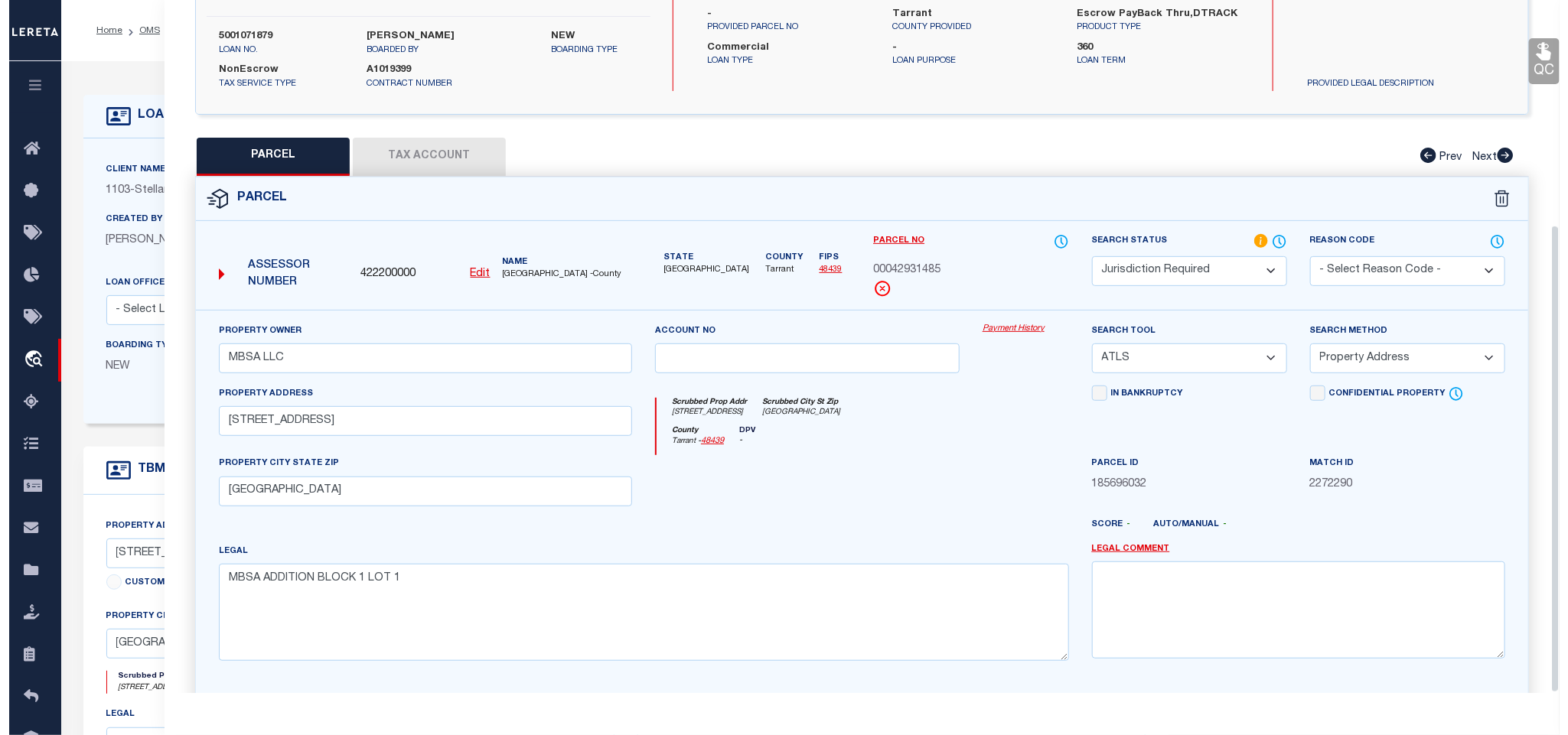
scroll to position [333, 0]
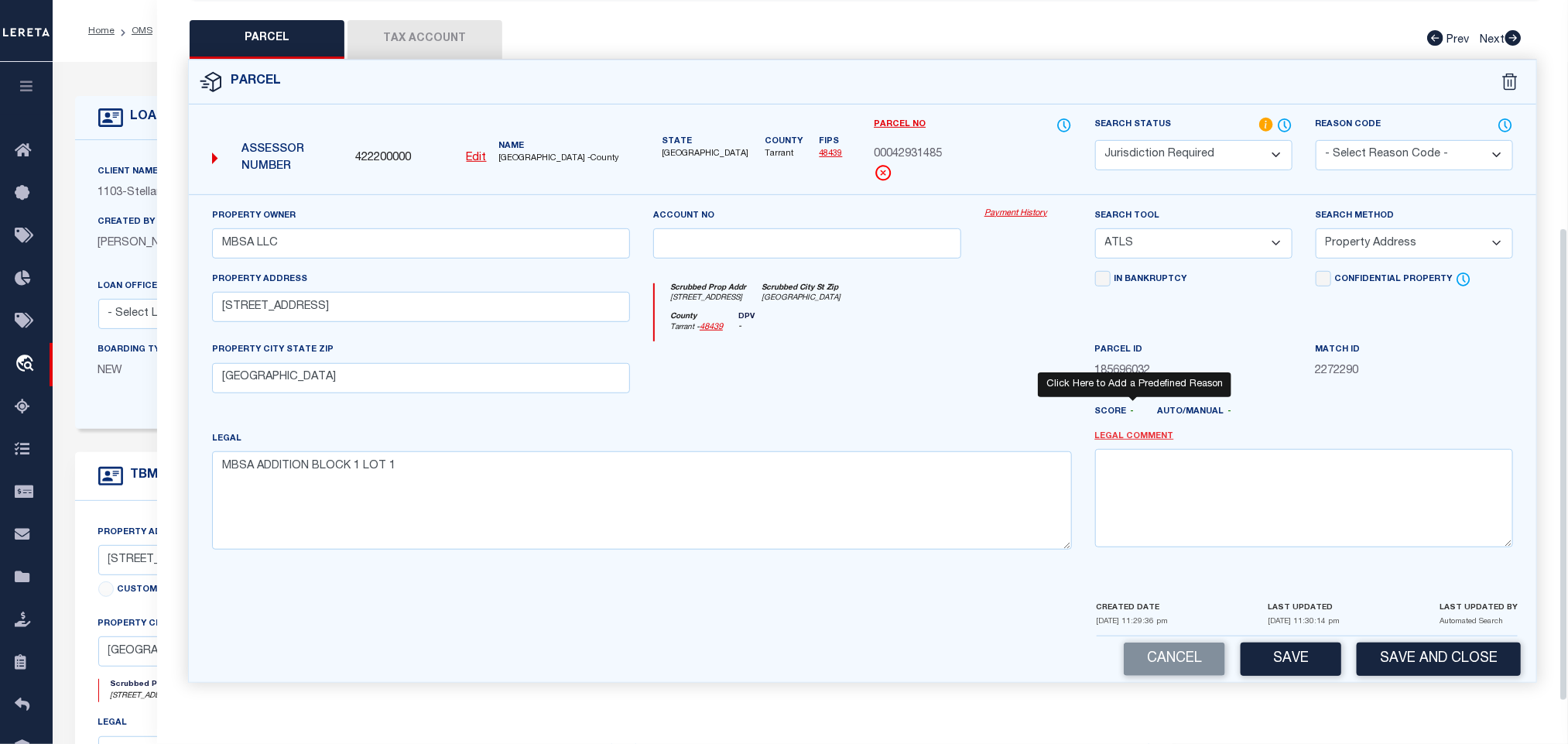
click at [1156, 439] on link "Legal Comment" at bounding box center [1135, 437] width 79 height 13
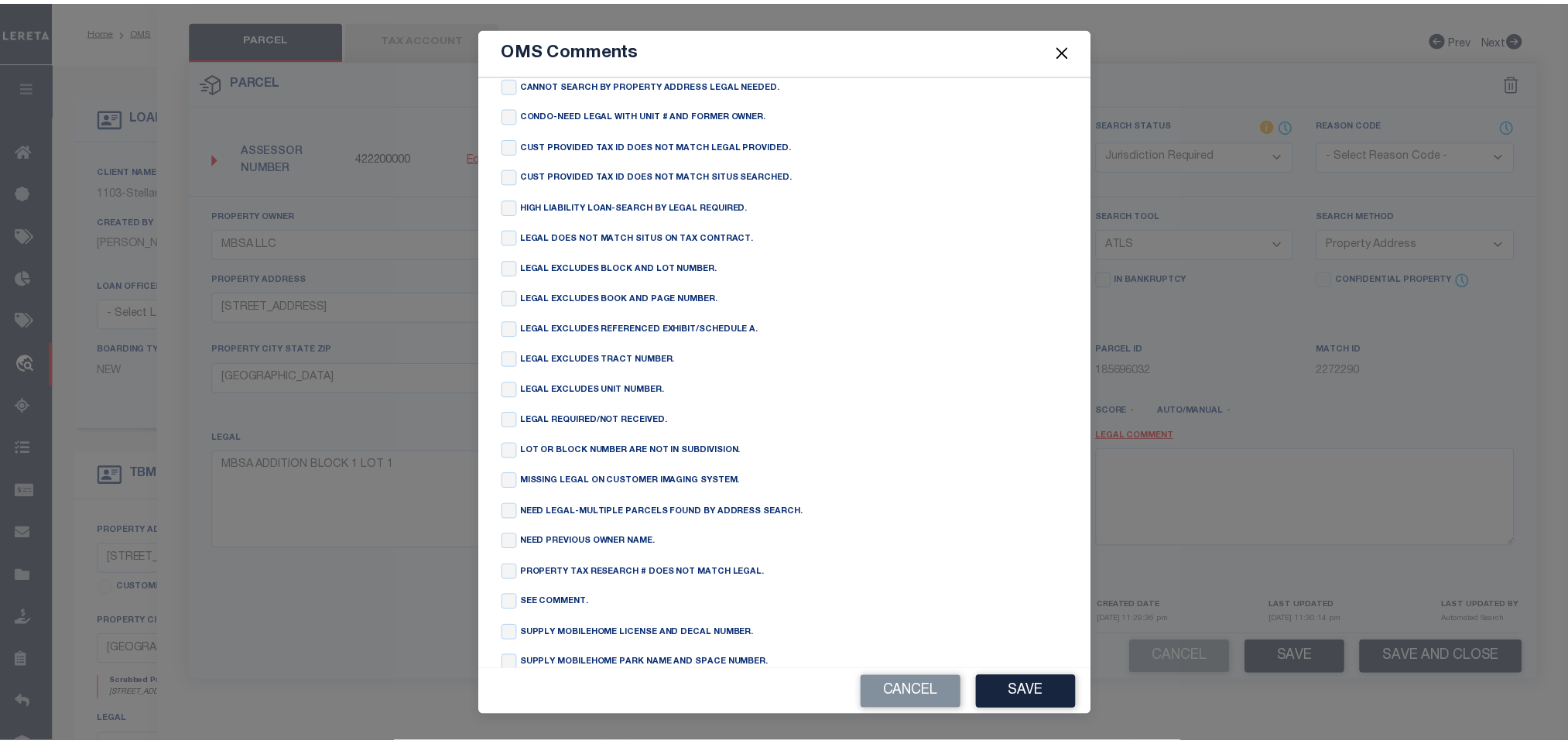
scroll to position [0, 0]
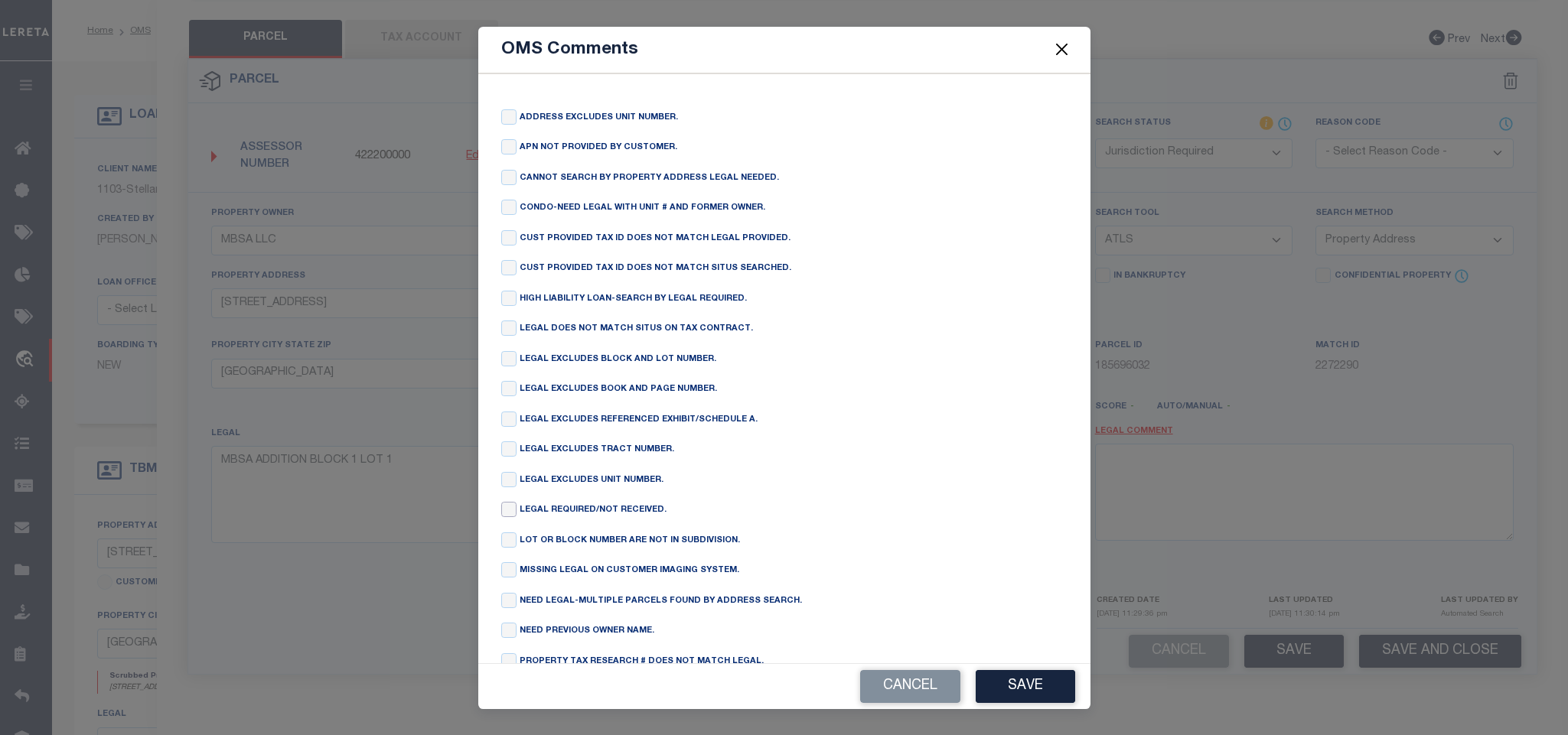
click at [505, 517] on input "checkbox" at bounding box center [509, 508] width 15 height 15
checkbox input "true"
click at [1017, 672] on button "Save" at bounding box center [1026, 686] width 100 height 33
type textarea "LEGAL REQUIRED/NOT RECEIVED."
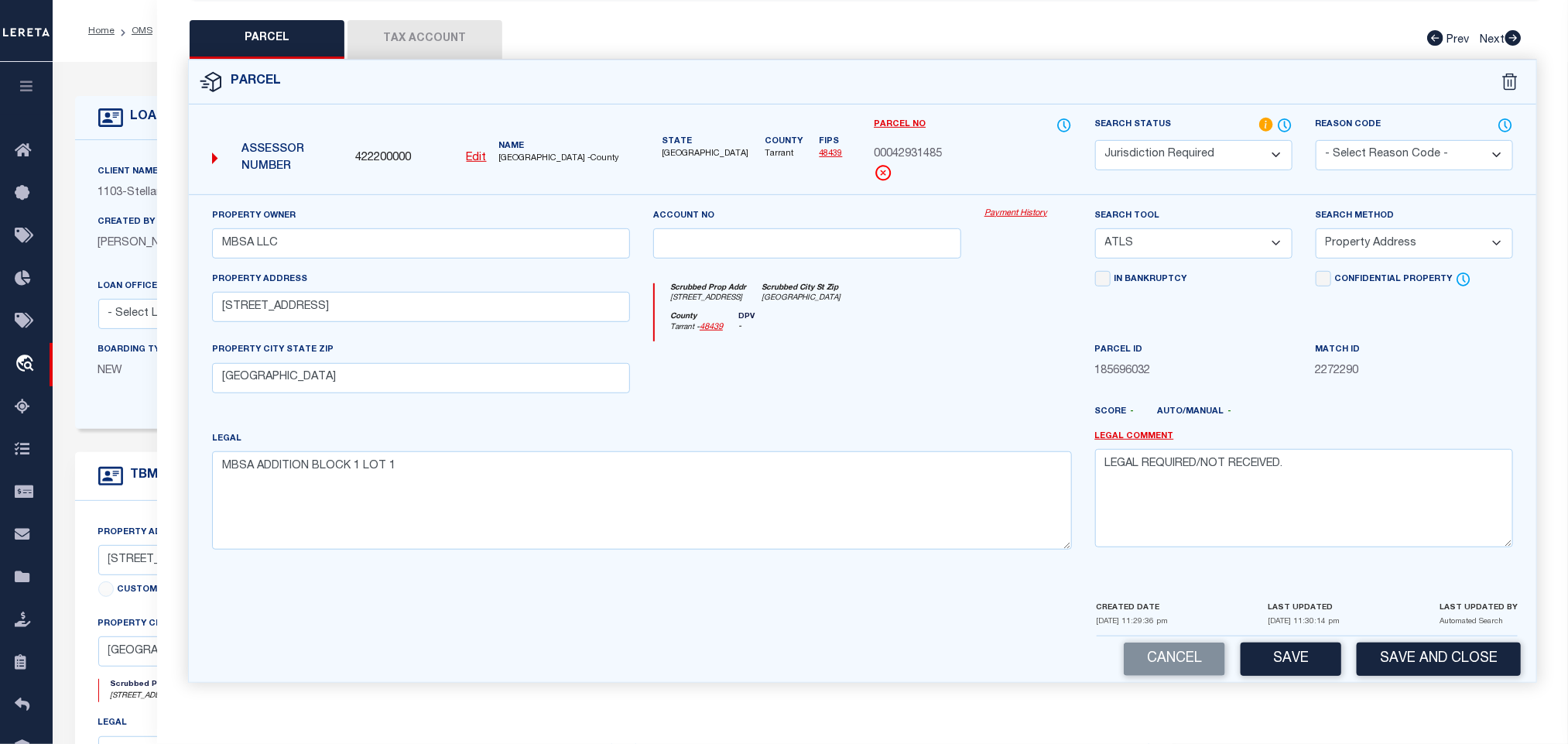
click at [1383, 630] on div "CREATED DATE 09/29/2025 11:29:36 pm LAST UPDATED 09/29/2025 11:30:14 pm LAST UP…" at bounding box center [1307, 617] width 421 height 37
click at [1234, 500] on textarea "LEGAL REQUIRED/NOT RECEIVED." at bounding box center [1305, 497] width 418 height 97
click at [1289, 650] on button "Save" at bounding box center [1291, 659] width 101 height 33
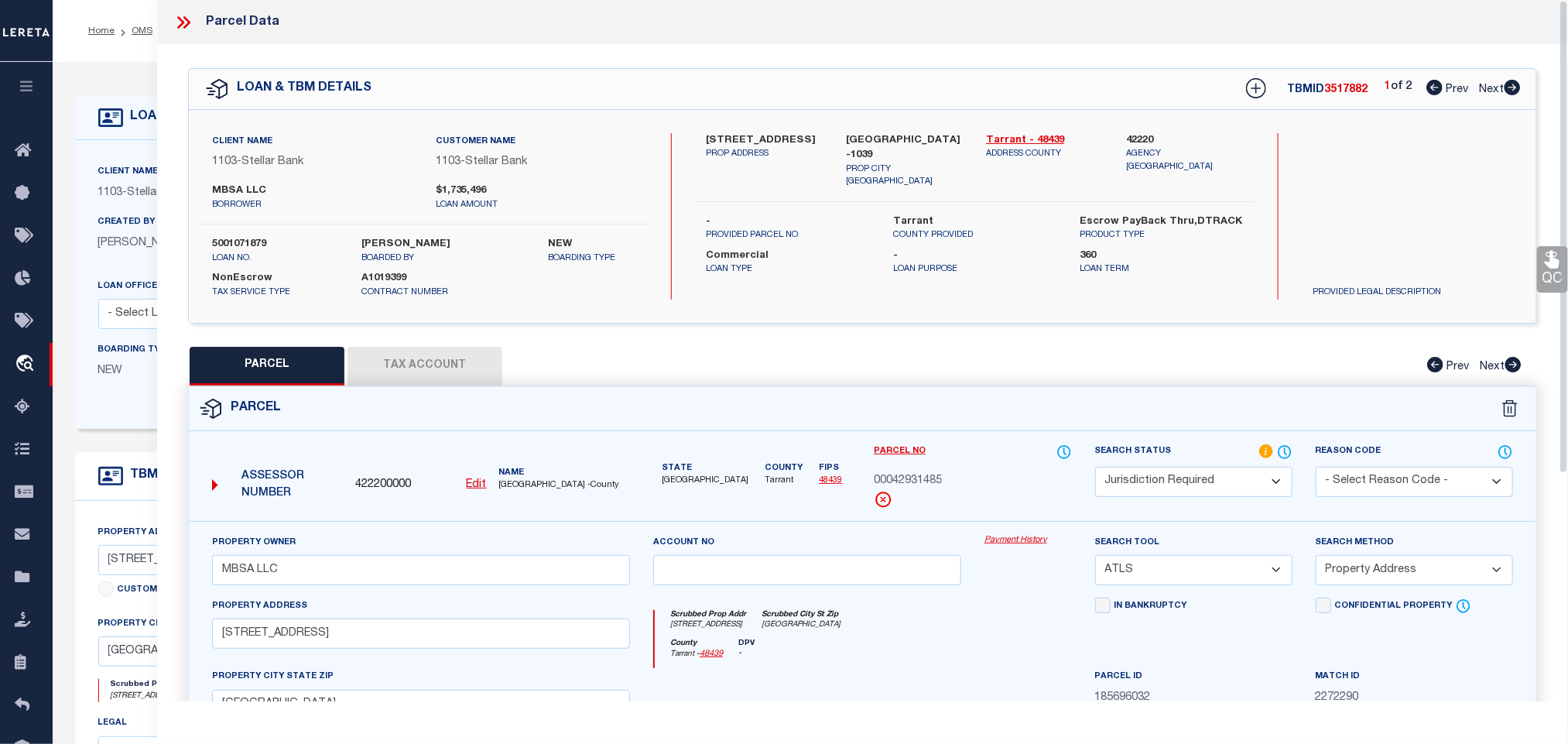
select select "AS"
select select
checkbox input "false"
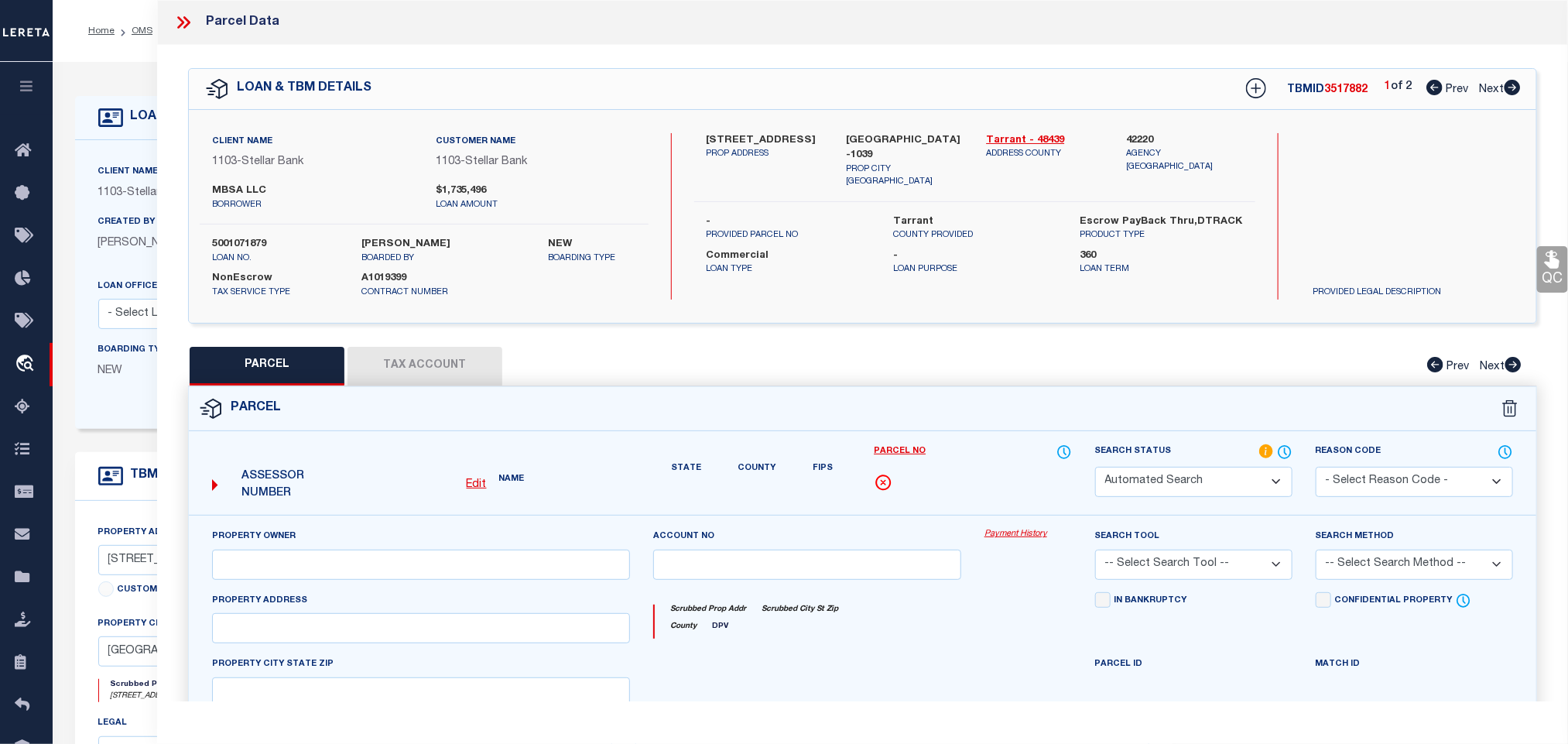
select select "JR"
type input "MBSA LLC"
select select "ATL"
select select "ADD"
type input "415 S GREAT SOUTHWEST PKWY"
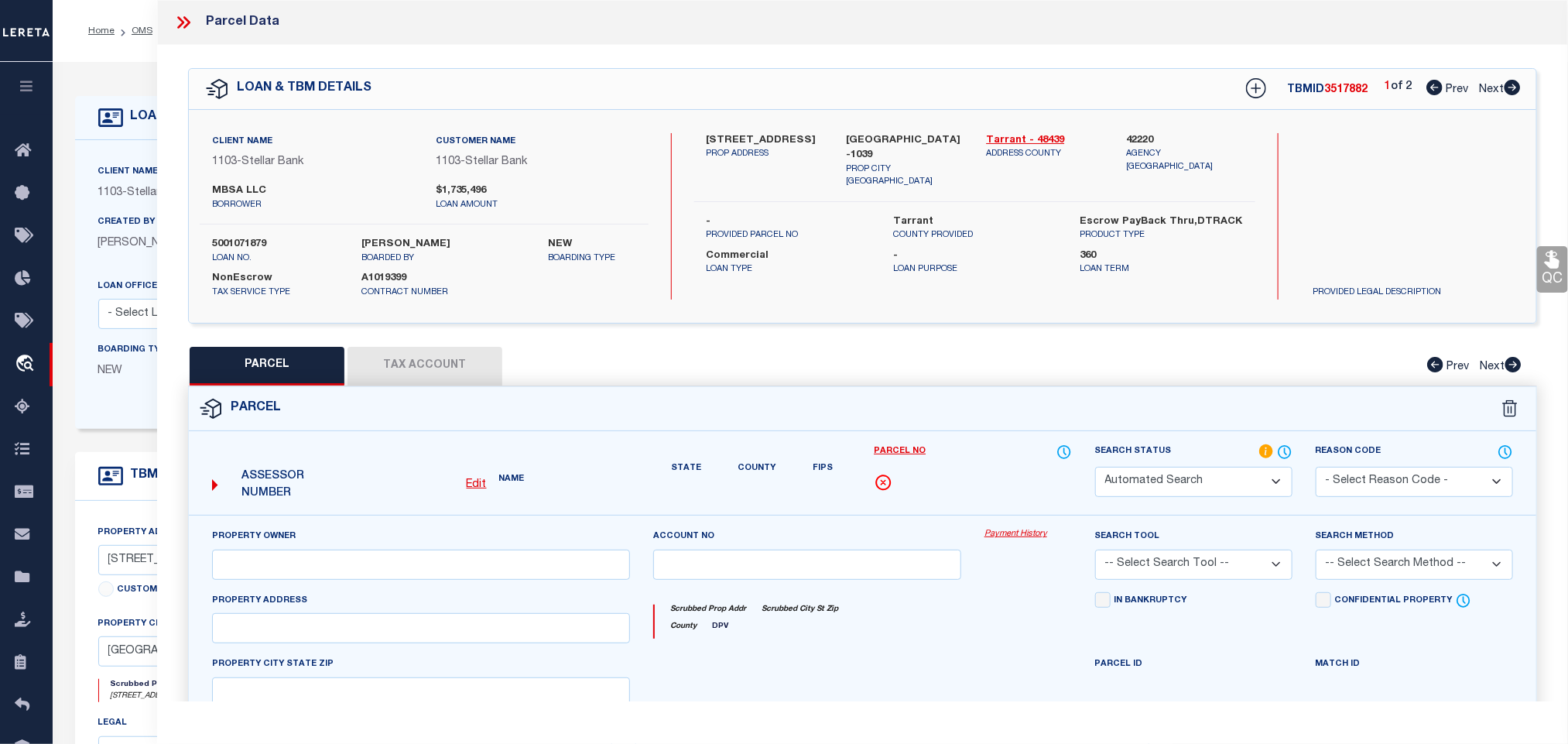
type input "GRAND PRAIRIE, TX 75051"
type textarea "MBSA ADDITION BLOCK 1 LOT 1"
type textarea "LEGAL REQUIRED/NOT RECEIVED."
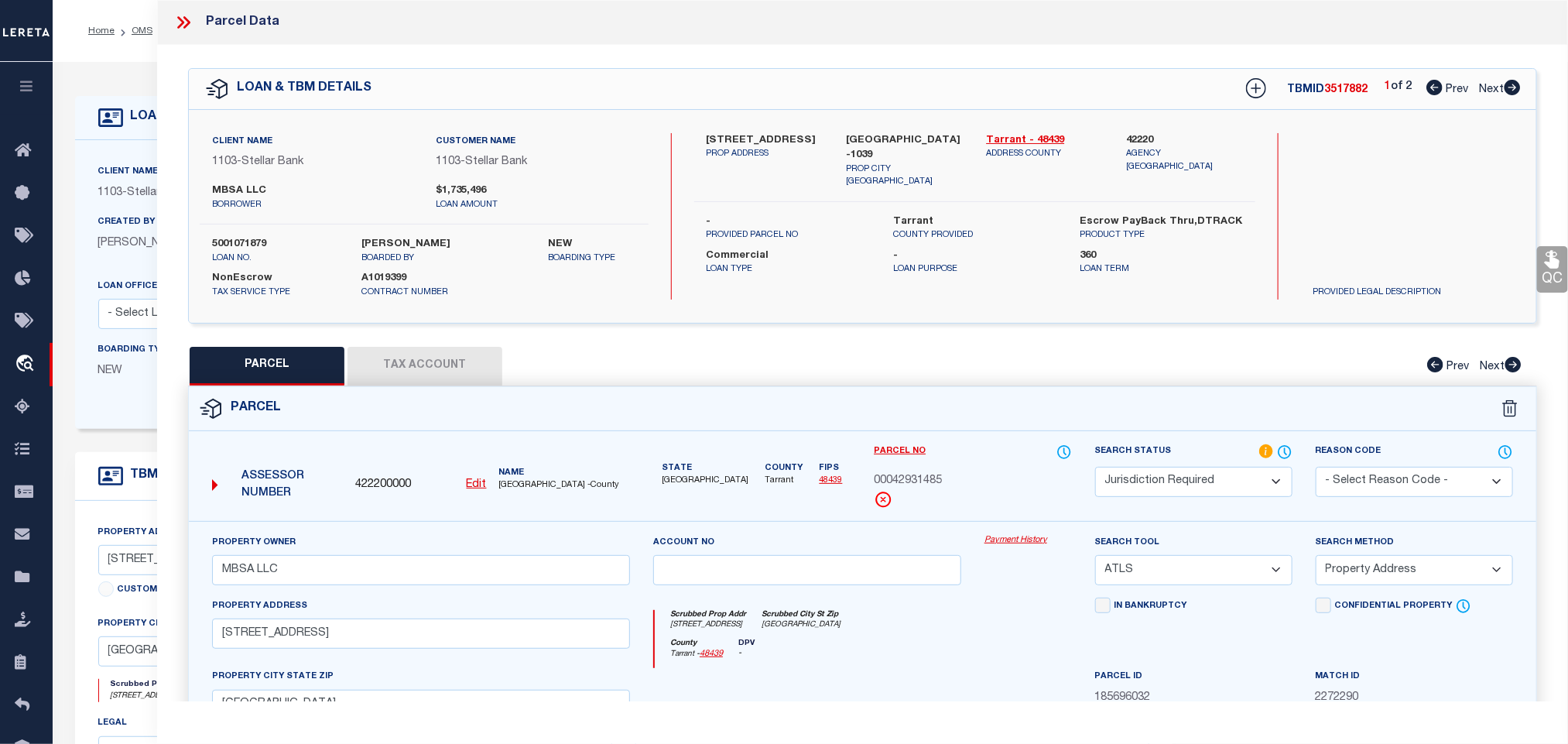
click at [1512, 86] on icon at bounding box center [1513, 87] width 17 height 16
select select "AS"
select select
checkbox input "false"
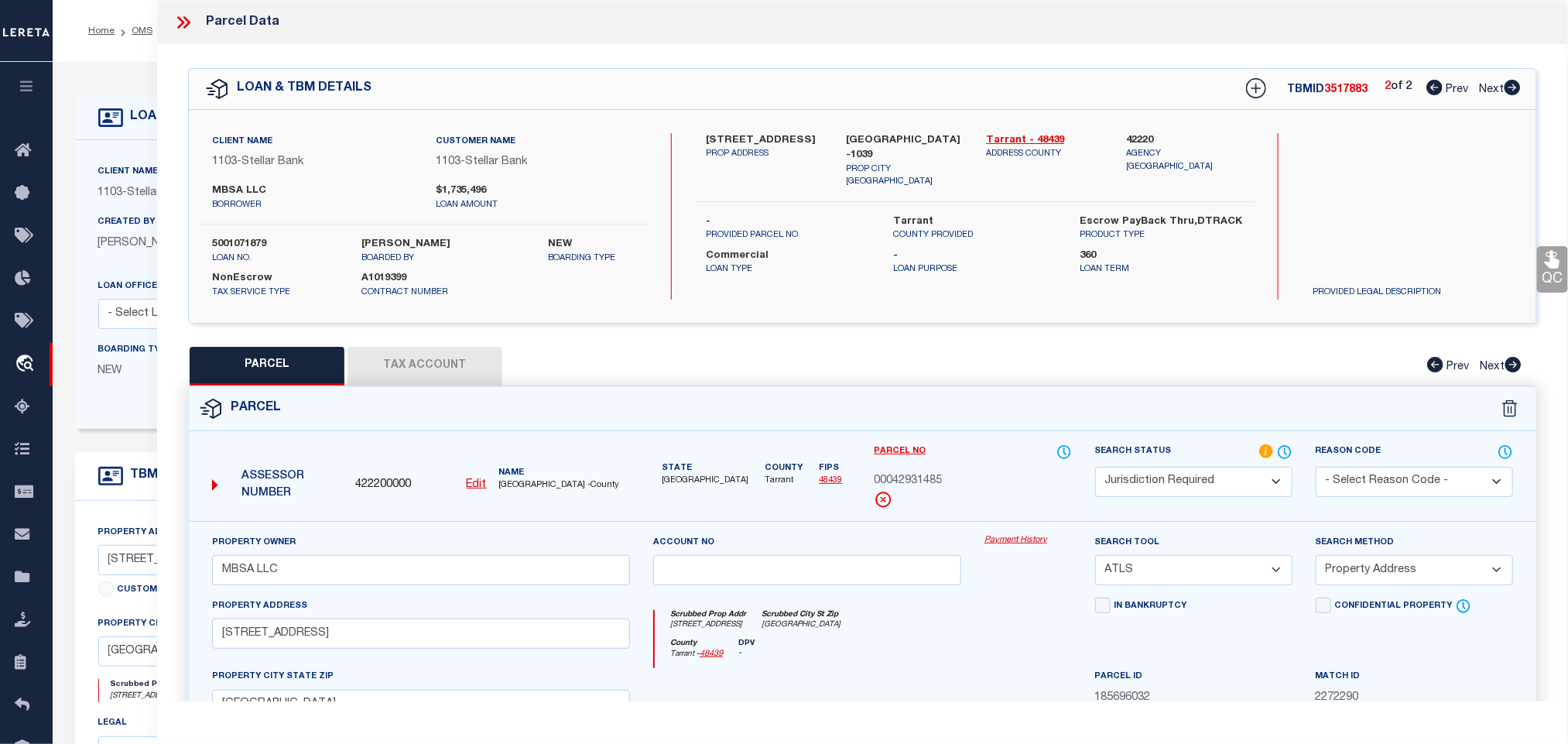
checkbox input "false"
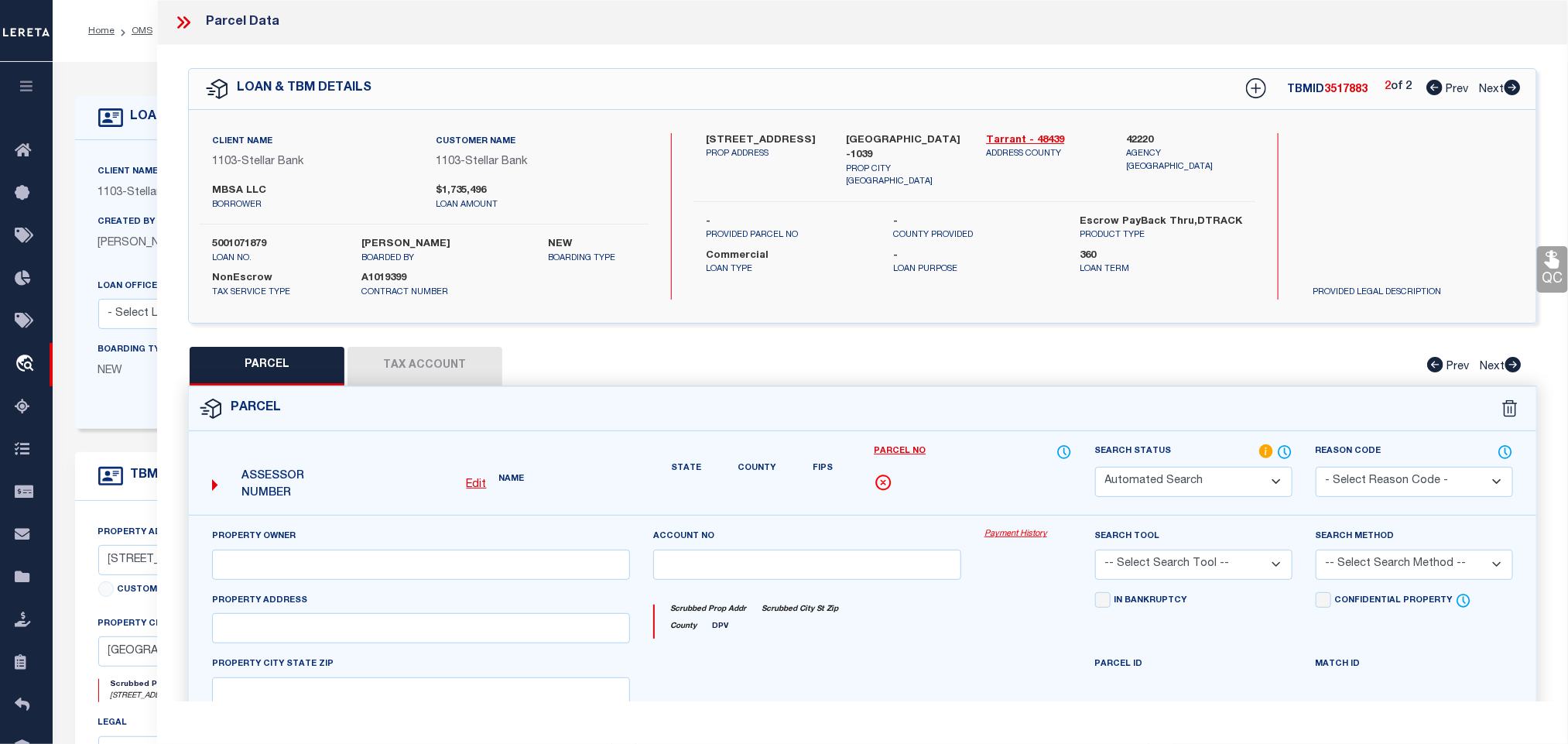
select select "IP"
checkbox input "false"
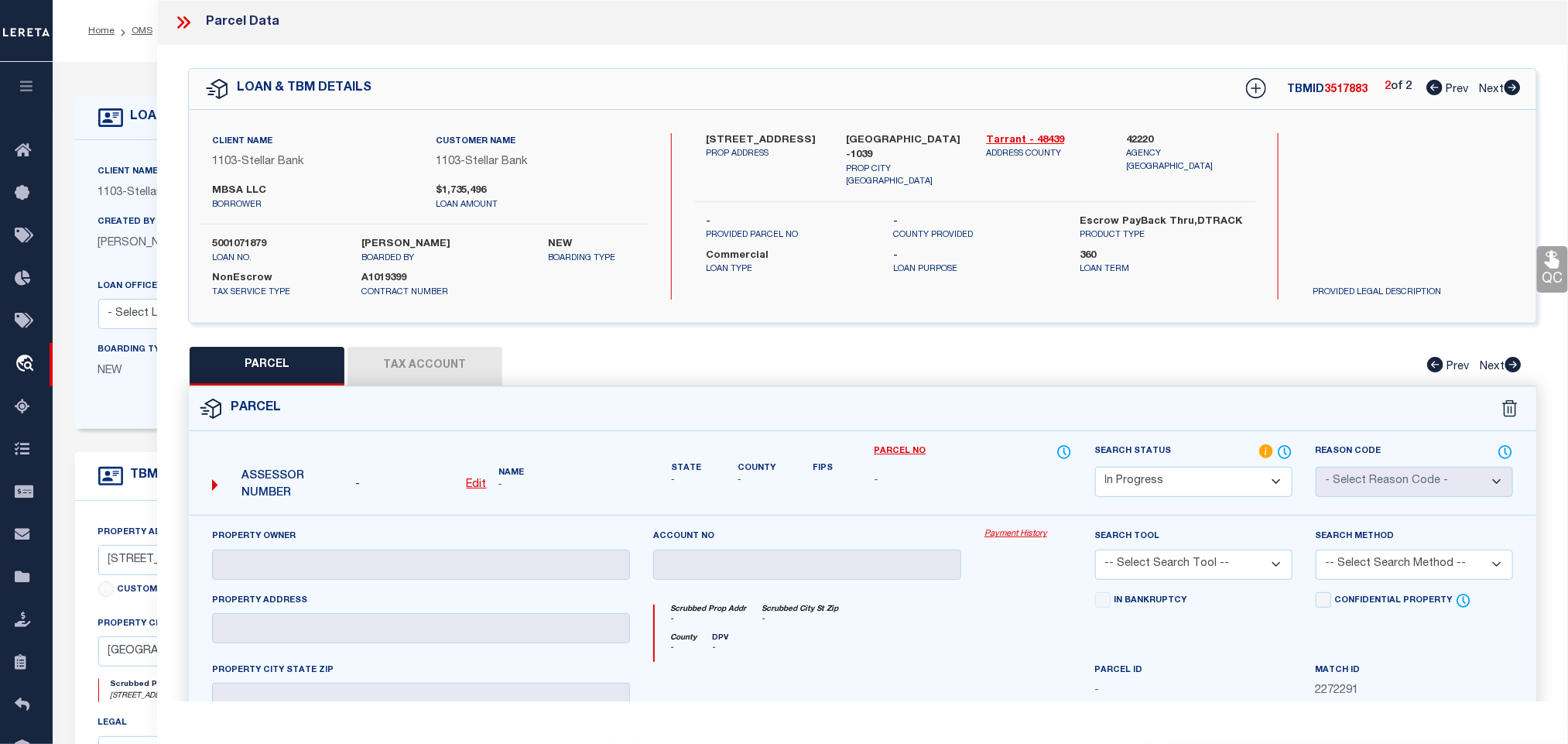
click at [1205, 474] on select "Automated Search Bad Parcel Complete Duplicate Parcel High Dollar Reporting In …" at bounding box center [1194, 482] width 197 height 30
select select "ND"
click at [1095, 468] on select "Automated Search Bad Parcel Complete Duplicate Parcel High Dollar Reporting In …" at bounding box center [1194, 482] width 197 height 30
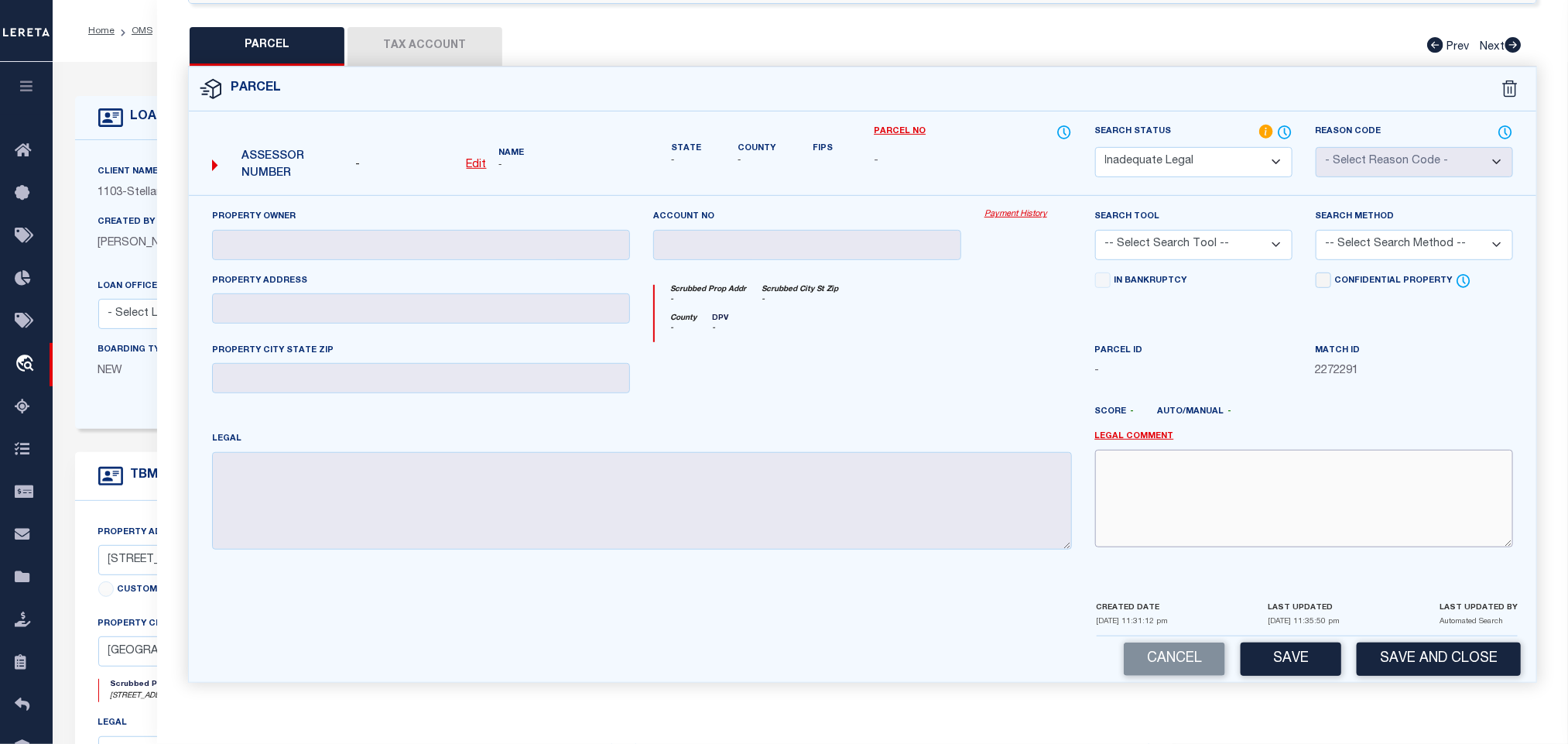
paste textarea "LEGAL REQUIRED/NOT RECEIVED."
type textarea "LEGAL REQUIRED/NOT RECEIVED."
click at [1321, 648] on button "Save" at bounding box center [1291, 659] width 101 height 33
select select "AS"
checkbox input "false"
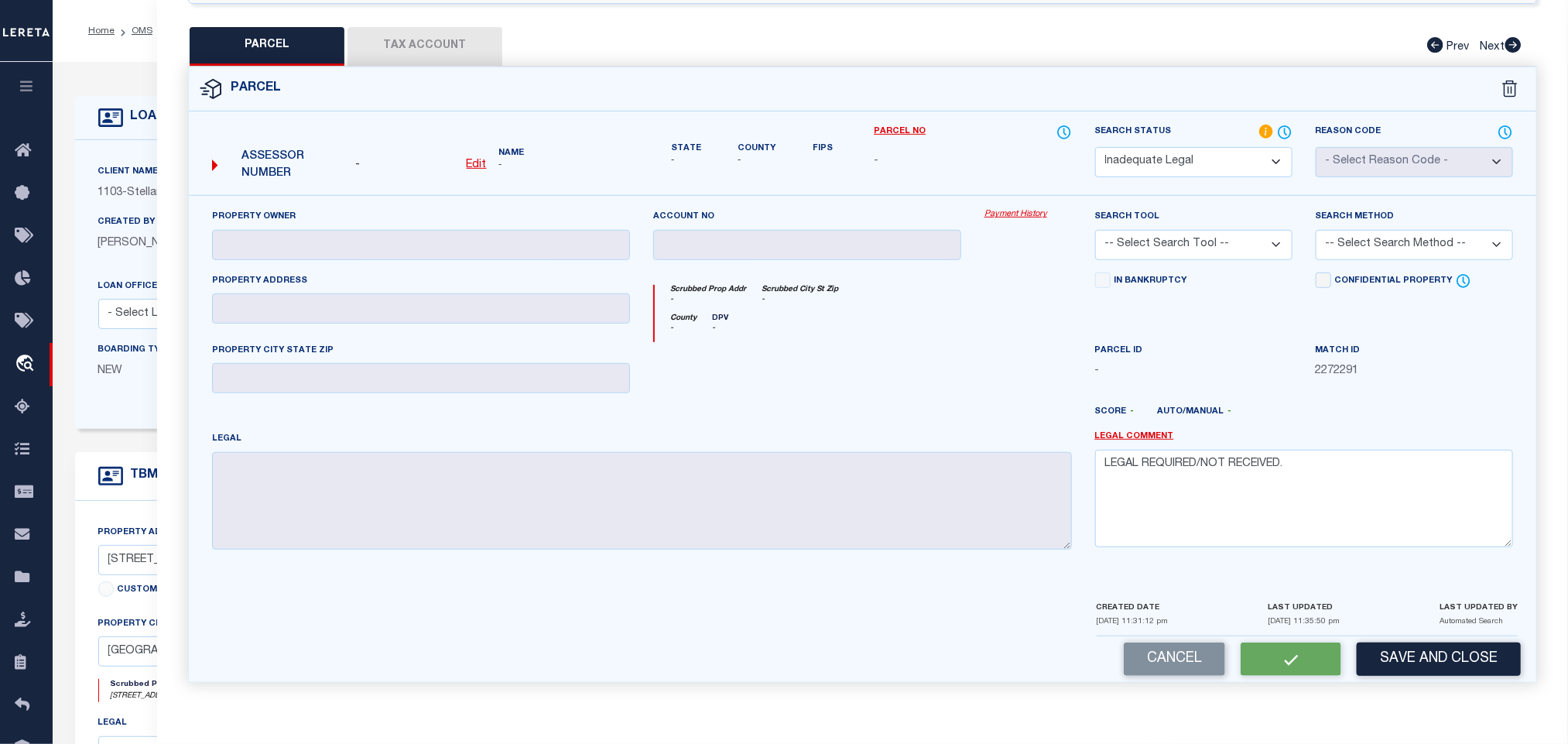
checkbox input "false"
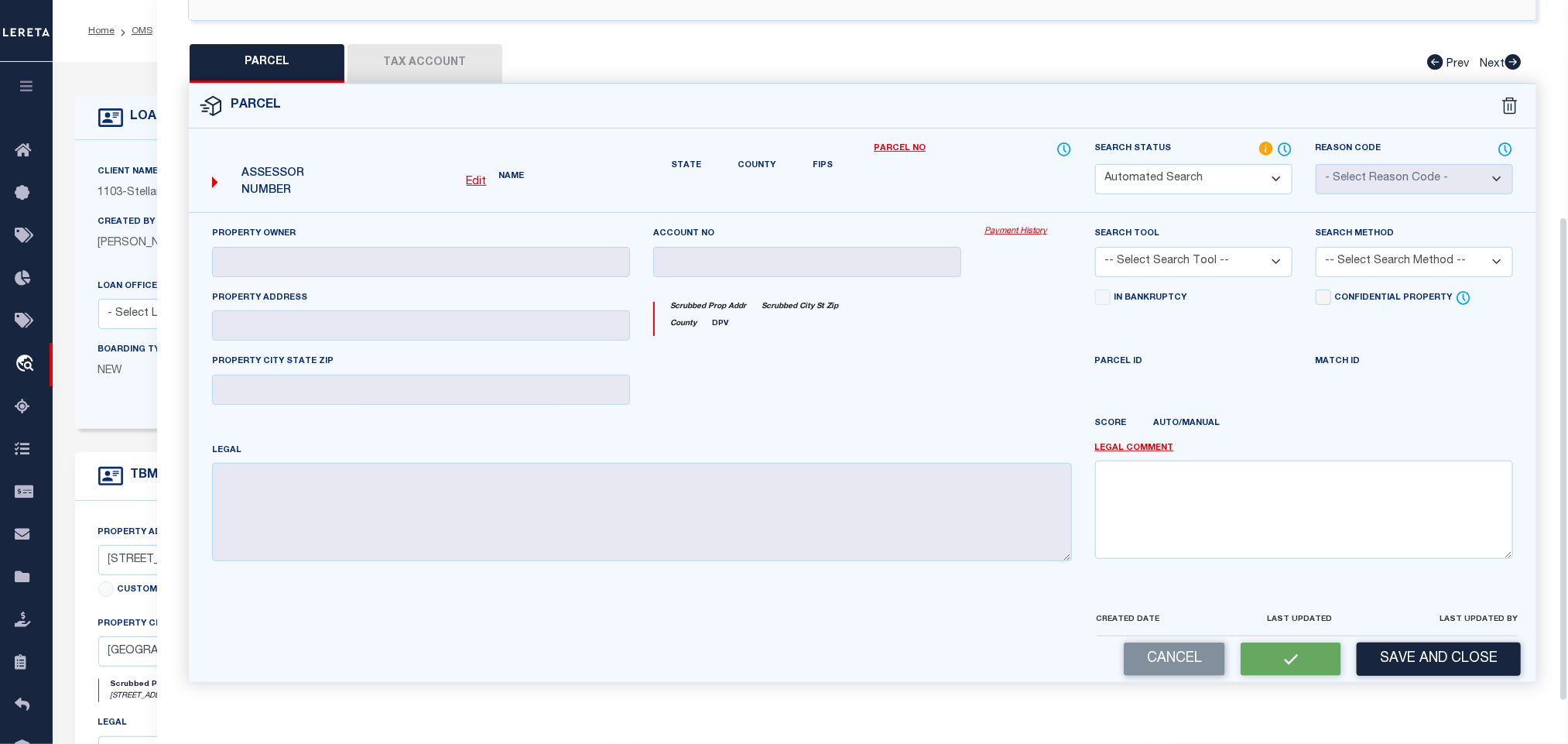
select select "ND"
checkbox input "false"
type textarea "LEGAL REQUIRED/NOT RECEIVED."
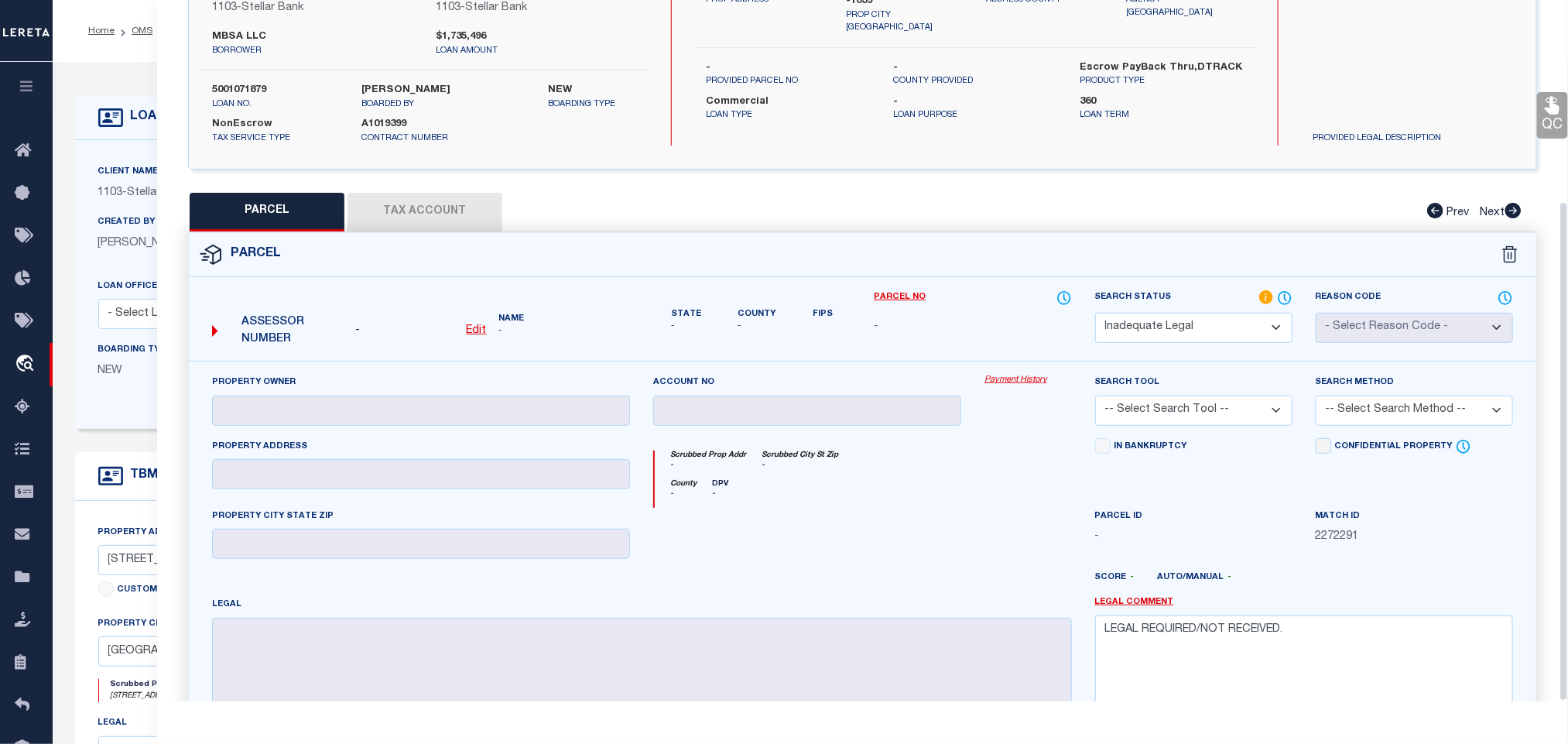
scroll to position [0, 0]
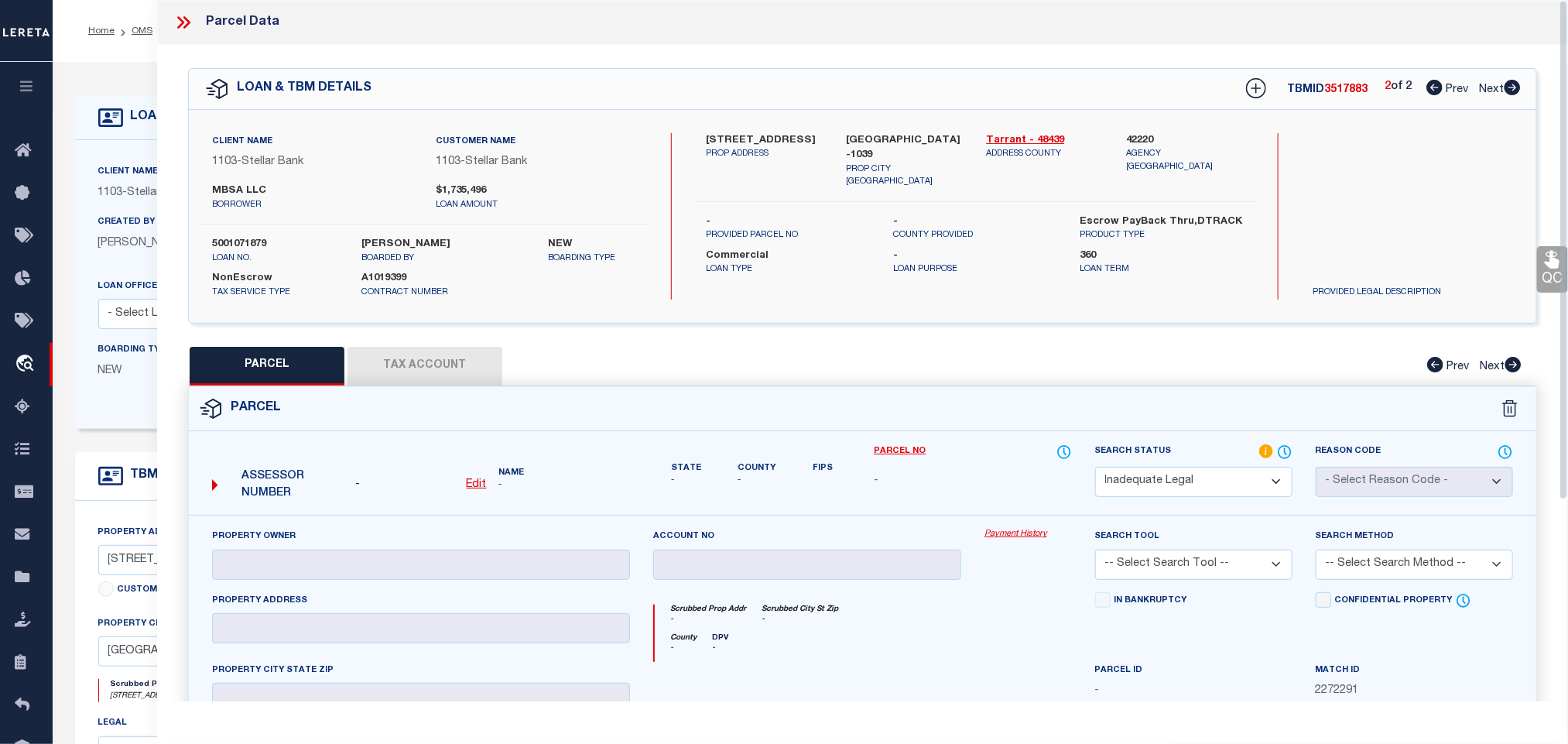
click at [1429, 91] on icon at bounding box center [1435, 87] width 17 height 16
select select "AS"
checkbox input "false"
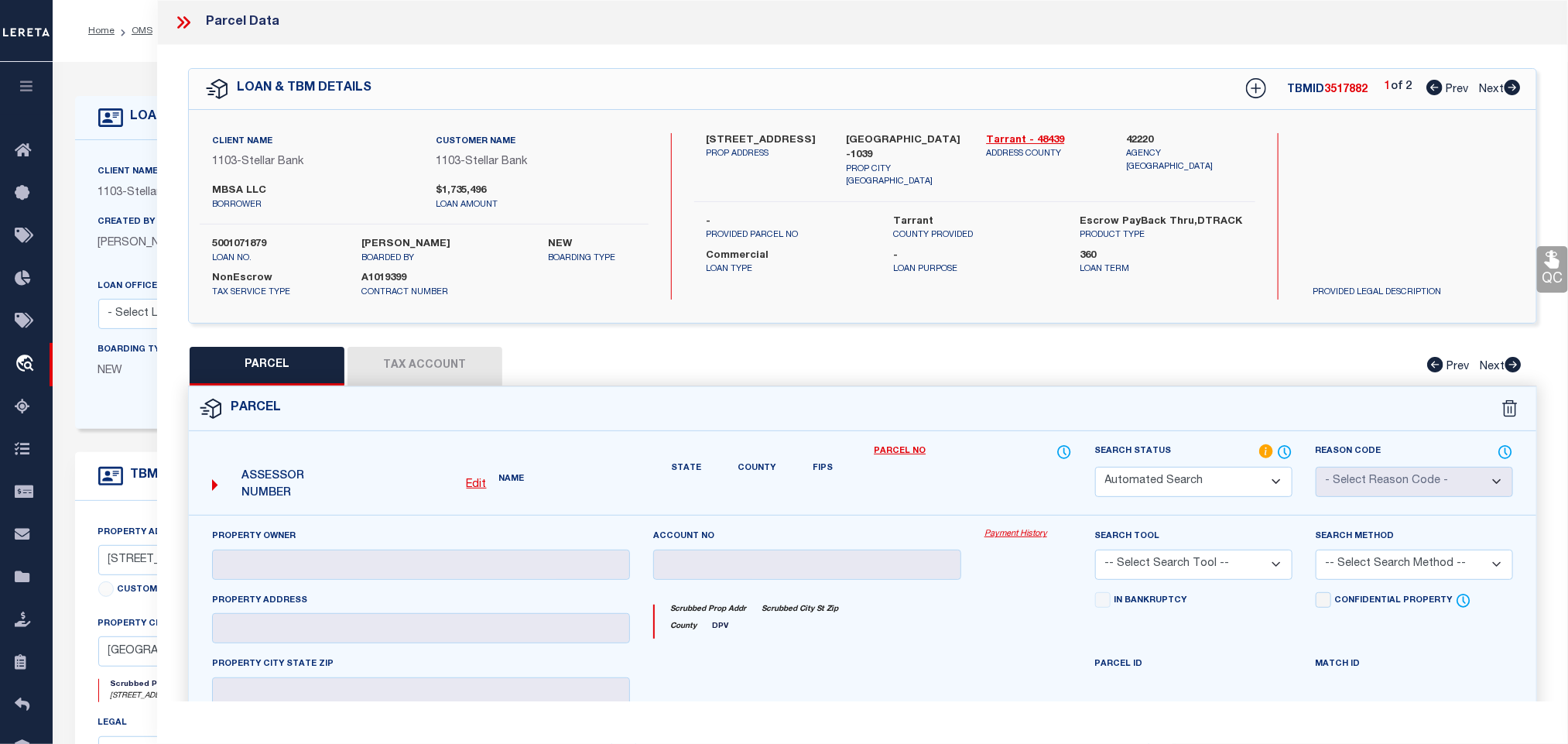
select select "JR"
type input "MBSA LLC"
select select "ATL"
select select "ADD"
type input "415 S GREAT SOUTHWEST PKWY"
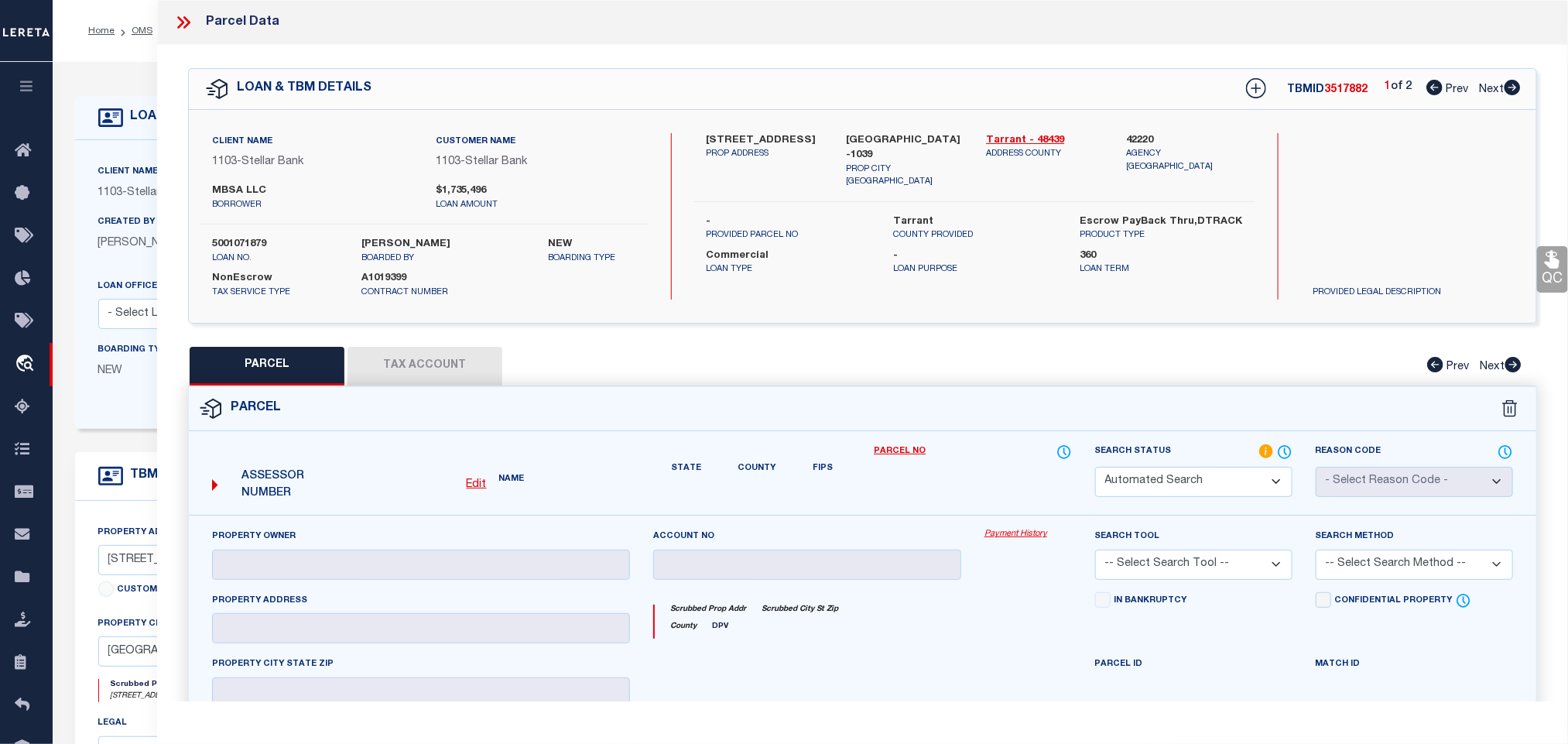
type input "GRAND PRAIRIE, TX 75051"
type textarea "MBSA ADDITION BLOCK 1 LOT 1"
type textarea "LEGAL REQUIRED/NOT RECEIVED."
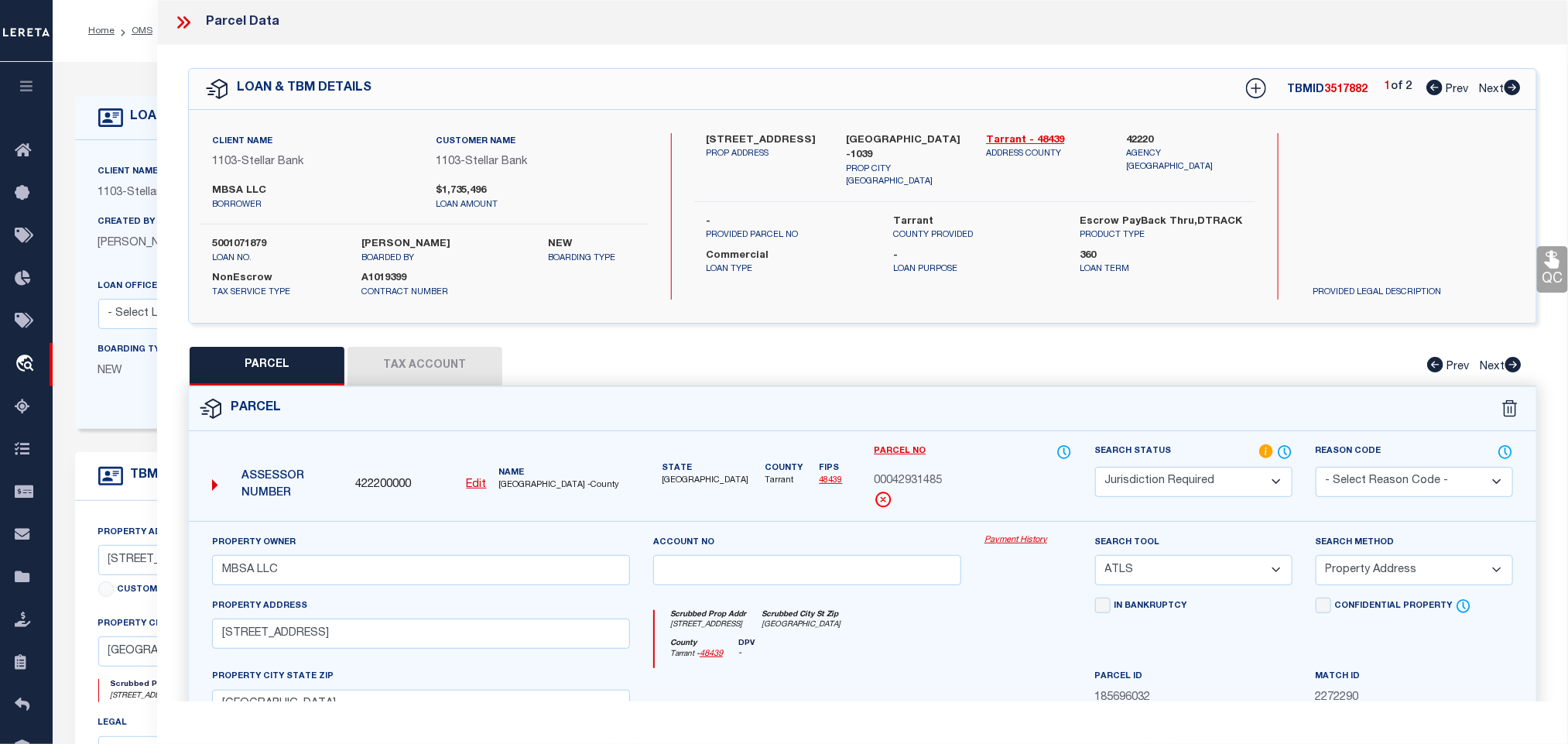
click at [1169, 486] on select "Automated Search Bad Parcel Complete Duplicate Parcel High Dollar Reporting In …" at bounding box center [1194, 482] width 197 height 30
select select "ND"
click at [1095, 468] on select "Automated Search Bad Parcel Complete Duplicate Parcel High Dollar Reporting In …" at bounding box center [1194, 482] width 197 height 30
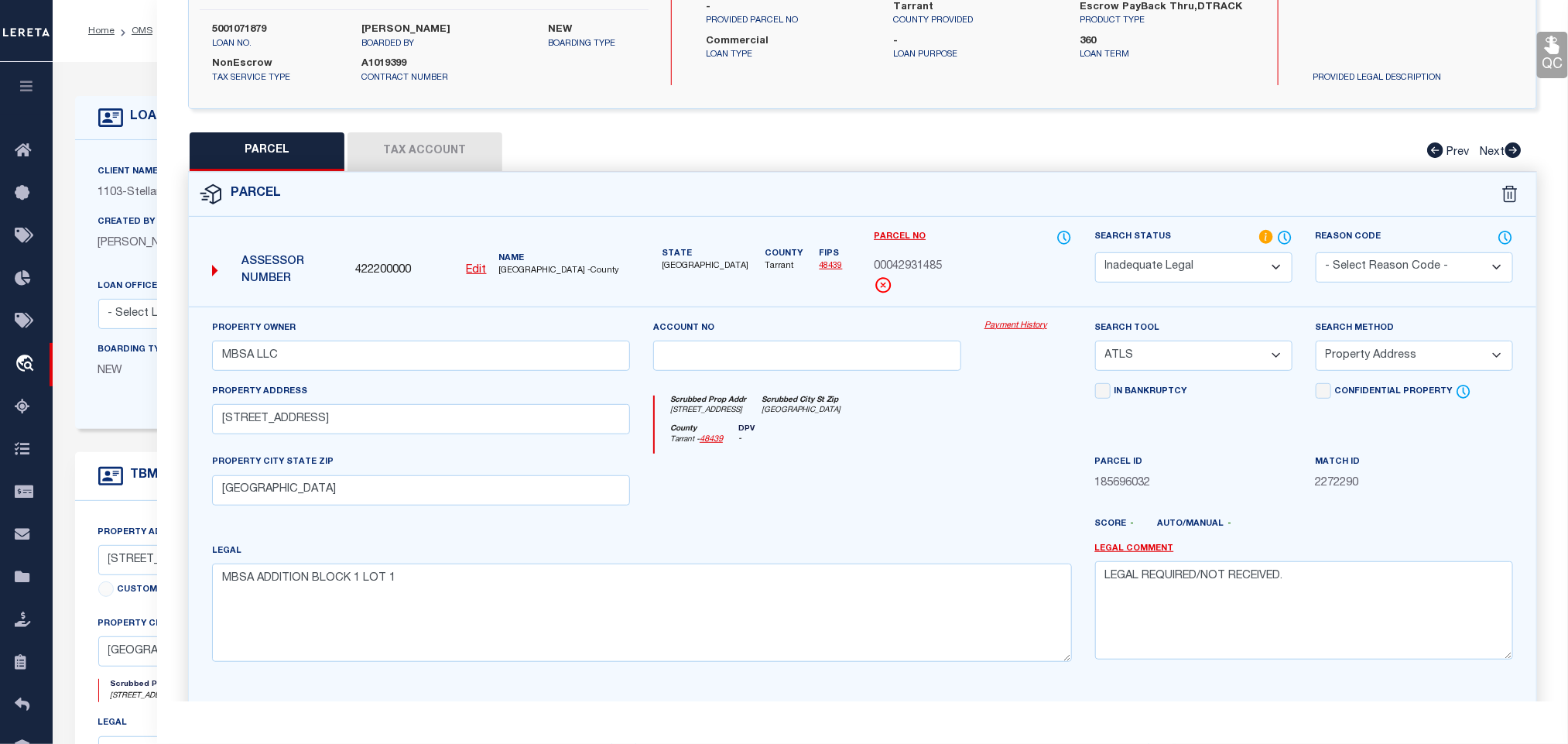
scroll to position [337, 0]
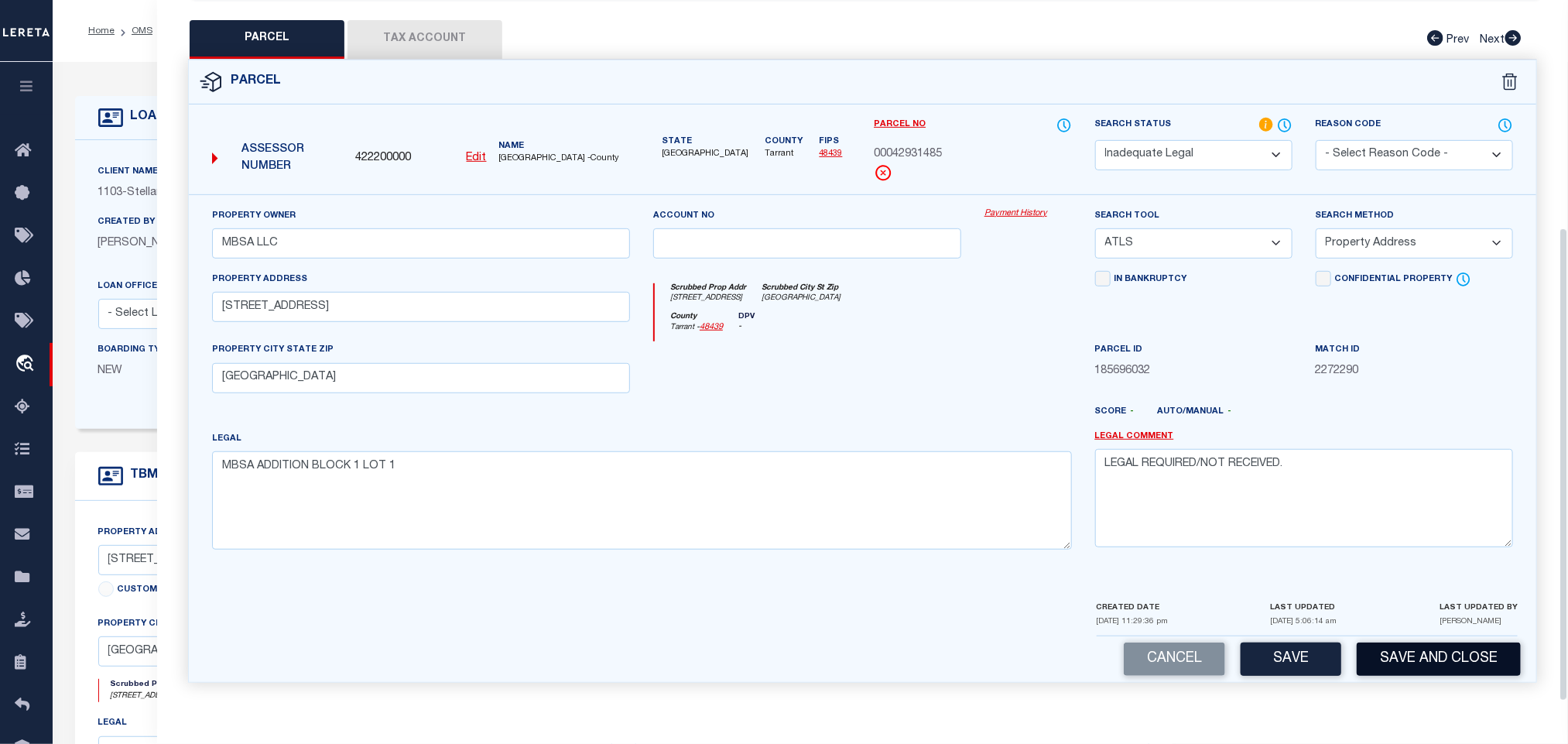
click at [1424, 669] on button "Save and Close" at bounding box center [1439, 659] width 164 height 33
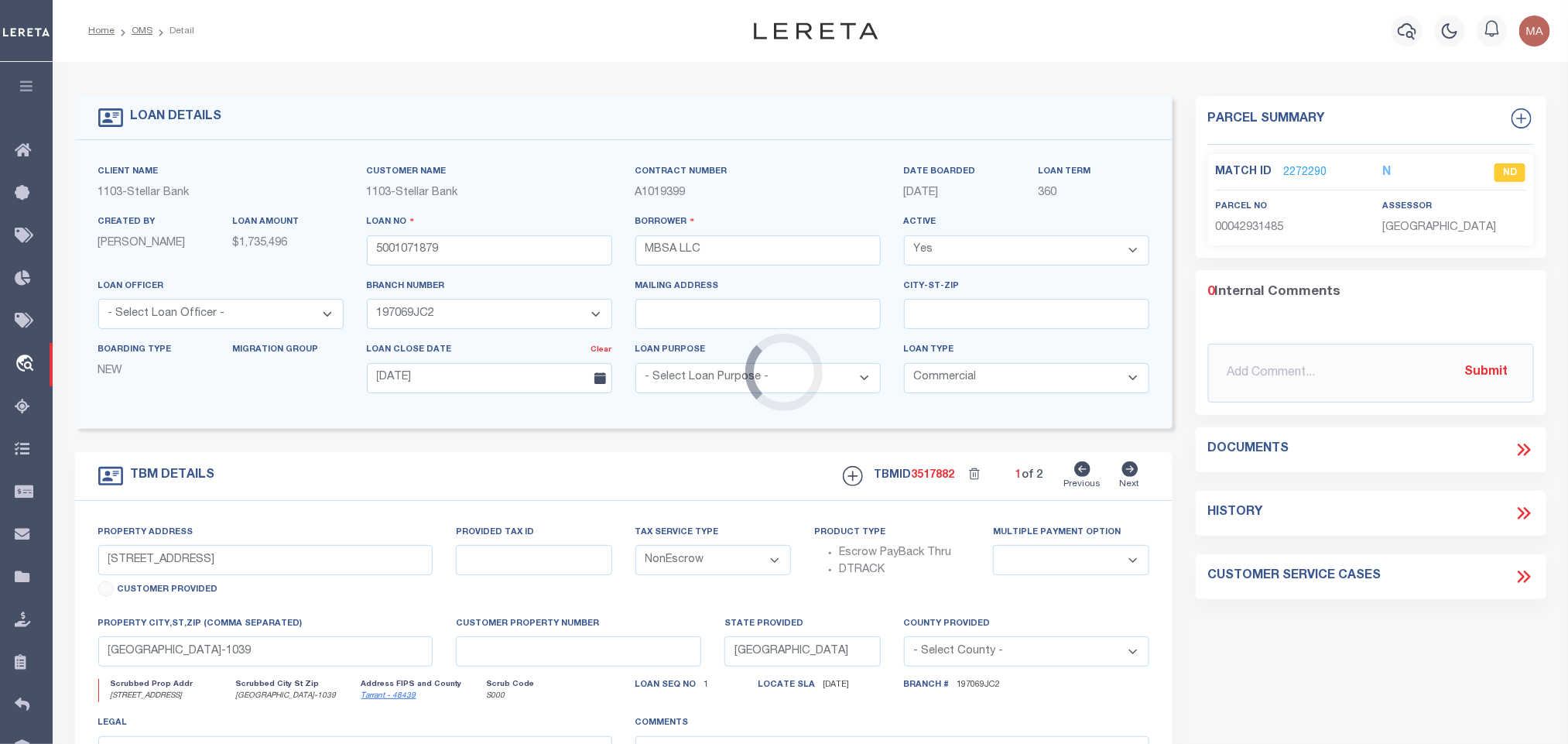
select select
select select "11297"
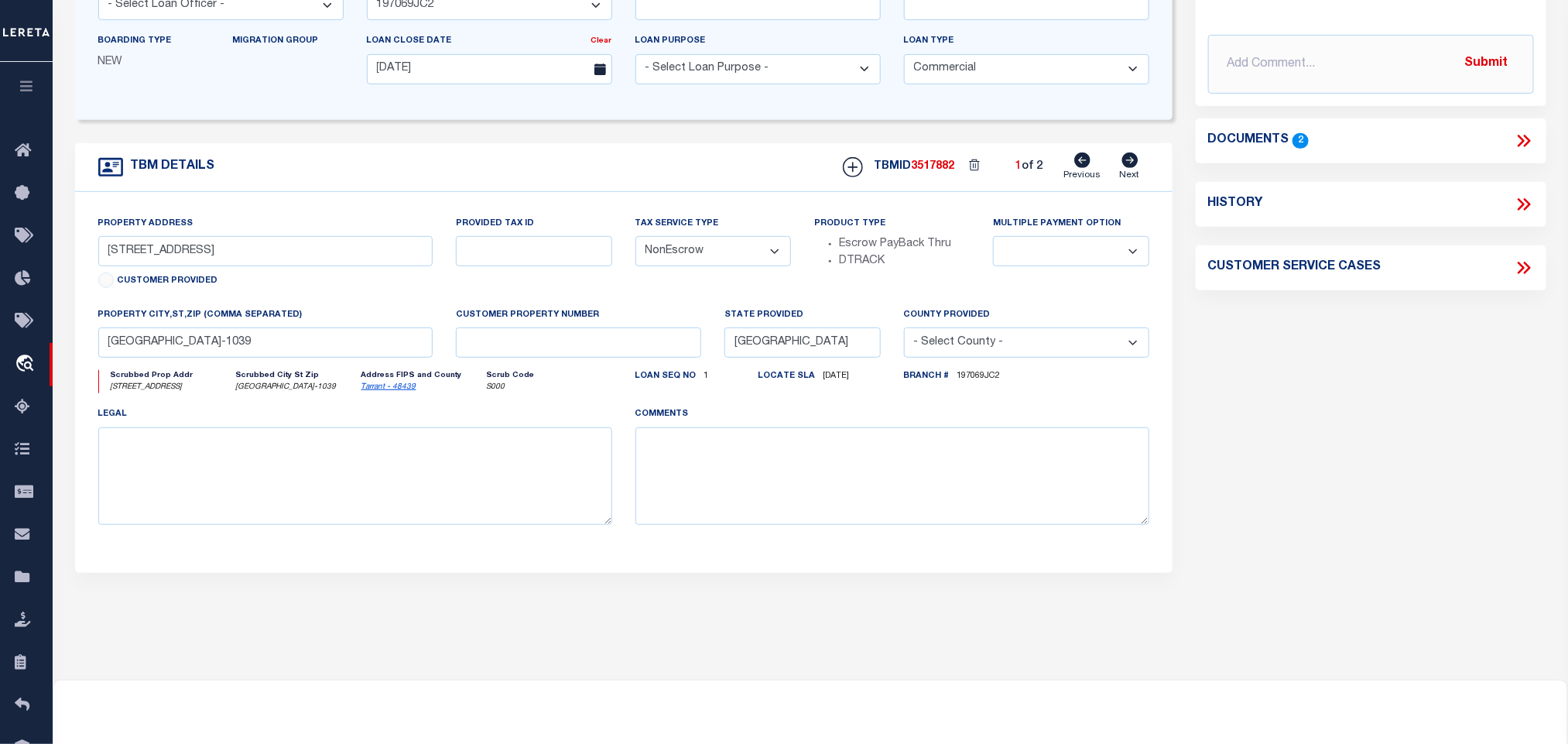
scroll to position [0, 0]
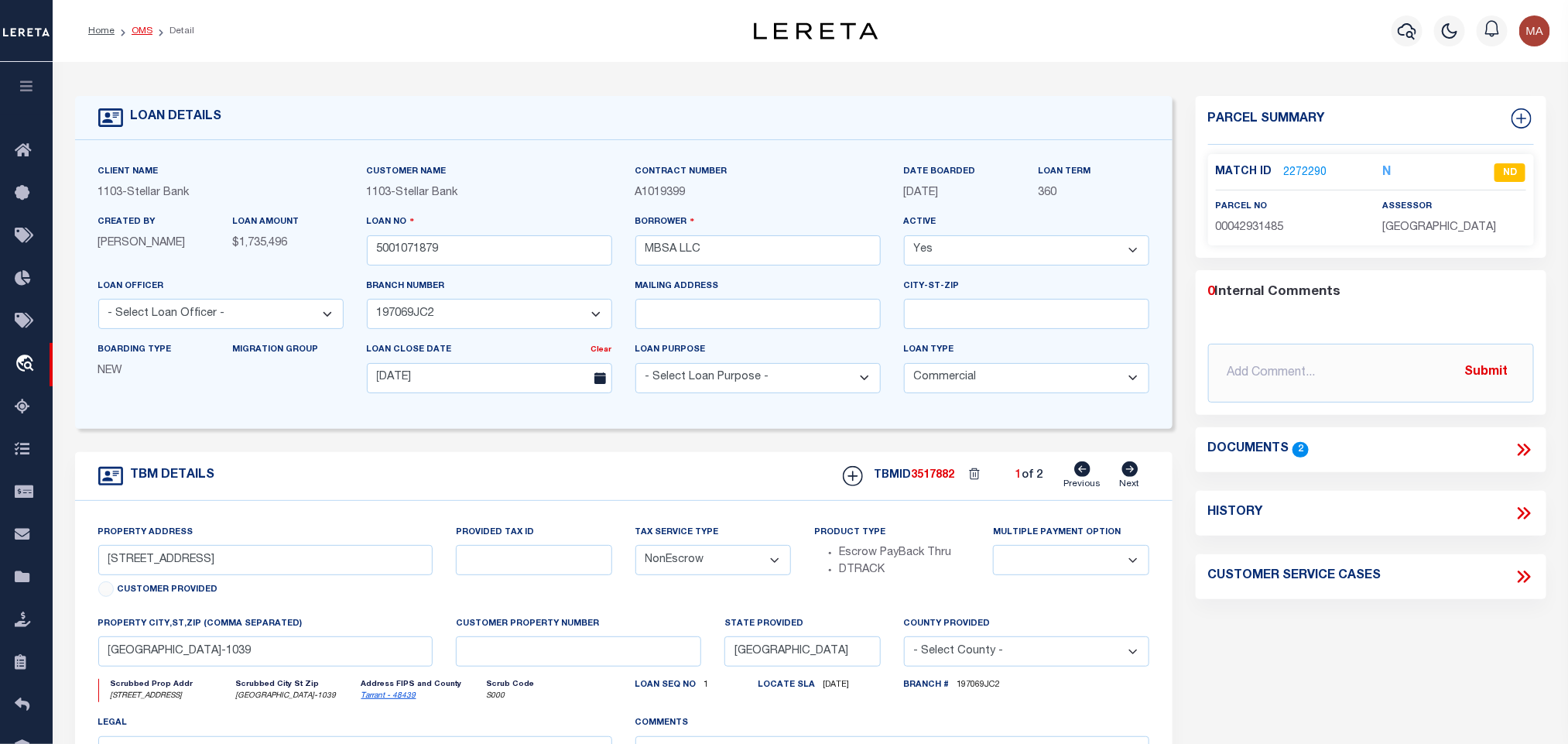
click at [138, 28] on link "OMS" at bounding box center [141, 31] width 21 height 9
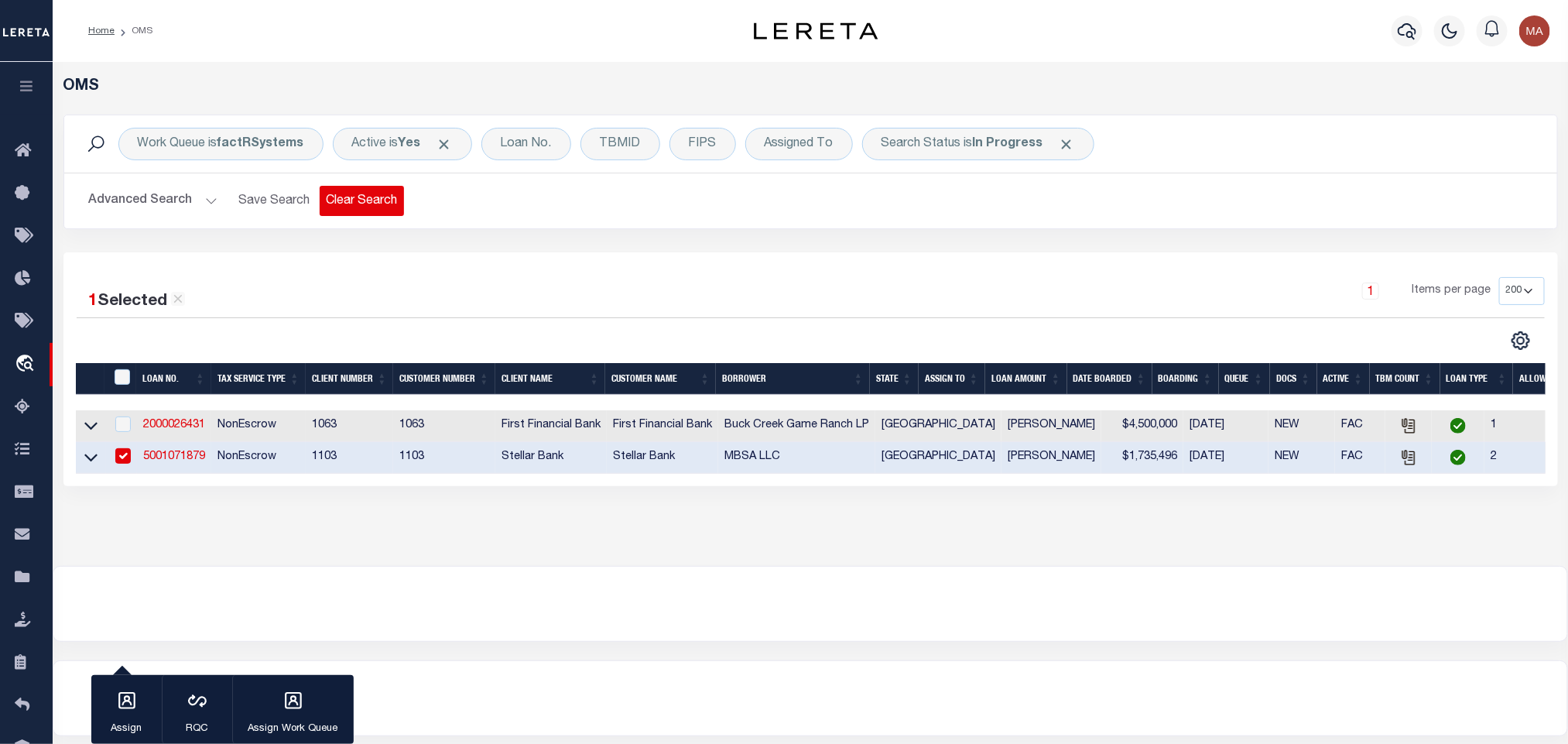
click at [358, 205] on button "Clear Search" at bounding box center [361, 200] width 84 height 30
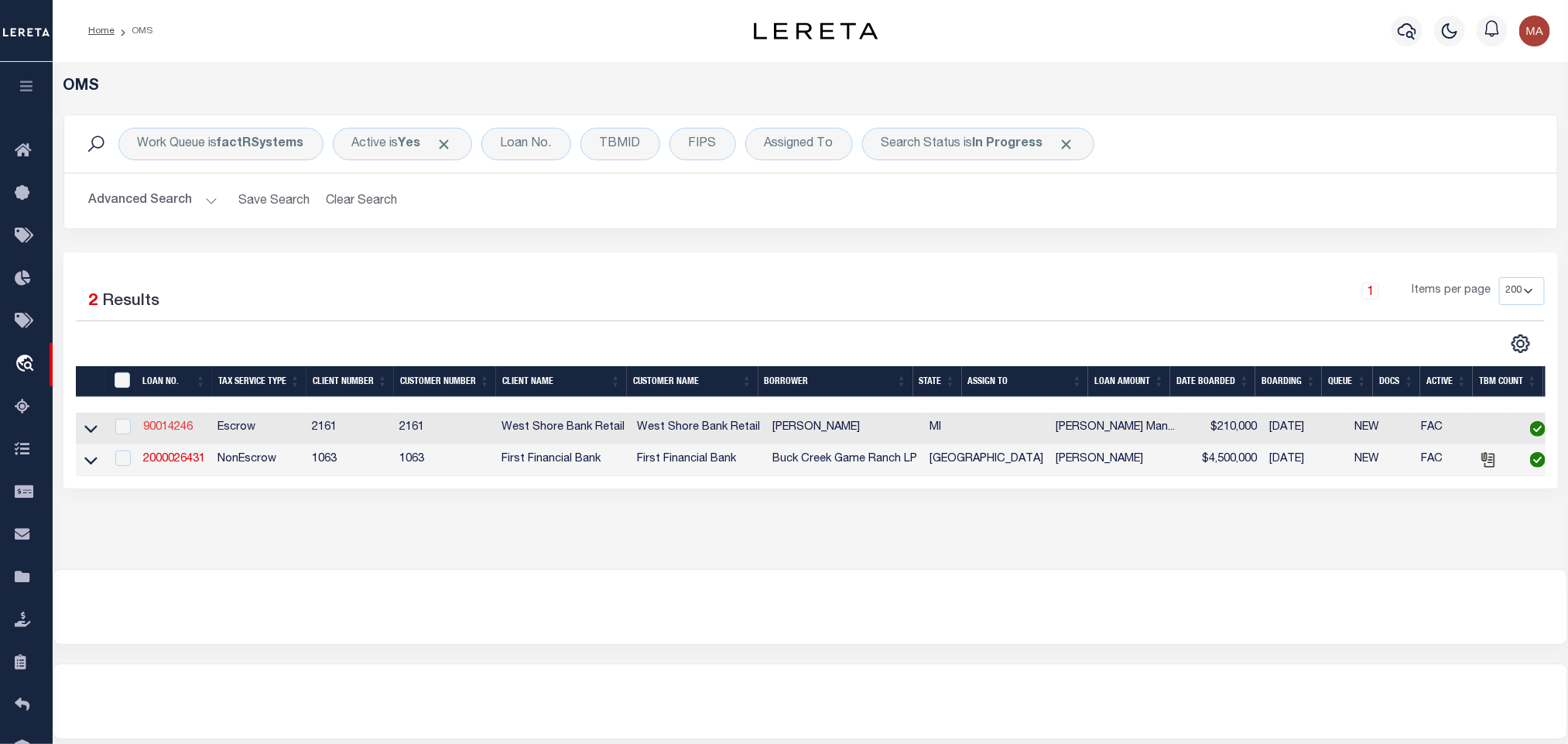
click at [168, 432] on link "90014246" at bounding box center [168, 428] width 50 height 11
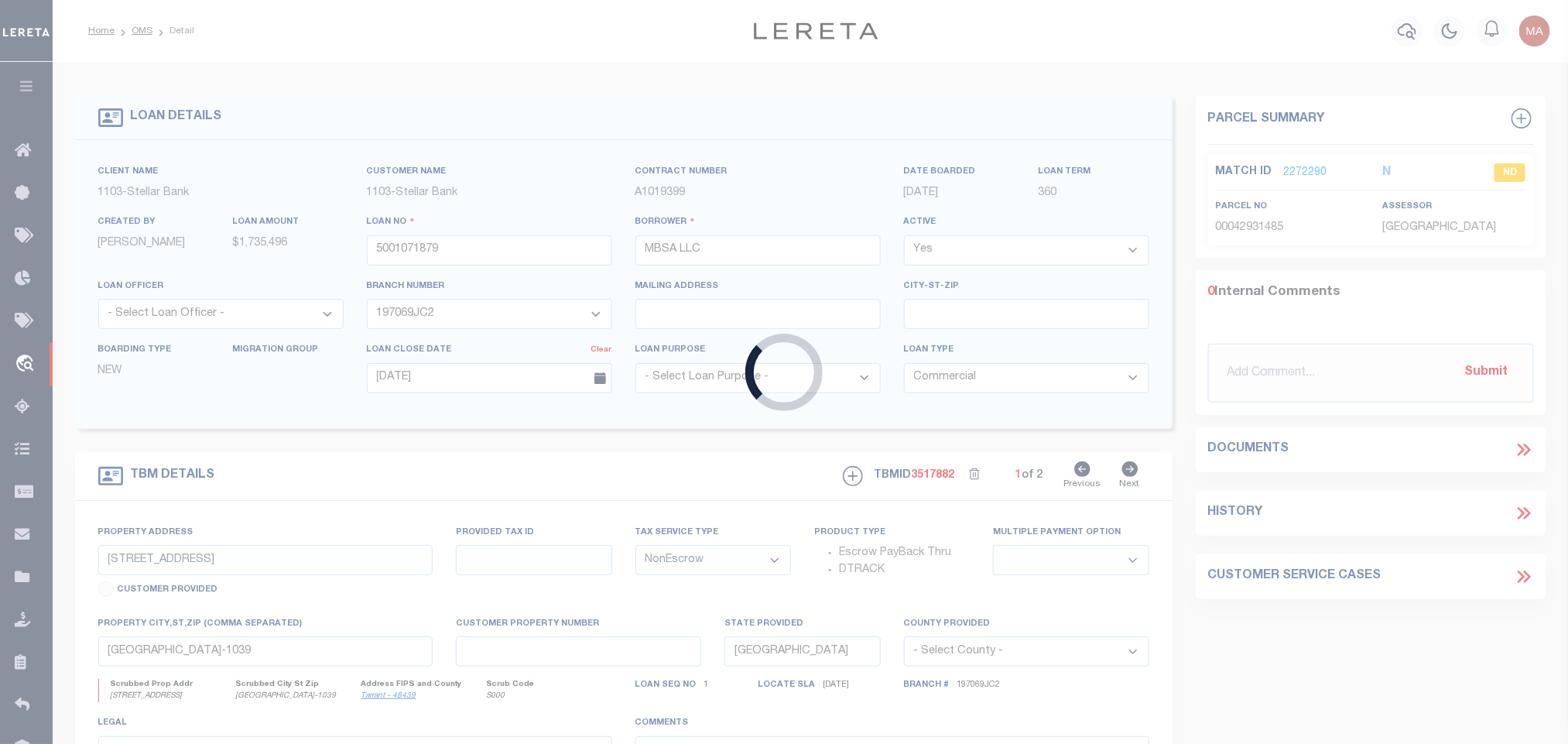
type input "90014246"
type input "NOAH S MORGAN"
select select
select select "100"
select select
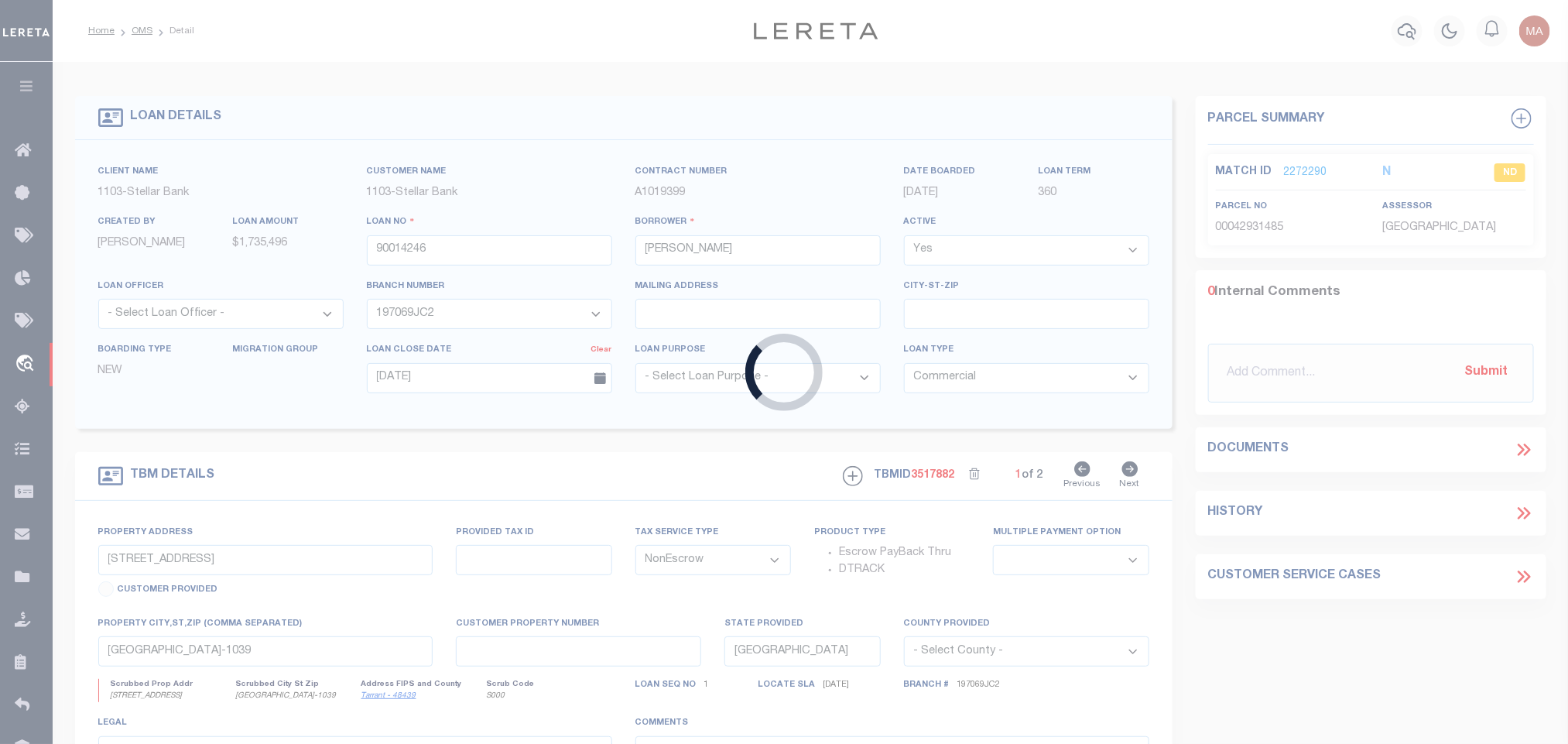
select select "Escrow"
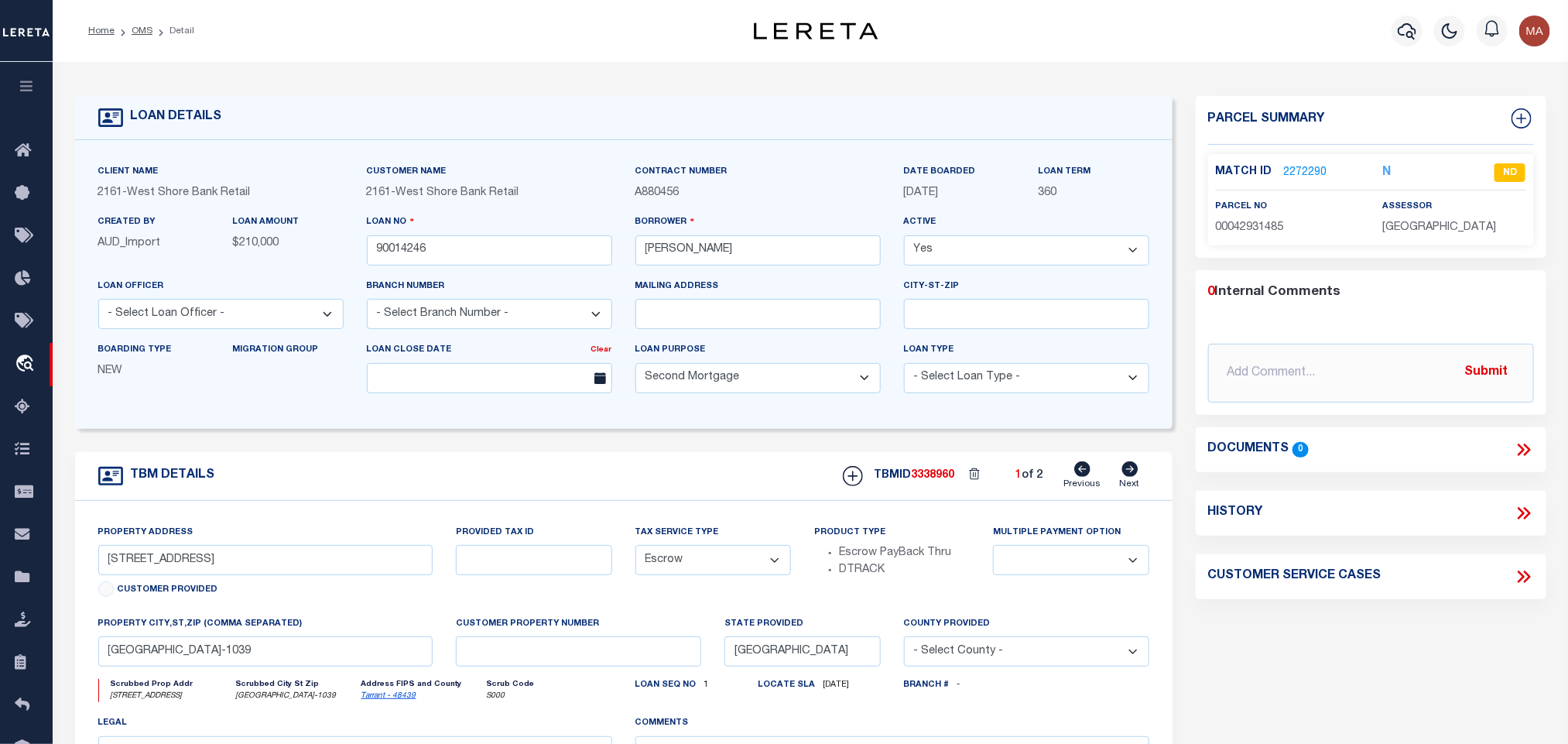
type input "950 E WEXFORD AVE"
type input "83-2411B-5-4402-05"
type input "BUCKLEY MI 496209500"
type input "MI"
select select
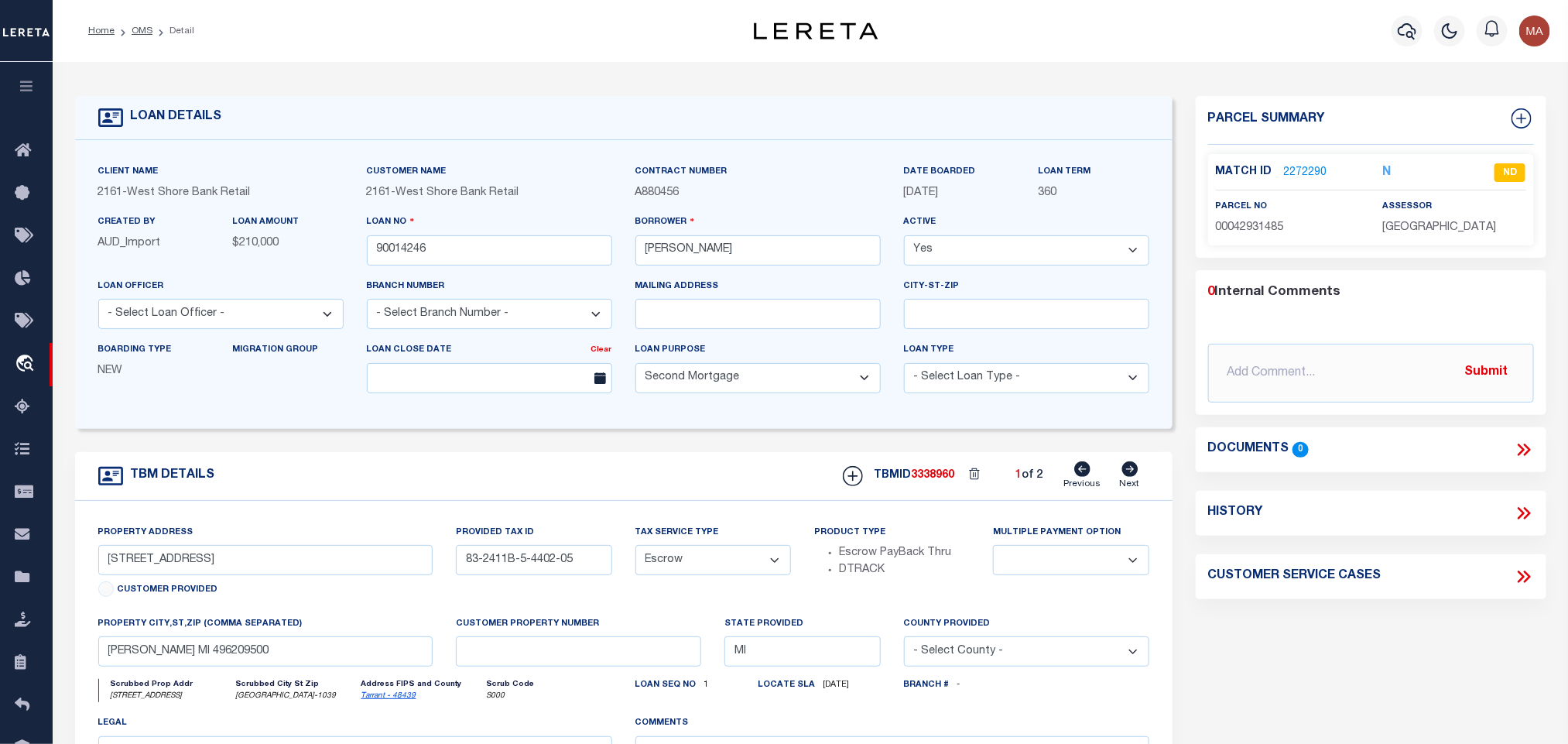
type textarea "83-2411B-5-4402-05 NEW 2024"
select select "4567"
select select
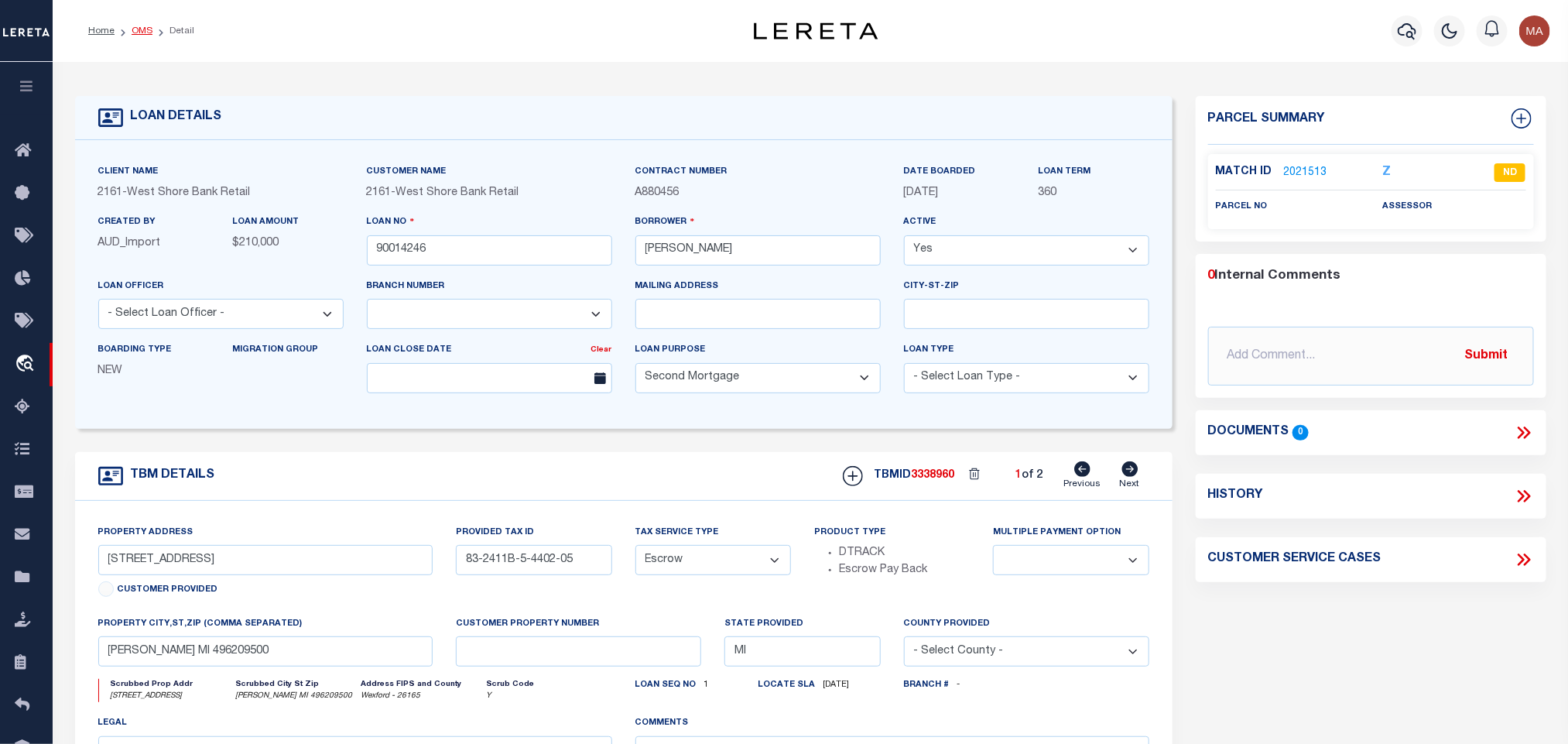
click at [137, 28] on link "OMS" at bounding box center [141, 31] width 21 height 9
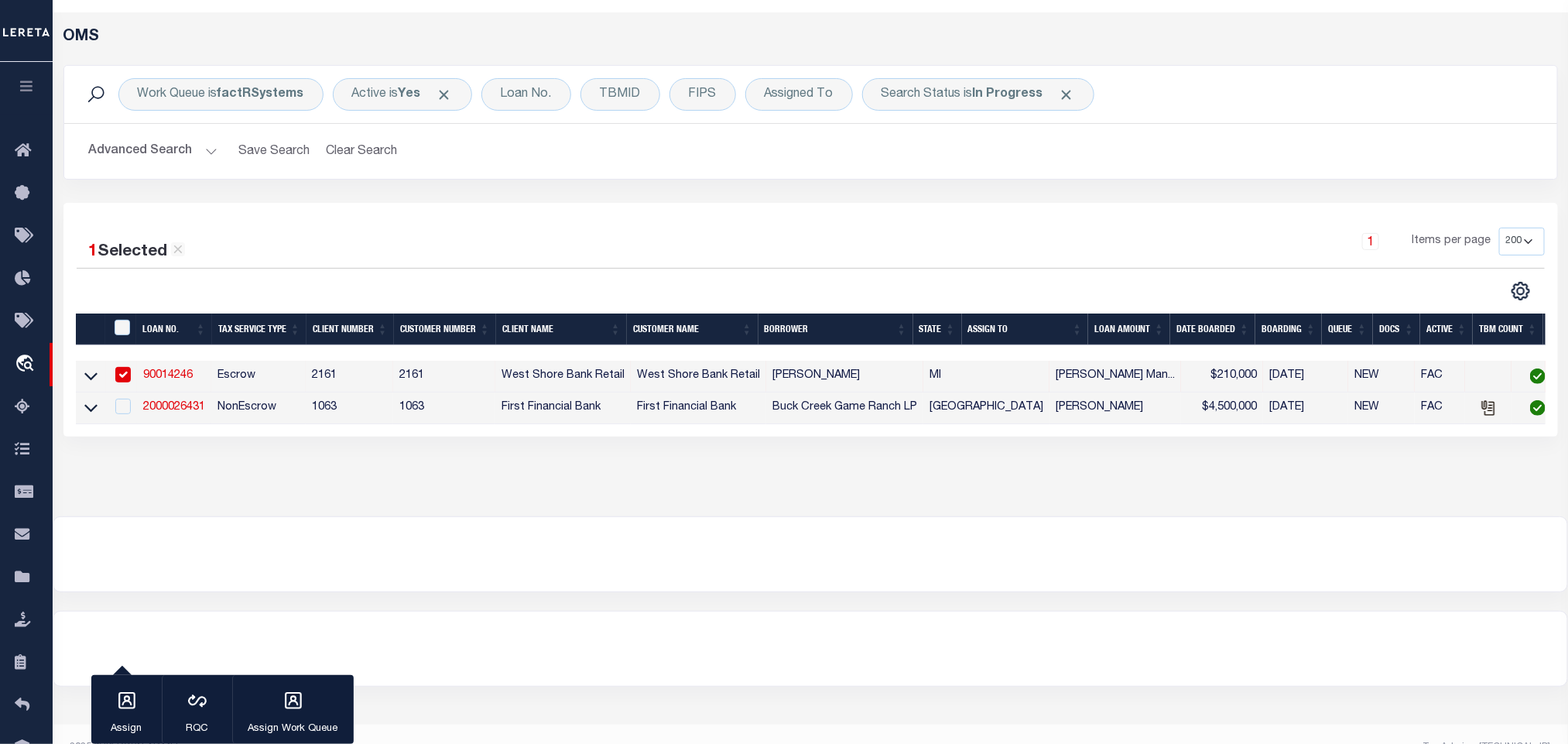
scroll to position [77, 0]
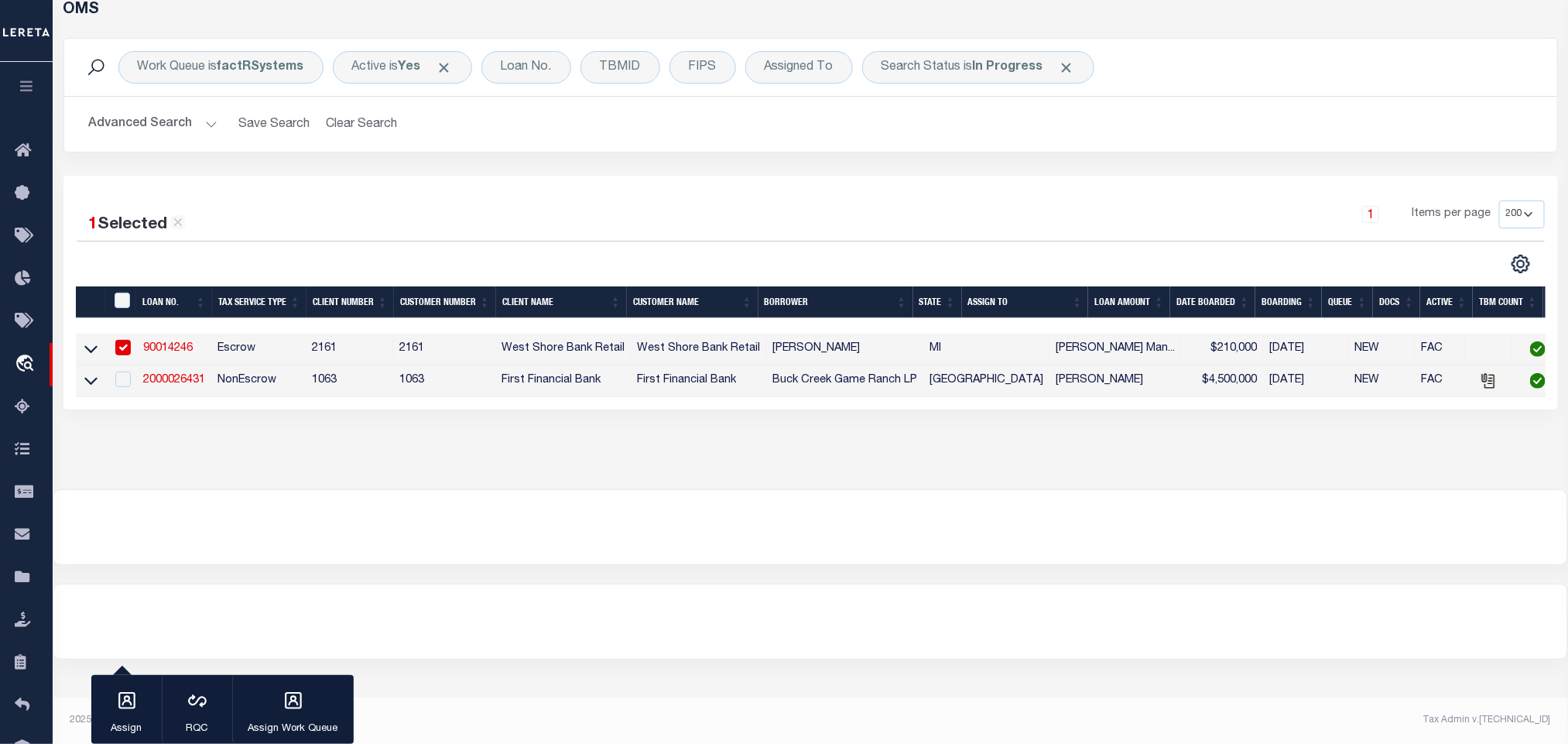
drag, startPoint x: 235, startPoint y: 351, endPoint x: 205, endPoint y: 351, distance: 30.0
click at [235, 351] on td "Escrow" at bounding box center [258, 350] width 95 height 32
checkbox input "false"
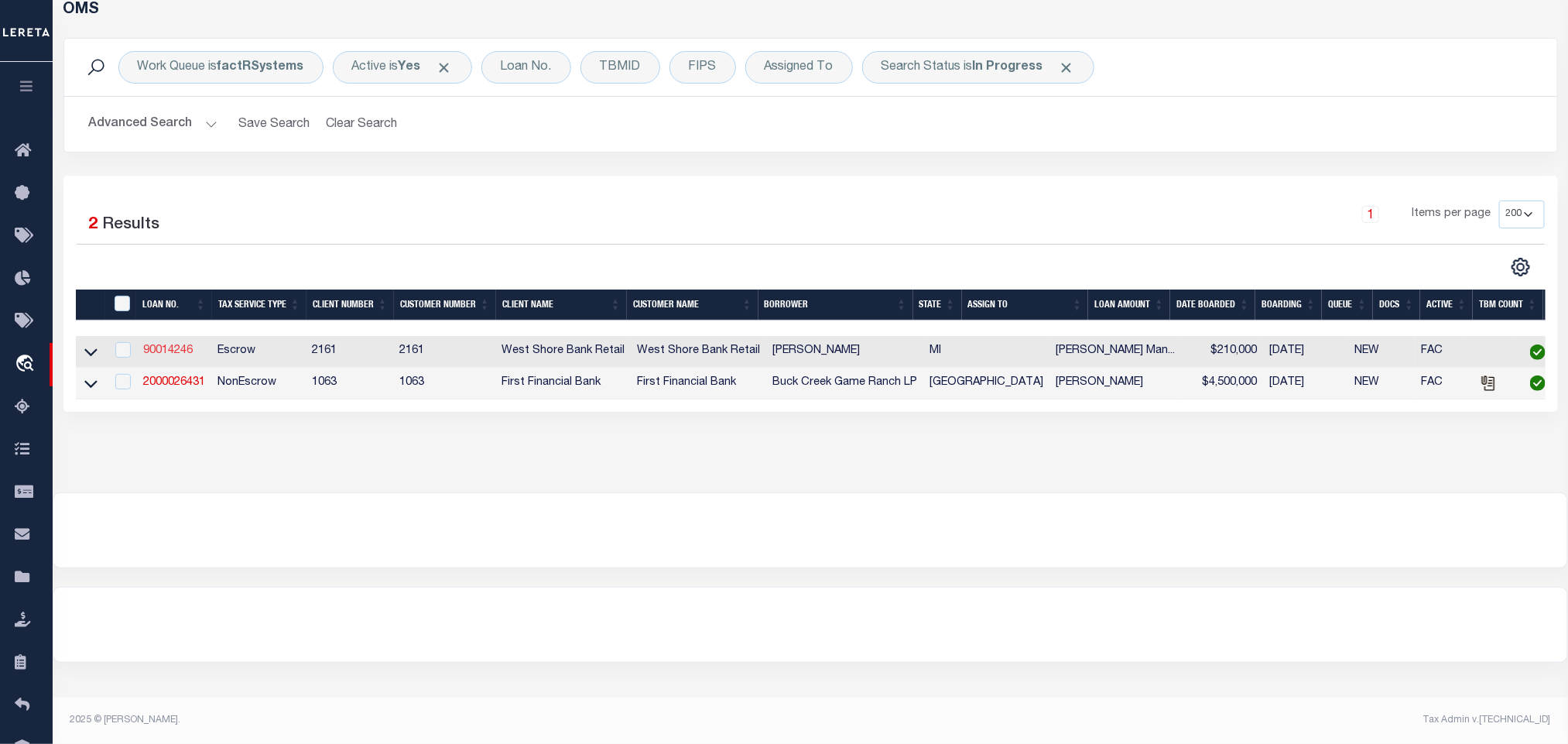
click at [171, 349] on link "90014246" at bounding box center [168, 350] width 50 height 11
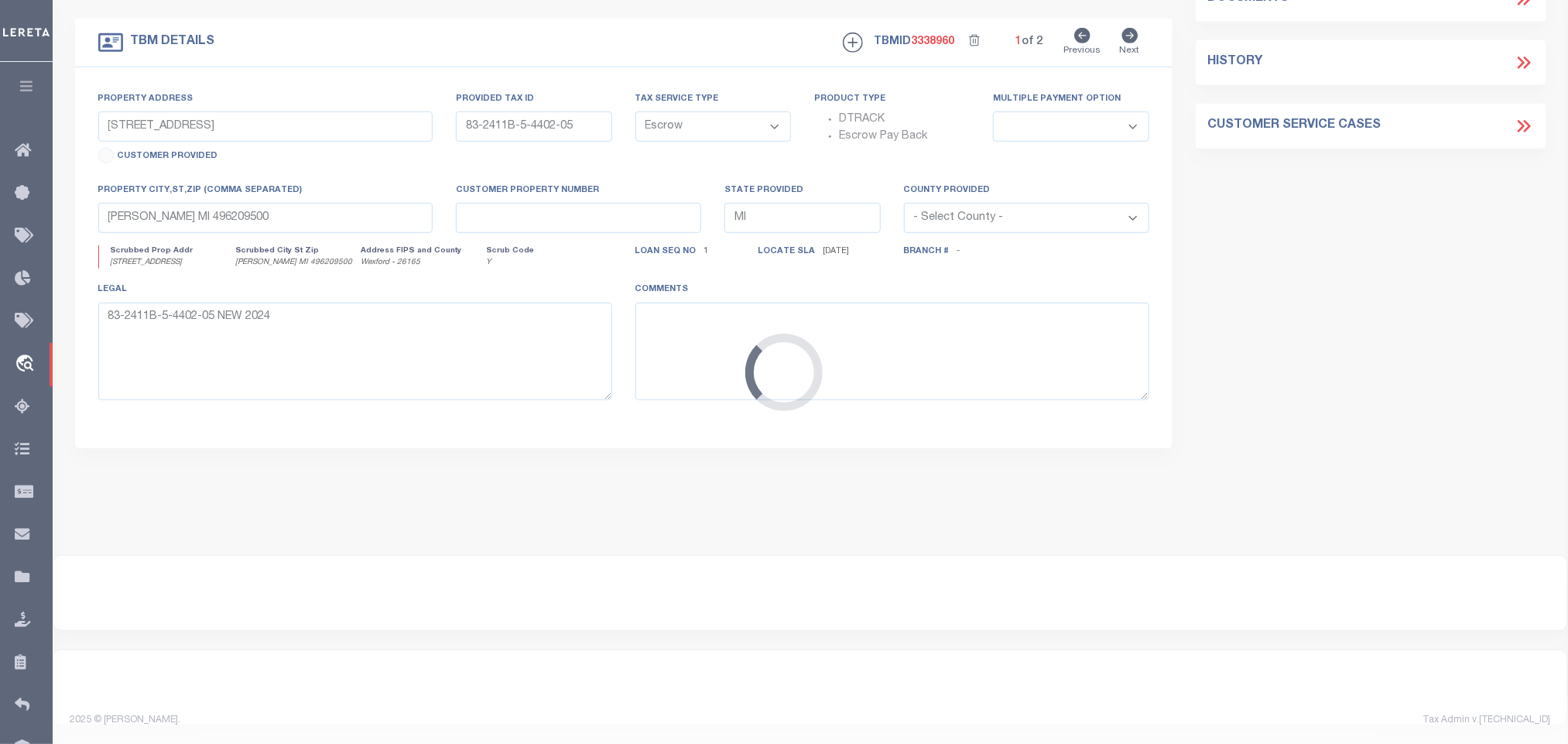
scroll to position [136, 0]
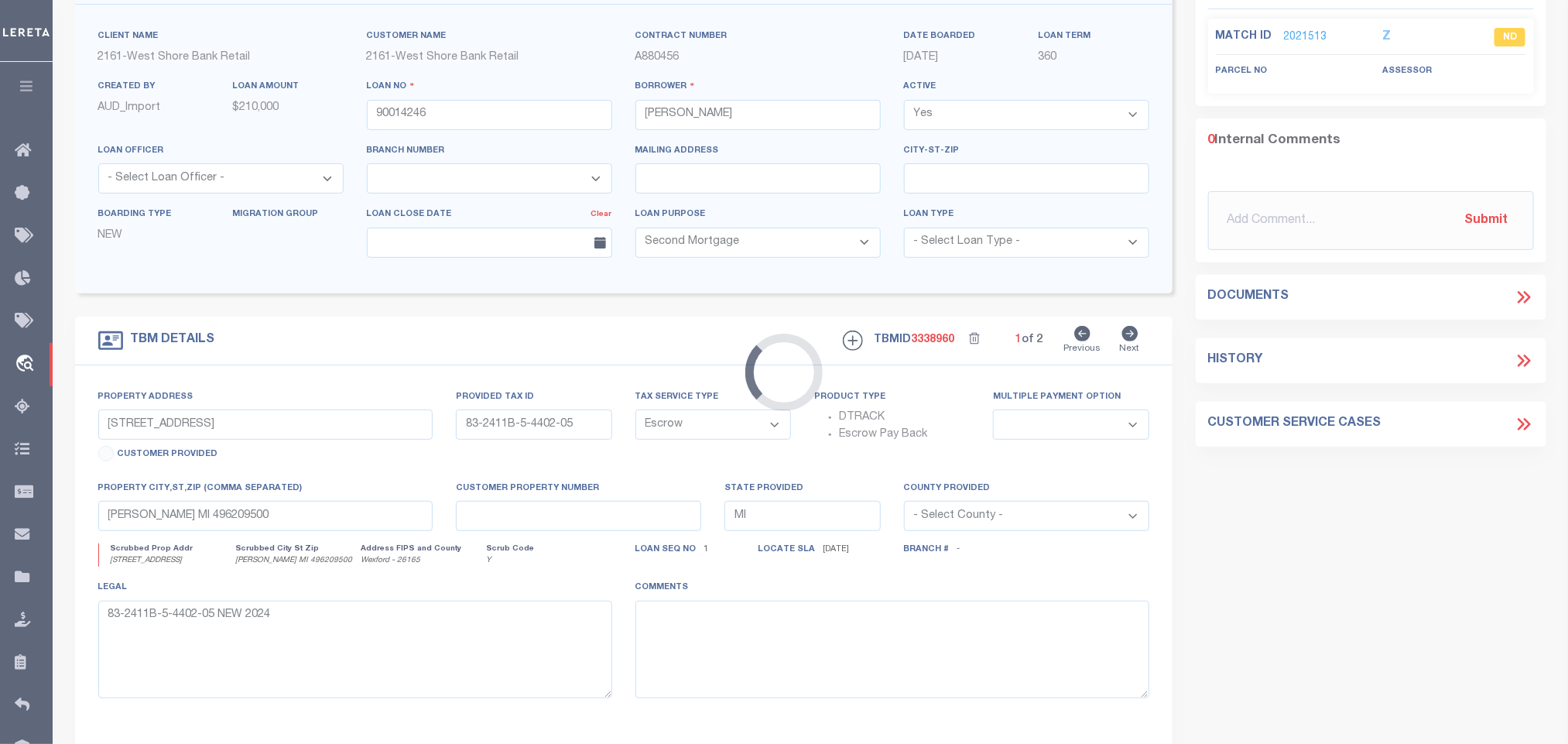
select select
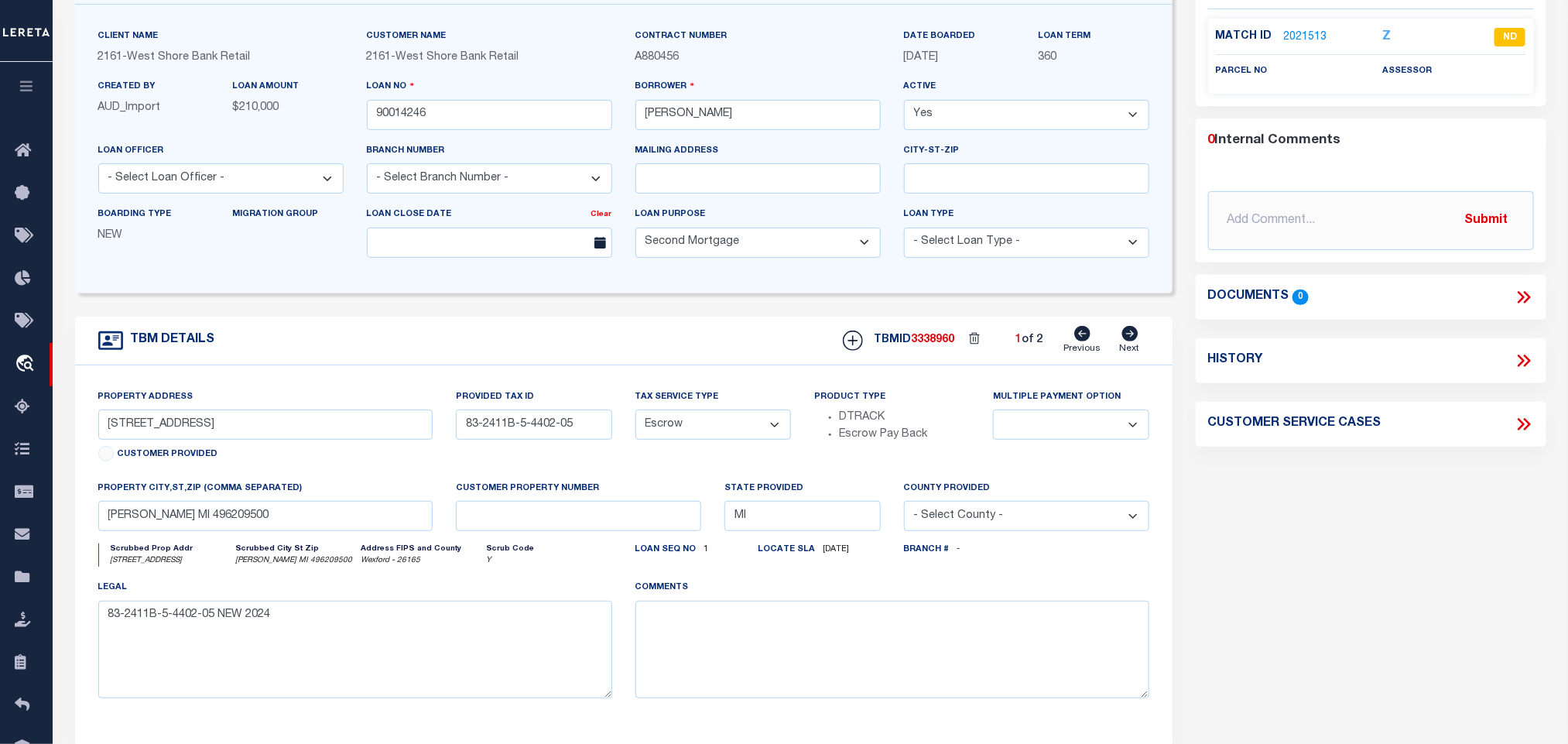
scroll to position [0, 0]
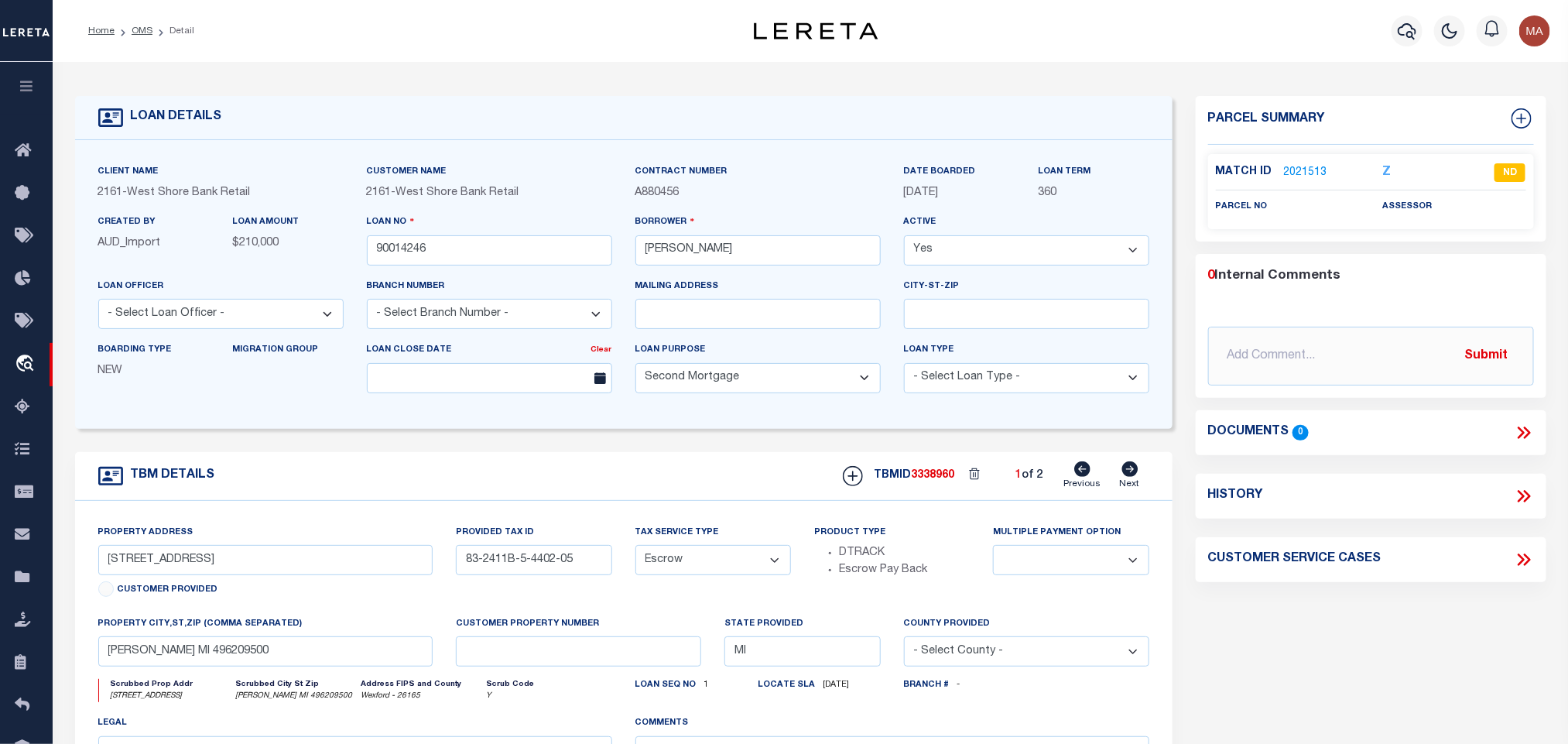
click at [1304, 179] on link "2021513" at bounding box center [1306, 173] width 43 height 17
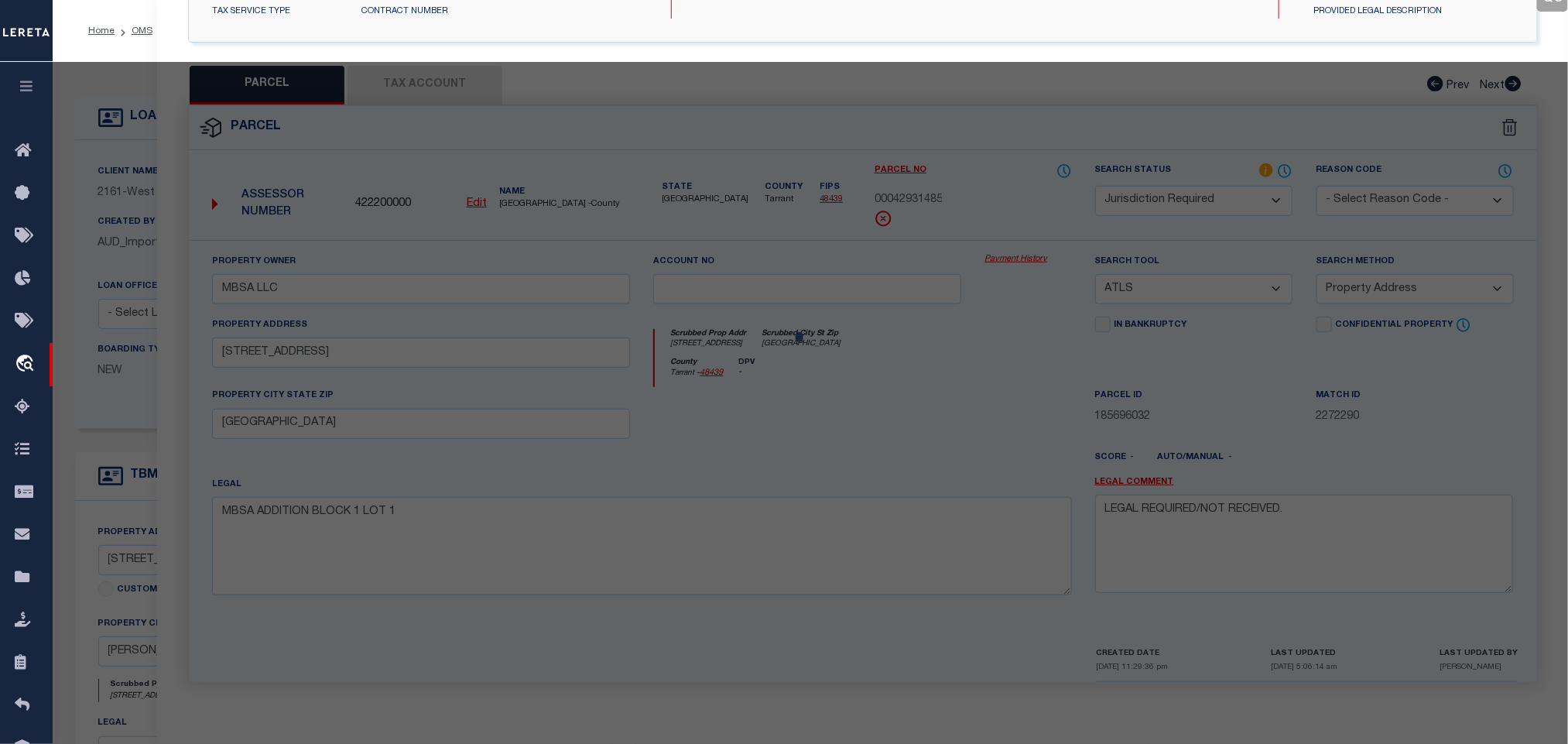
select select "AS"
select select
checkbox input "false"
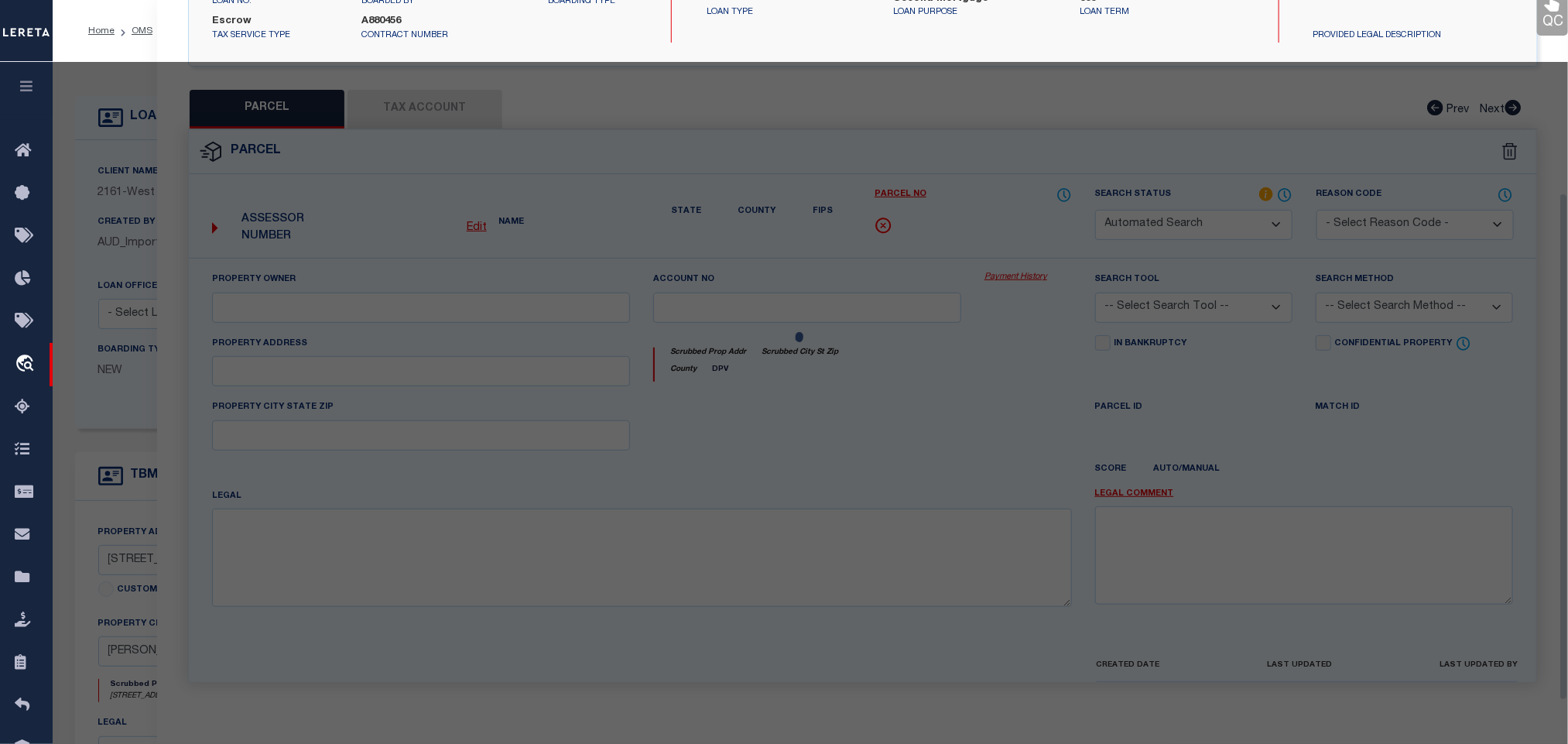
select select "ND"
checkbox input "false"
type textarea "Situs parcel Discrepancy, Please provide Complete Legals."
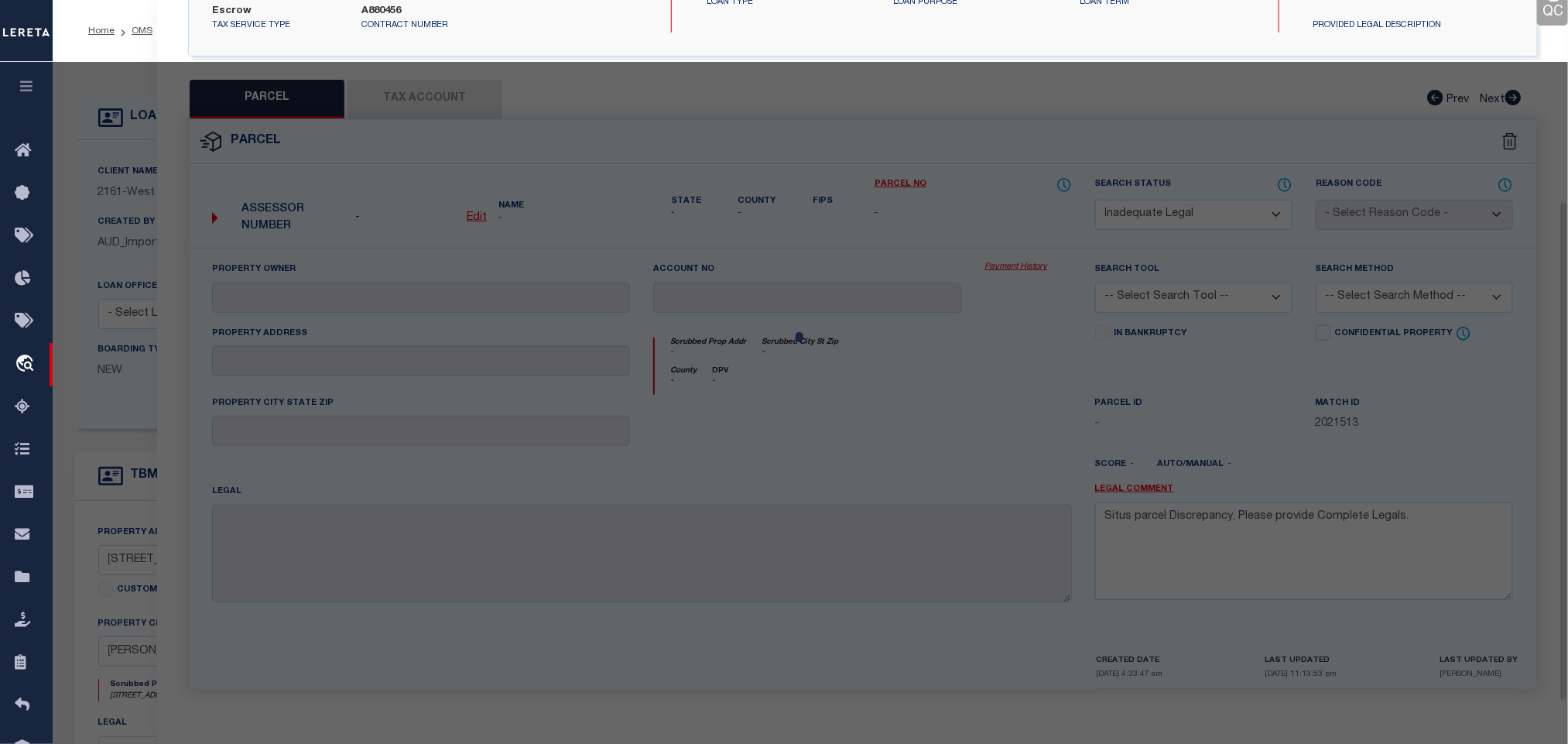
scroll to position [283, 0]
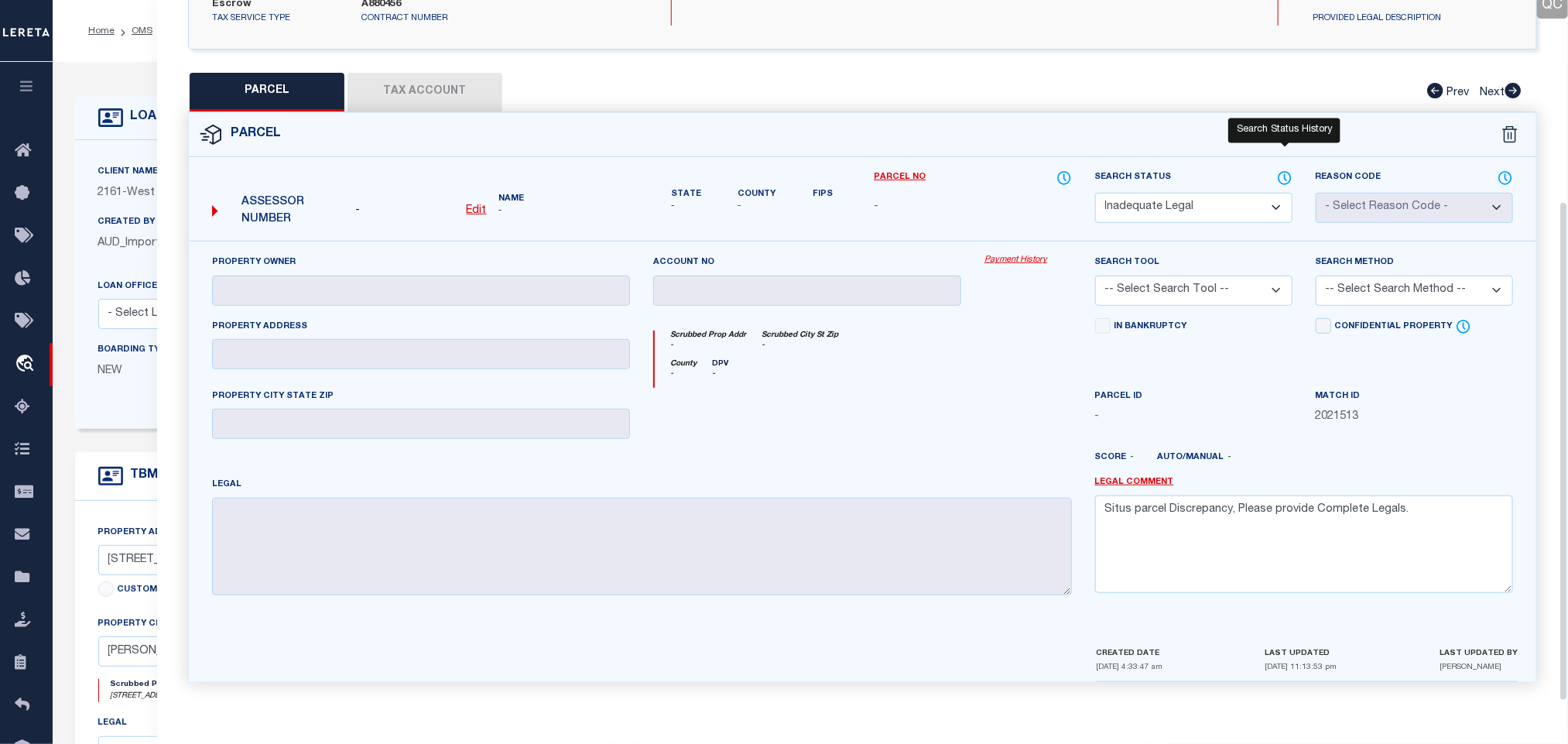
click at [1284, 174] on icon at bounding box center [1285, 177] width 2 height 6
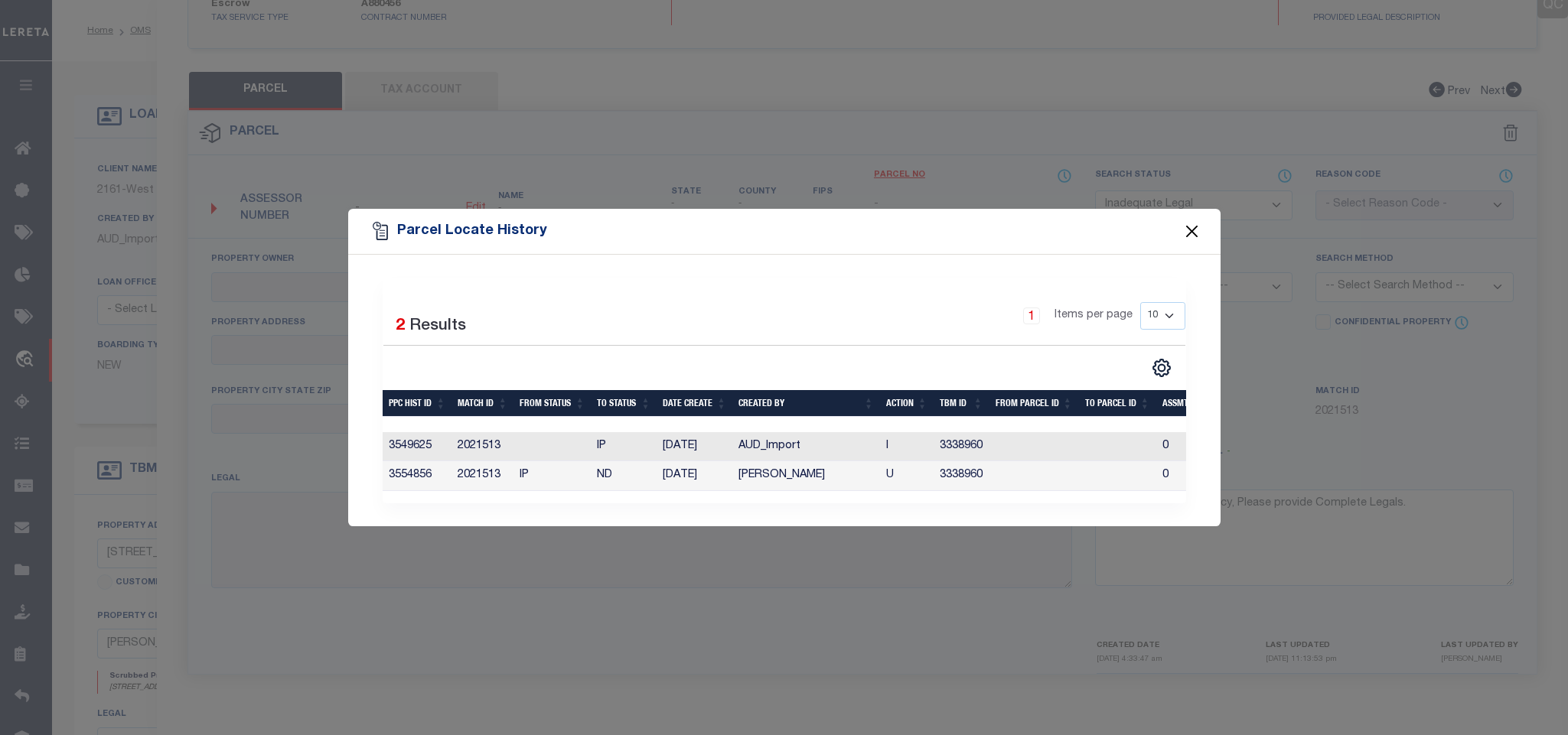
click at [1189, 223] on button "Close" at bounding box center [1192, 231] width 20 height 20
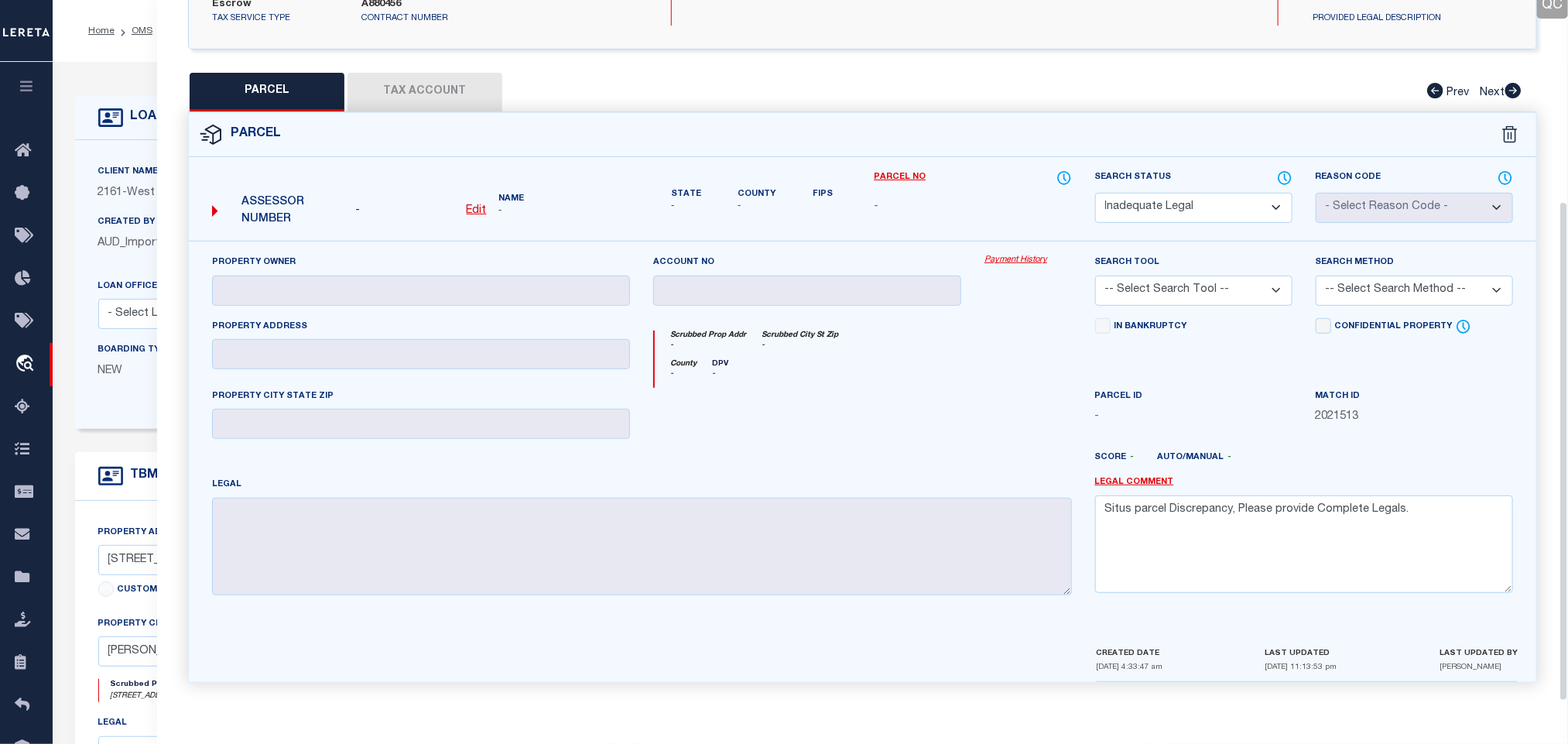
click at [135, 59] on div "Home OMS Detail Profile Sign out" at bounding box center [810, 30] width 1516 height 61
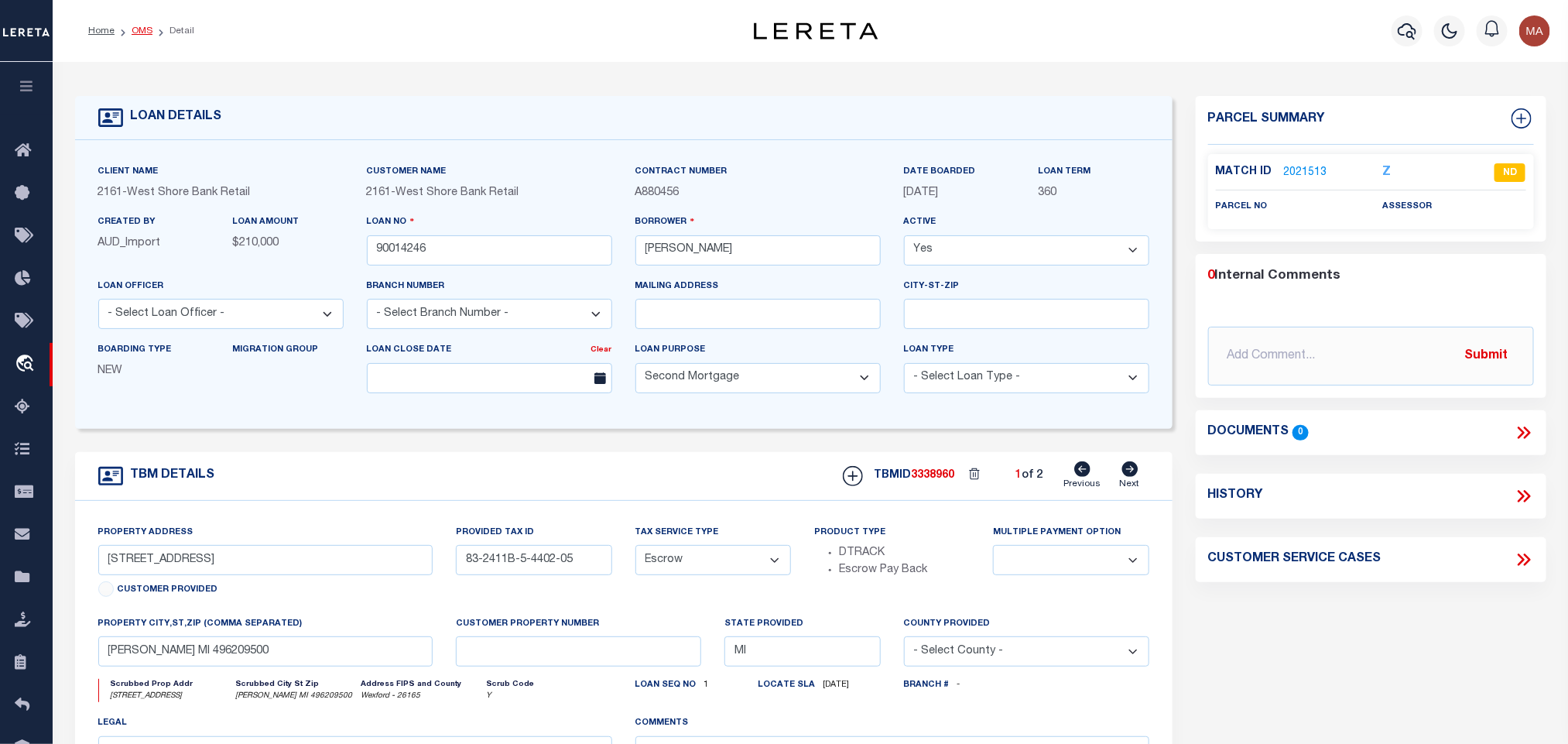
click at [139, 27] on link "OMS" at bounding box center [141, 31] width 21 height 9
